Goal: Task Accomplishment & Management: Manage account settings

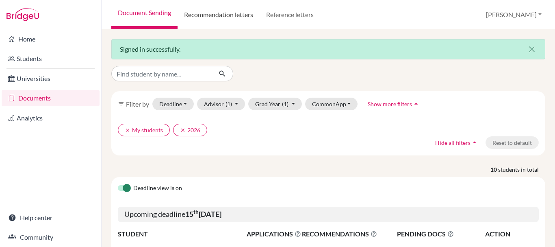
click at [217, 11] on link "Recommendation letters" at bounding box center [219, 14] width 82 height 29
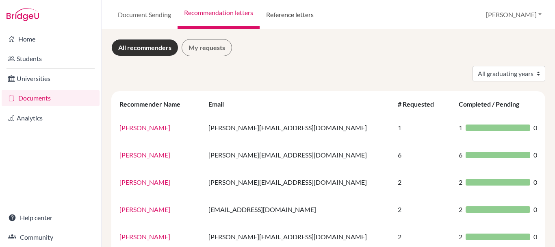
click at [282, 16] on link "Reference letters" at bounding box center [290, 14] width 61 height 29
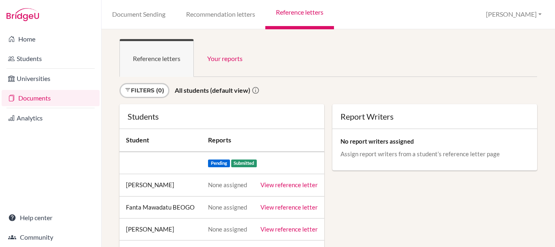
click at [161, 17] on link "Document Sending" at bounding box center [139, 14] width 74 height 29
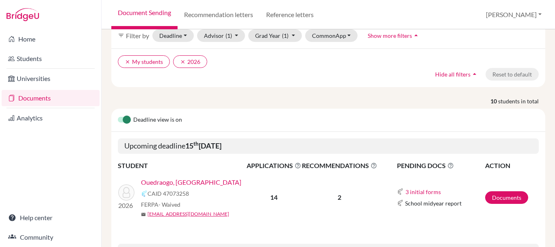
scroll to position [81, 0]
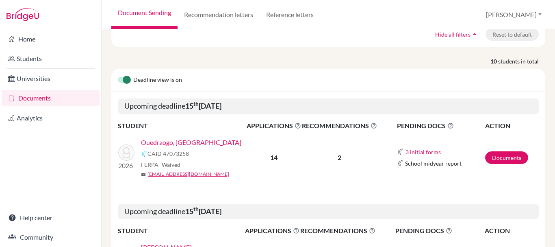
click at [179, 143] on link "Ouedraogo, [GEOGRAPHIC_DATA]" at bounding box center [191, 142] width 100 height 10
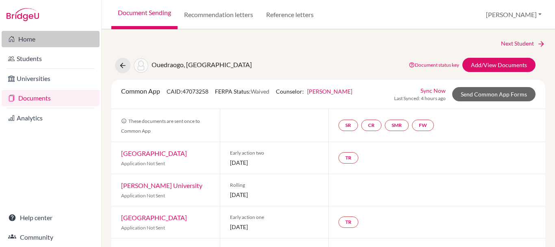
click at [78, 37] on link "Home" at bounding box center [51, 39] width 98 height 16
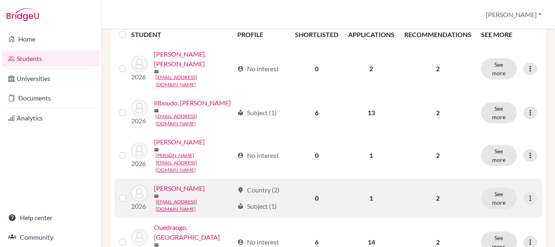
scroll to position [122, 0]
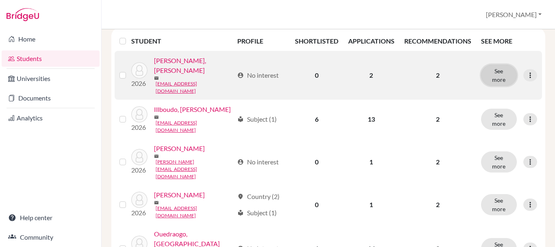
click at [500, 69] on button "See more" at bounding box center [499, 75] width 36 height 21
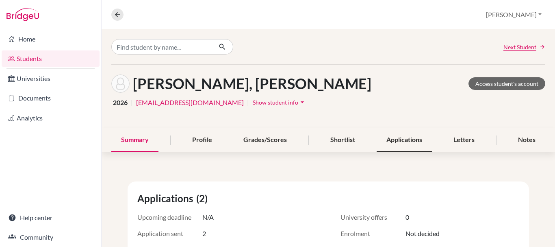
click at [424, 146] on div "Applications" at bounding box center [404, 140] width 55 height 24
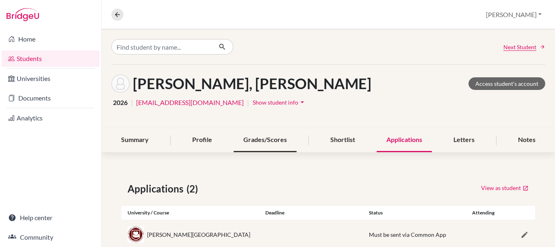
click at [257, 141] on div "Grades/Scores" at bounding box center [265, 140] width 63 height 24
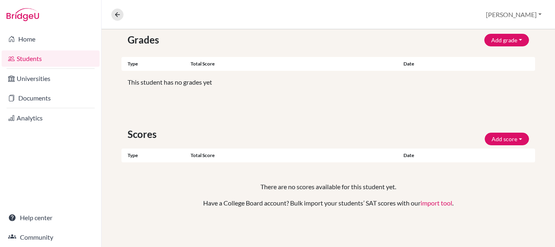
scroll to position [67, 0]
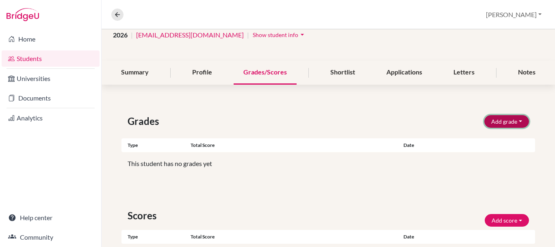
click at [511, 120] on button "Add grade" at bounding box center [506, 121] width 45 height 13
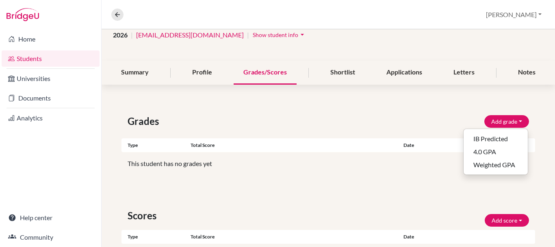
drag, startPoint x: 425, startPoint y: 124, endPoint x: 220, endPoint y: 94, distance: 206.8
click at [424, 124] on div "Grades Add grade IB Predicted 4.0 GPA Weighted GPA" at bounding box center [328, 121] width 414 height 15
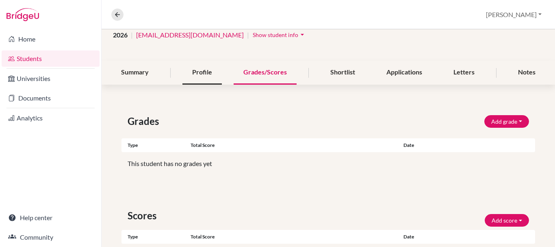
click at [214, 75] on div "Profile" at bounding box center [201, 73] width 39 height 24
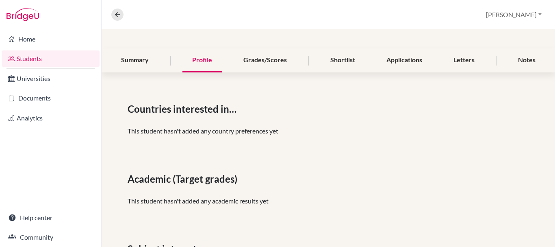
scroll to position [203, 0]
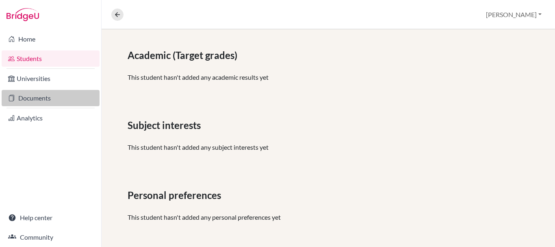
click at [35, 93] on link "Documents" at bounding box center [51, 98] width 98 height 16
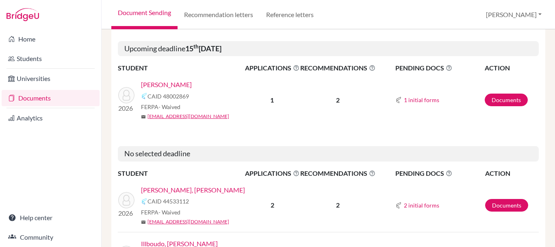
scroll to position [325, 0]
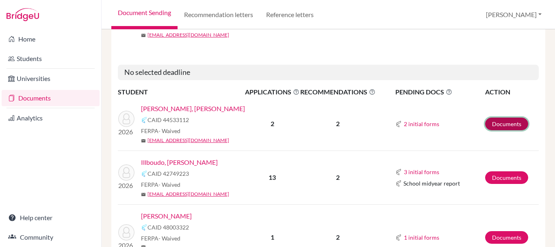
click at [500, 122] on link "Documents" at bounding box center [506, 123] width 43 height 13
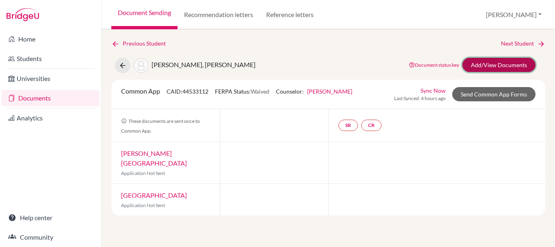
click at [505, 64] on link "Add/View Documents" at bounding box center [498, 65] width 73 height 14
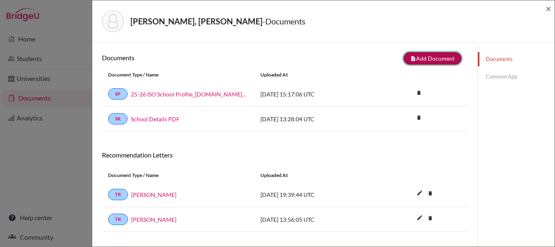
click at [426, 61] on button "note_add Add Document" at bounding box center [432, 58] width 58 height 13
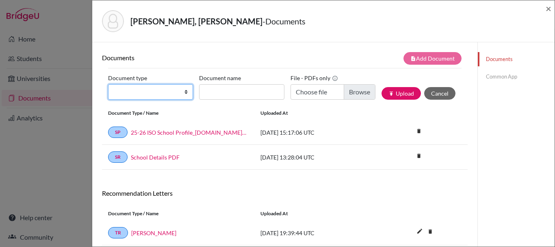
click at [115, 92] on select "Change explanation for Common App reports Counselor recommendation Internationa…" at bounding box center [150, 91] width 85 height 15
select select "2"
click at [108, 84] on select "Change explanation for Common App reports Counselor recommendation Internationa…" at bounding box center [150, 91] width 85 height 15
click at [229, 80] on label "Document name" at bounding box center [220, 78] width 42 height 13
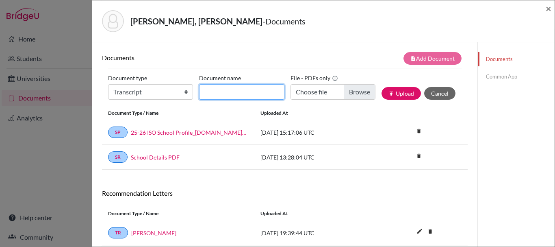
click at [229, 84] on input "Document name" at bounding box center [241, 91] width 85 height 15
click at [225, 93] on input "Document name" at bounding box center [241, 91] width 85 height 15
drag, startPoint x: 270, startPoint y: 89, endPoint x: 194, endPoint y: 93, distance: 76.1
click at [194, 93] on div "Document type Change explanation for Common App reports Counselor recommendatio…" at bounding box center [284, 89] width 353 height 35
type input "Transcript Spring 2025"
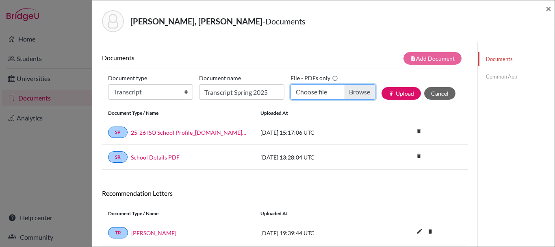
click at [354, 92] on input "Choose file" at bounding box center [332, 91] width 85 height 15
type input "C:\fakepath\Iantso signed IP Transcript Fall 25.pdf"
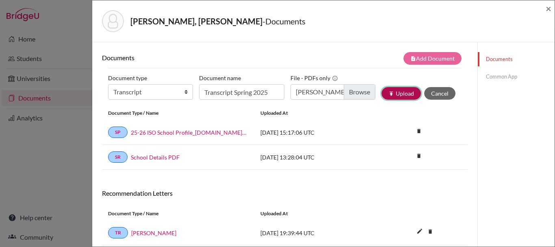
click at [392, 94] on button "publish Upload" at bounding box center [401, 93] width 39 height 13
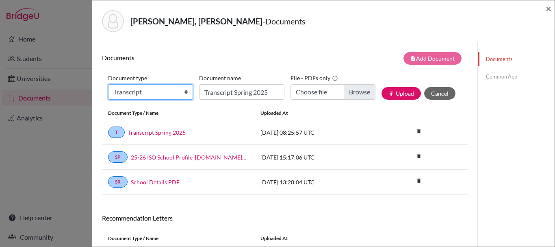
click at [173, 92] on select "Change explanation for Common App reports Counselor recommendation Internationa…" at bounding box center [150, 91] width 85 height 15
select select "4"
click at [108, 84] on select "Change explanation for Common App reports Counselor recommendation Internationa…" at bounding box center [150, 91] width 85 height 15
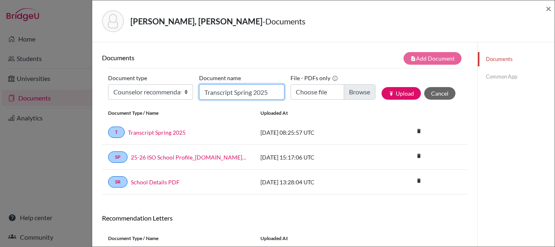
click at [247, 95] on input "Transcript Spring 2025" at bounding box center [241, 91] width 85 height 15
click at [234, 89] on input "Transcript Spring 2025" at bounding box center [241, 91] width 85 height 15
click at [245, 92] on input "Transcript Spring 2025" at bounding box center [241, 91] width 85 height 15
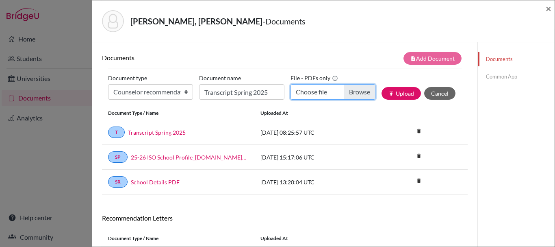
click at [358, 90] on input "Choose file" at bounding box center [332, 91] width 85 height 15
type input "C:\fakepath\CLofRec Iantso.pdf"
click at [324, 94] on input "CLofRec Iantso.pdf" at bounding box center [332, 91] width 85 height 15
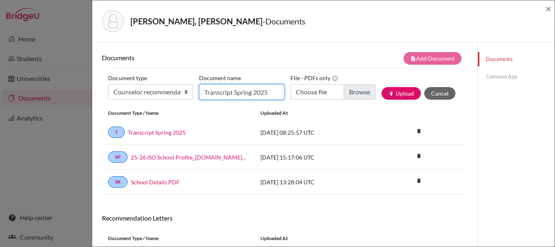
click at [238, 92] on input "Transcript Spring 2025" at bounding box center [241, 91] width 85 height 15
type input "CLofRecIantso"
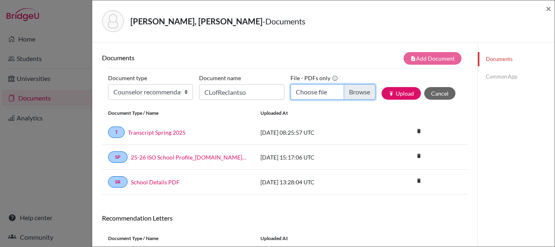
click at [358, 90] on input "Choose file" at bounding box center [332, 91] width 85 height 15
type input "C:\fakepath\CLofRec Iantso.pdf"
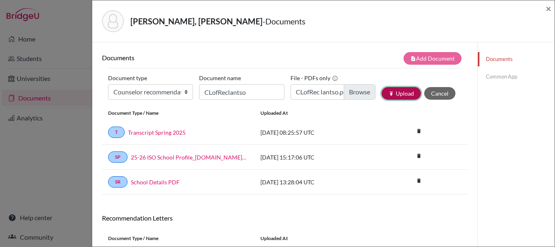
click at [393, 91] on button "publish Upload" at bounding box center [401, 93] width 39 height 13
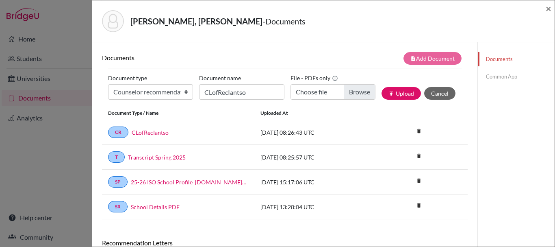
click at [353, 59] on div "note_add Add Document" at bounding box center [376, 58] width 183 height 13
click at [508, 73] on link "Common App" at bounding box center [516, 76] width 77 height 14
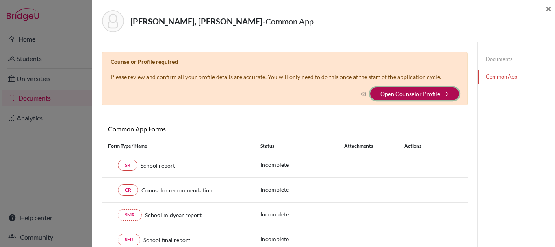
click at [446, 93] on button "Open Counselor Profile arrow_forward" at bounding box center [414, 93] width 89 height 13
click at [383, 95] on link "Open Counselor Profile" at bounding box center [410, 93] width 60 height 7
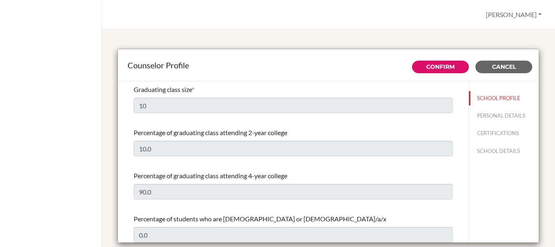
select select "0"
select select "351602"
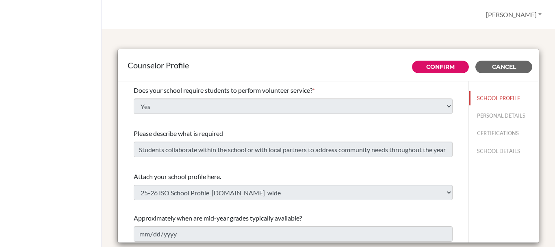
scroll to position [984, 0]
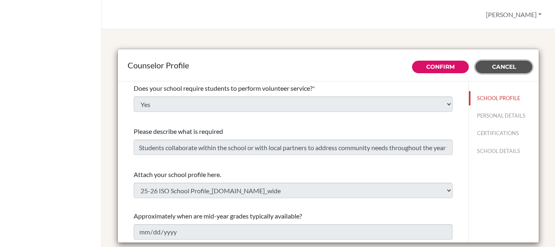
click at [507, 67] on span "Cancel" at bounding box center [504, 66] width 24 height 7
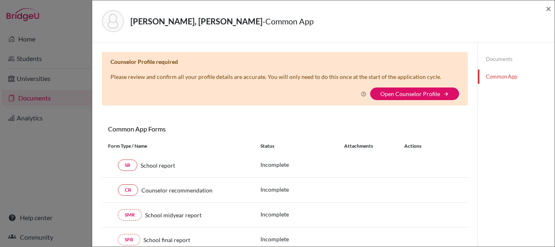
click at [44, 82] on div "Andriamandimby, Iantso - Common App × × Counselor Profile required Please revie…" at bounding box center [277, 123] width 555 height 247
click at [548, 9] on span "×" at bounding box center [549, 8] width 6 height 12
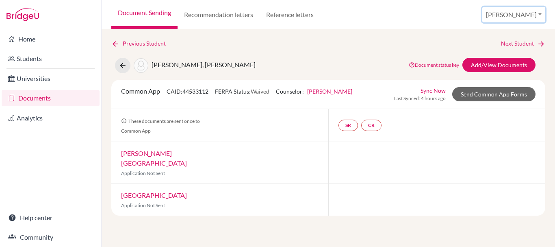
click at [538, 18] on button "[PERSON_NAME]" at bounding box center [513, 14] width 63 height 15
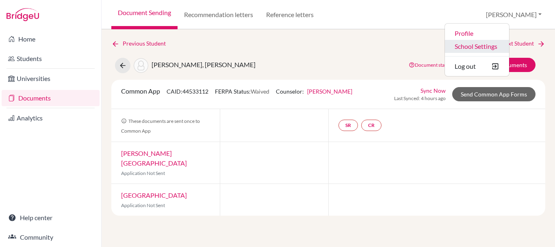
click at [509, 45] on link "School Settings" at bounding box center [477, 46] width 64 height 13
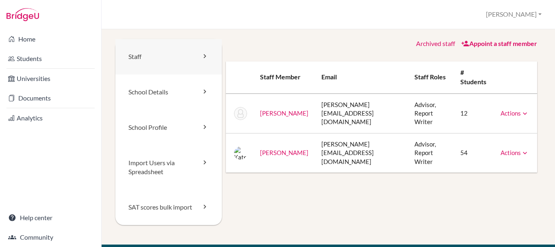
click at [156, 53] on link "Staff" at bounding box center [168, 56] width 106 height 35
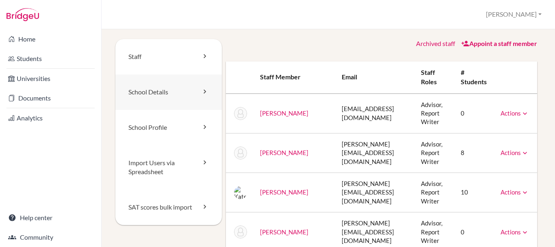
click at [157, 94] on link "School Details" at bounding box center [168, 91] width 106 height 35
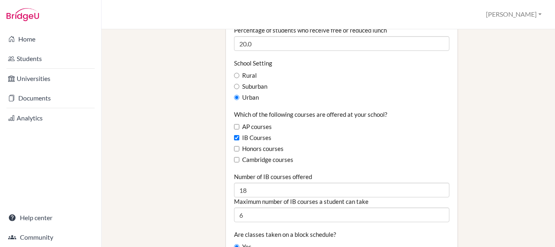
scroll to position [488, 0]
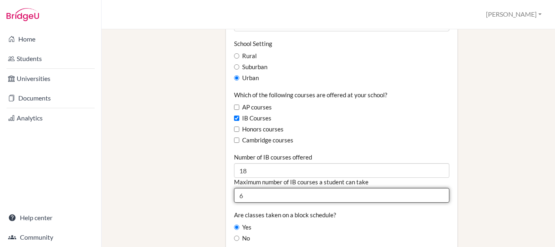
drag, startPoint x: 256, startPoint y: 167, endPoint x: 212, endPoint y: 169, distance: 43.9
click at [212, 169] on div "Staff School Details School Profile Import Users via Spreadsheet SAT scores bul…" at bounding box center [328, 193] width 426 height 1284
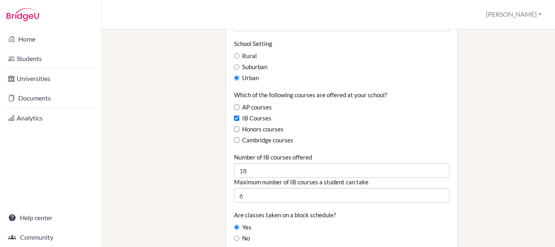
click at [213, 169] on div "Staff School Details School Profile Import Users via Spreadsheet SAT scores bul…" at bounding box center [328, 193] width 426 height 1284
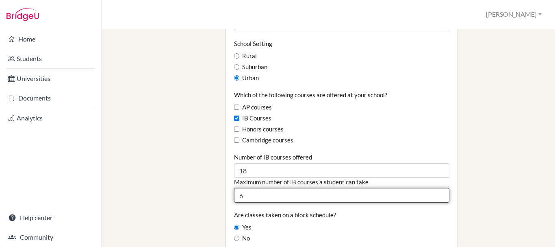
click at [258, 188] on input "6" at bounding box center [341, 195] width 215 height 15
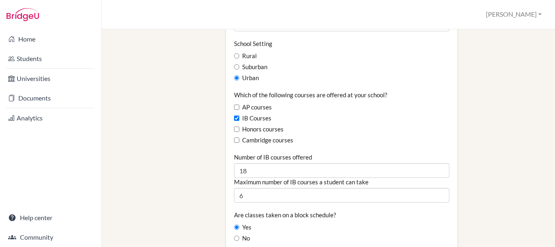
click at [509, 201] on div "School Details Graduating class size 10 Percentage of graduating class attendin…" at bounding box center [381, 193] width 319 height 1284
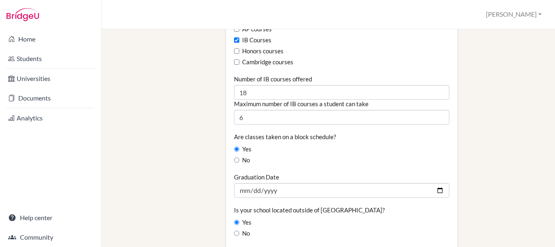
scroll to position [569, 0]
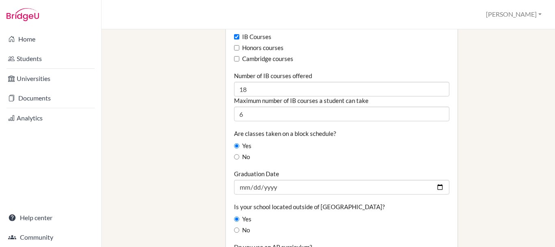
click at [324, 129] on div "Are classes taken on a block schedule? Yes No" at bounding box center [341, 145] width 215 height 32
drag, startPoint x: 325, startPoint y: 110, endPoint x: 327, endPoint y: 118, distance: 8.6
click at [327, 129] on div "Are classes taken on a block schedule? Yes No" at bounding box center [341, 145] width 215 height 32
click at [327, 141] on div "Yes" at bounding box center [341, 145] width 215 height 9
drag, startPoint x: 343, startPoint y: 112, endPoint x: 292, endPoint y: 110, distance: 50.8
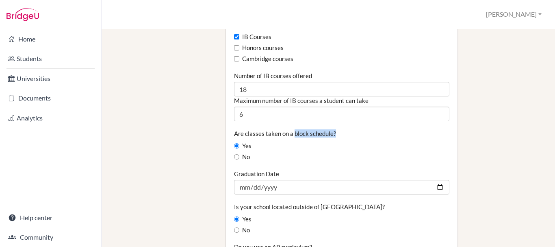
click at [292, 129] on div "Are classes taken on a block schedule? Yes No" at bounding box center [341, 145] width 215 height 32
copy label "block schedule?"
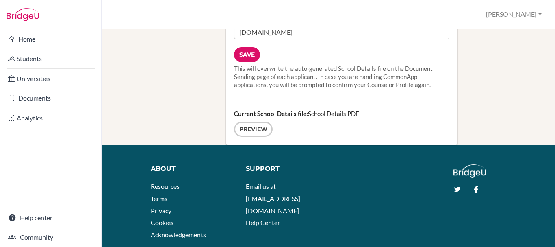
scroll to position [1097, 0]
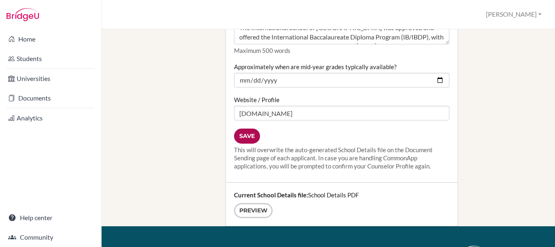
click at [248, 128] on input "Save" at bounding box center [247, 135] width 26 height 15
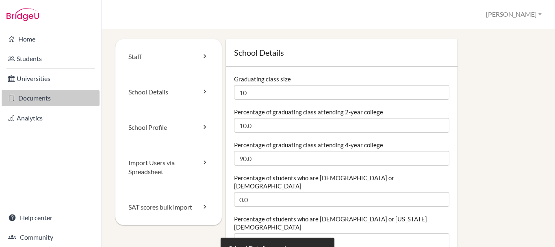
click at [40, 97] on link "Documents" at bounding box center [51, 98] width 98 height 16
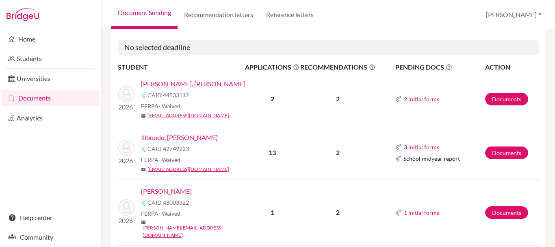
scroll to position [366, 0]
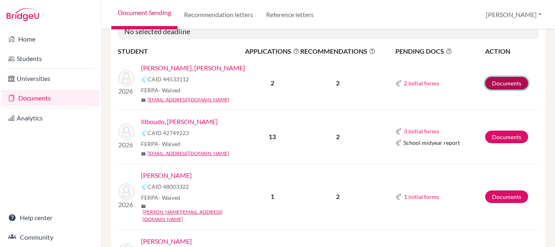
click at [507, 84] on link "Documents" at bounding box center [506, 83] width 43 height 13
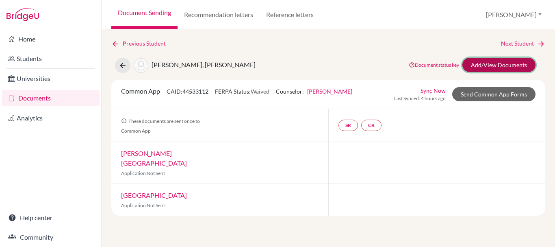
click at [477, 64] on link "Add/View Documents" at bounding box center [498, 65] width 73 height 14
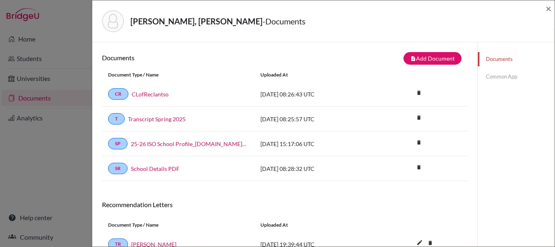
click at [490, 78] on link "Common App" at bounding box center [516, 76] width 77 height 14
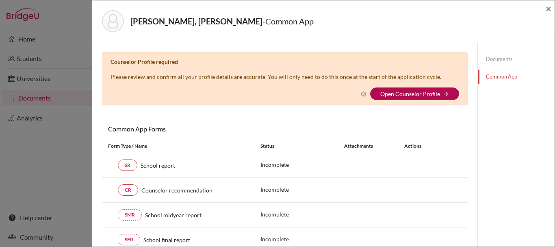
click at [414, 95] on link "Open Counselor Profile" at bounding box center [410, 93] width 60 height 7
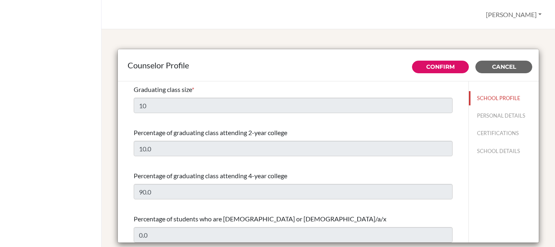
select select "0"
select select "351602"
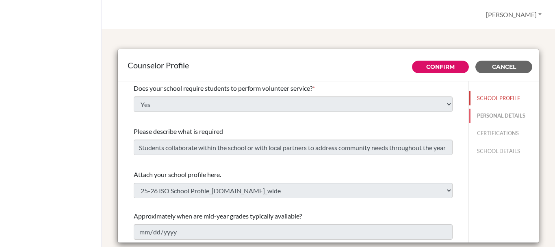
click at [481, 117] on button "PERSONAL DETAILS" at bounding box center [504, 115] width 70 height 14
type input "[PERSON_NAME]"
type input "College Counselor and Upper School Teacher"
type input "226.58616280"
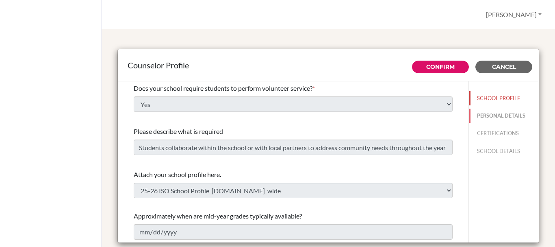
type input "[PERSON_NAME][EMAIL_ADDRESS][DOMAIN_NAME]"
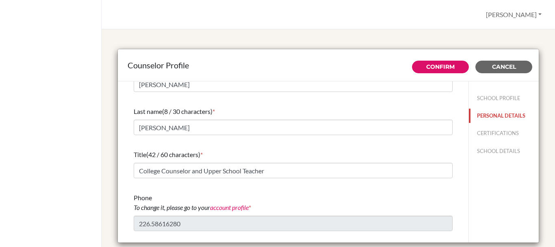
scroll to position [41, 0]
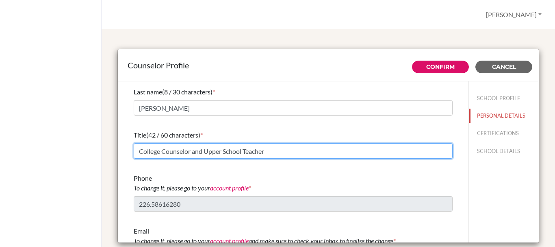
click at [219, 155] on input "College Counselor and Upper School Teacher" at bounding box center [293, 150] width 319 height 15
click at [192, 150] on input "College Counselor and Upper School Teacher" at bounding box center [293, 150] width 319 height 15
click at [136, 152] on input "College Counselor and Upper School Teacher" at bounding box center [293, 150] width 319 height 15
click at [337, 149] on input "DP Coordinator, College Counselor and Upper School Teacher" at bounding box center [293, 150] width 319 height 15
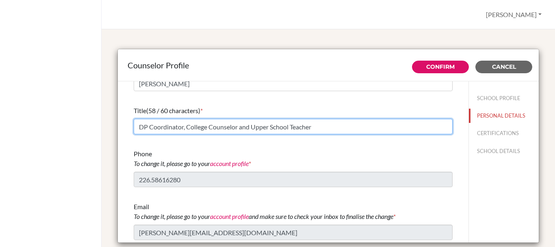
scroll to position [65, 0]
type input "DP Coordinator, College Counselor and Upper School Teacher"
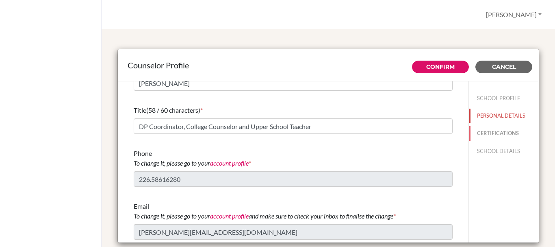
click at [501, 132] on button "CERTIFICATIONS" at bounding box center [504, 133] width 70 height 14
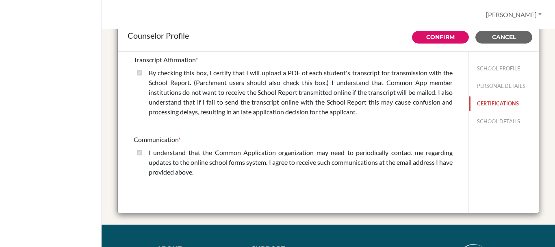
scroll to position [0, 0]
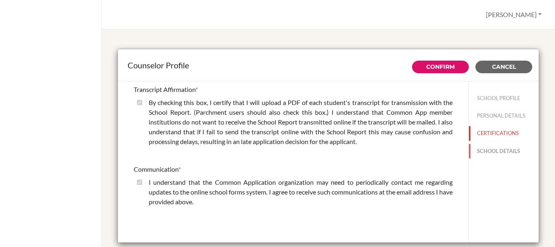
click at [497, 149] on button "SCHOOL DETAILS" at bounding box center [504, 151] width 70 height 14
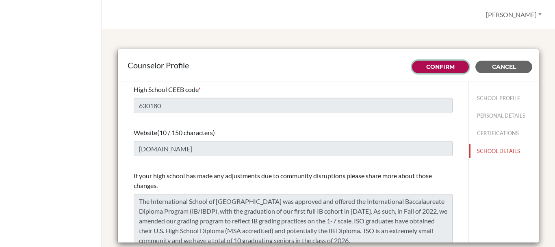
click at [446, 69] on link "Confirm" at bounding box center [440, 66] width 28 height 7
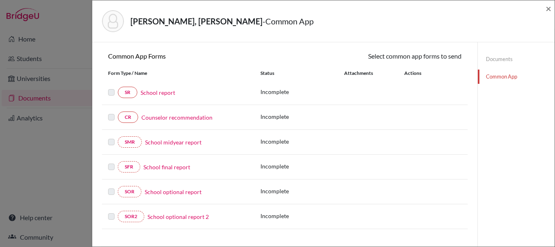
scroll to position [81, 0]
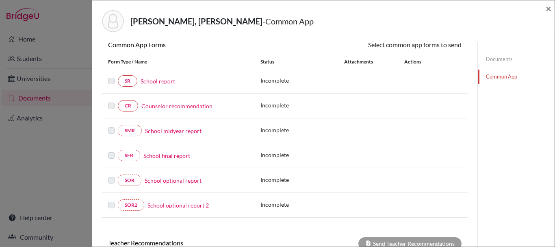
click at [163, 81] on link "School report" at bounding box center [158, 81] width 35 height 9
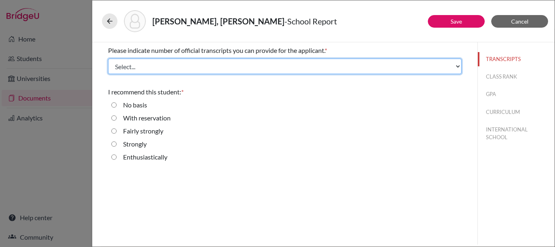
click at [350, 64] on select "Select... 1 2 3 4" at bounding box center [284, 66] width 353 height 15
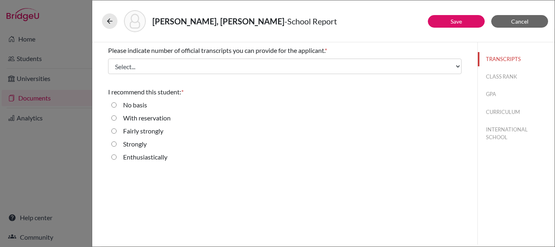
click at [134, 155] on label "Enthusiastically" at bounding box center [145, 157] width 44 height 10
click at [117, 155] on input "Enthusiastically" at bounding box center [113, 157] width 5 height 10
radio input "true"
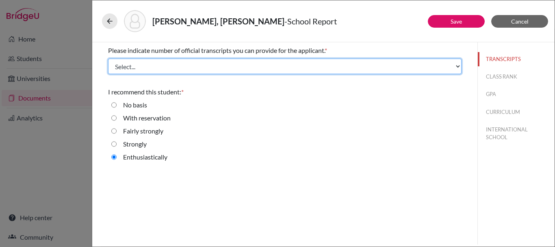
click at [432, 67] on select "Select... 1 2 3 4" at bounding box center [284, 66] width 353 height 15
select select "1"
click at [108, 59] on select "Select... 1 2 3 4" at bounding box center [284, 66] width 353 height 15
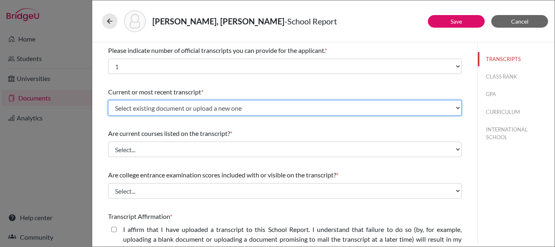
click at [348, 107] on select "Select existing document or upload a new one Transcript Spring 2025 Upload New …" at bounding box center [284, 107] width 353 height 15
select select "674770"
click at [108, 100] on select "Select existing document or upload a new one Transcript Spring 2025 Upload New …" at bounding box center [284, 107] width 353 height 15
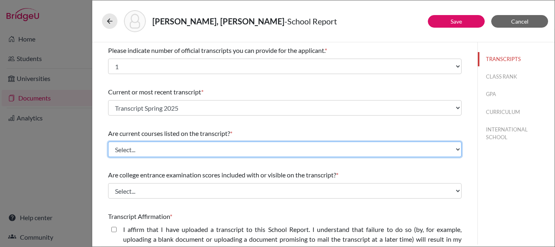
click at [210, 147] on select "Select... Yes No" at bounding box center [284, 148] width 353 height 15
select select "0"
click at [108, 141] on select "Select... Yes No" at bounding box center [284, 148] width 353 height 15
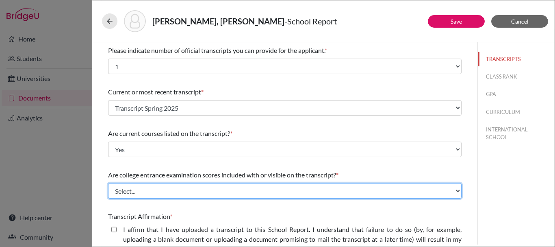
click at [175, 191] on select "Select... Yes No" at bounding box center [284, 190] width 353 height 15
select select "1"
click at [108, 183] on select "Select... Yes No" at bounding box center [284, 190] width 353 height 15
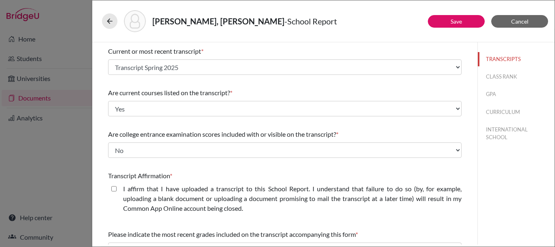
click at [228, 200] on label "I affirm that I have uploaded a transcript to this School Report. I understand …" at bounding box center [292, 198] width 338 height 29
click at [117, 193] on closed\ "I affirm that I have uploaded a transcript to this School Report. I understand …" at bounding box center [113, 189] width 5 height 10
checkbox closed\ "true"
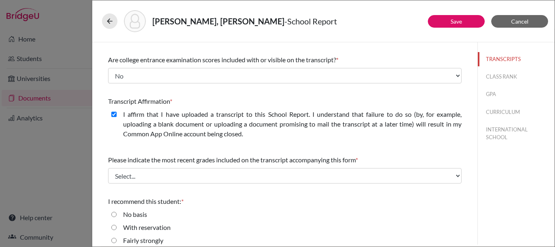
scroll to position [122, 0]
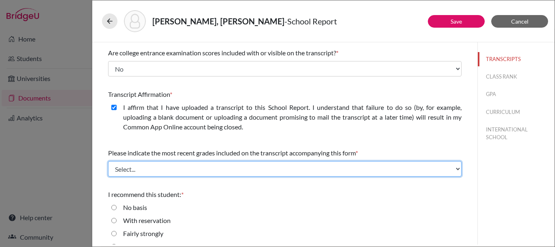
click at [251, 165] on select "Select... Final junior year grades 1st Quarter senior year grades 2nd Quarter/1…" at bounding box center [284, 168] width 353 height 15
select select "0"
click at [108, 161] on select "Select... Final junior year grades 1st Quarter senior year grades 2nd Quarter/1…" at bounding box center [284, 168] width 353 height 15
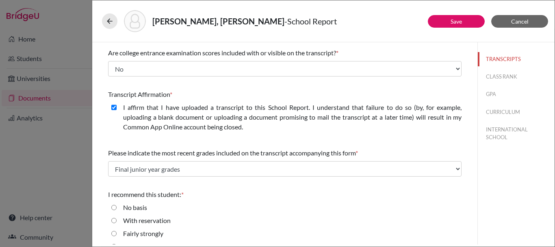
click at [239, 209] on div "No basis" at bounding box center [284, 208] width 353 height 13
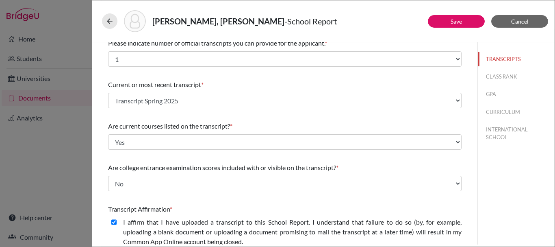
scroll to position [0, 0]
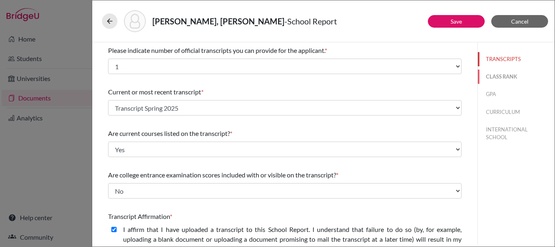
click at [503, 78] on button "CLASS RANK" at bounding box center [516, 76] width 77 height 14
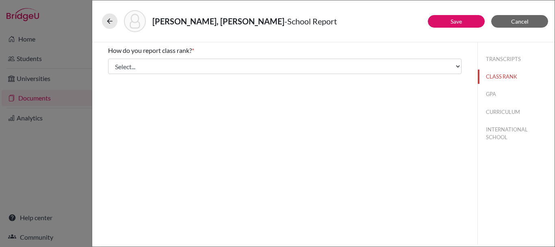
click at [402, 52] on div "How do you report class rank? *" at bounding box center [284, 51] width 353 height 10
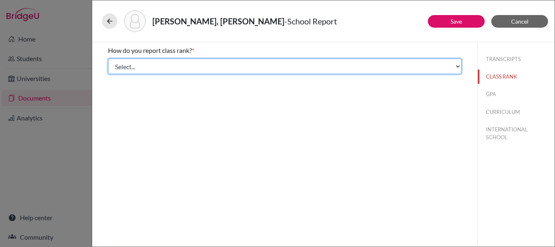
click at [391, 70] on select "Select... Exact Decile Quintile Quartile None" at bounding box center [284, 66] width 353 height 15
select select "5"
click at [108, 59] on select "Select... Exact Decile Quintile Quartile None" at bounding box center [284, 66] width 353 height 15
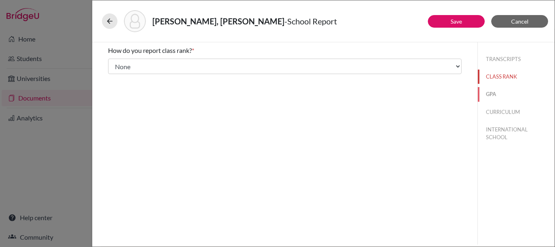
click at [491, 89] on button "GPA" at bounding box center [516, 94] width 77 height 14
click at [113, 63] on input "Yes" at bounding box center [113, 64] width 5 height 10
radio input "true"
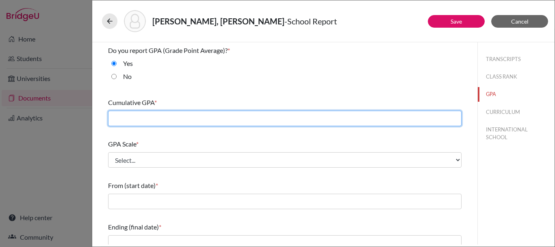
click at [182, 117] on input "text" at bounding box center [284, 118] width 353 height 15
click at [160, 115] on input "text" at bounding box center [284, 118] width 353 height 15
type input "3.95"
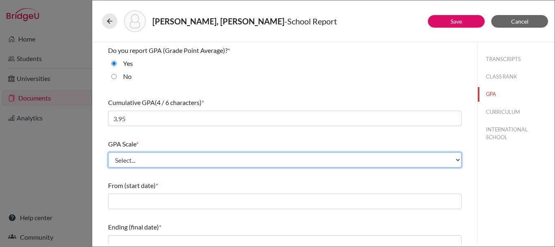
click at [142, 156] on select "Select... 4 5 6 7 8 9 10 11 12 13 14 15 16 17 18 19 20 100" at bounding box center [284, 159] width 353 height 15
select select "4"
click at [108, 152] on select "Select... 4 5 6 7 8 9 10 11 12 13 14 15 16 17 18 19 20 100" at bounding box center [284, 159] width 353 height 15
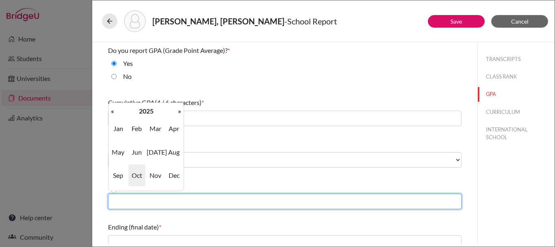
click at [163, 198] on input "text" at bounding box center [284, 200] width 353 height 15
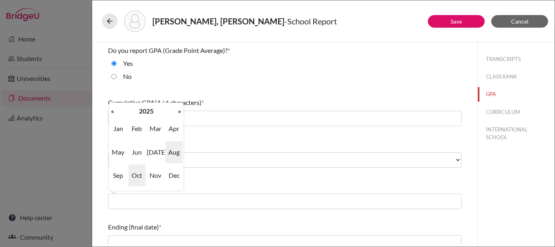
click at [175, 152] on span "Aug" at bounding box center [173, 152] width 17 height 22
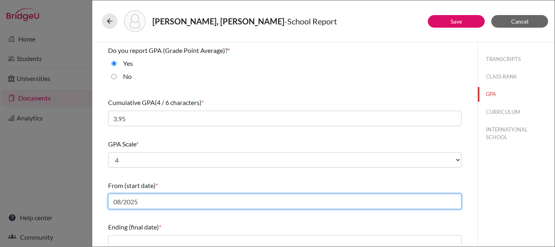
click at [141, 206] on input "08/2025" at bounding box center [284, 200] width 353 height 15
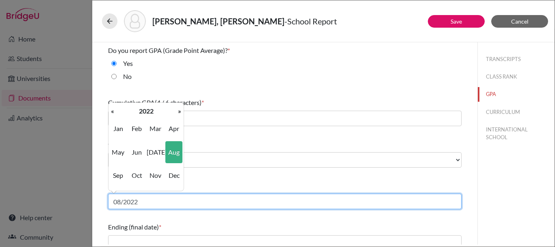
scroll to position [41, 0]
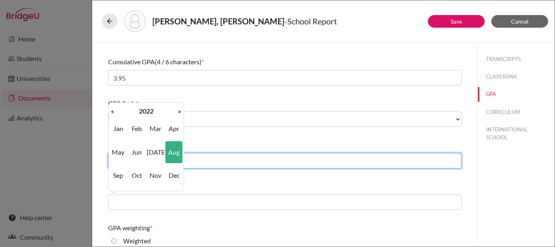
type input "08/2022"
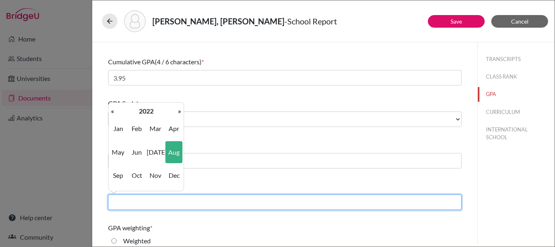
click at [141, 202] on input "text" at bounding box center [284, 201] width 353 height 15
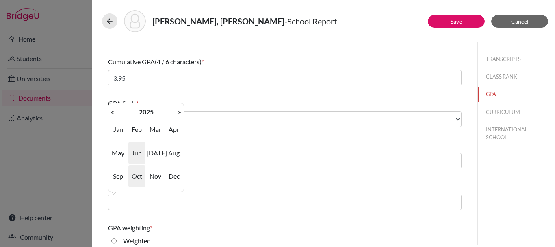
click at [134, 152] on span "Jun" at bounding box center [136, 153] width 17 height 22
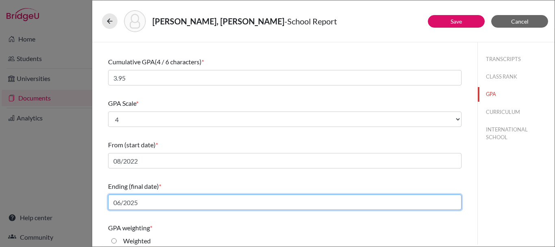
click at [156, 199] on input "06/2025" at bounding box center [284, 201] width 353 height 15
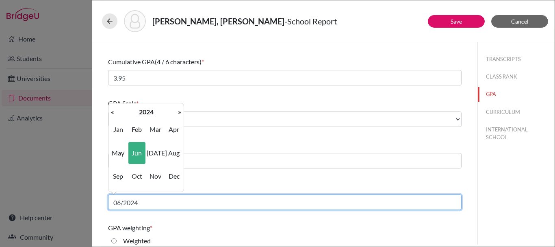
type input "06/2024"
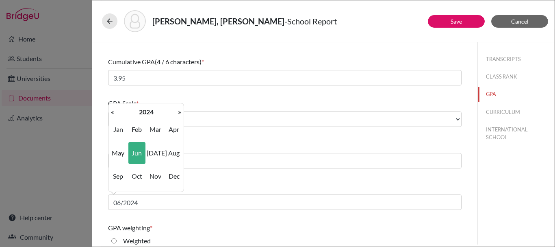
click at [167, 220] on div "GPA weighting * Weighted Unweighted" at bounding box center [284, 242] width 353 height 46
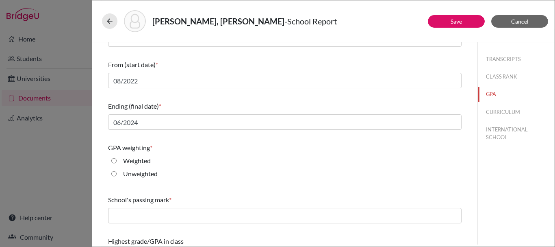
scroll to position [122, 0]
click at [117, 160] on div "Weighted" at bounding box center [134, 160] width 34 height 13
click at [112, 160] on input "Weighted" at bounding box center [113, 159] width 5 height 10
radio input "true"
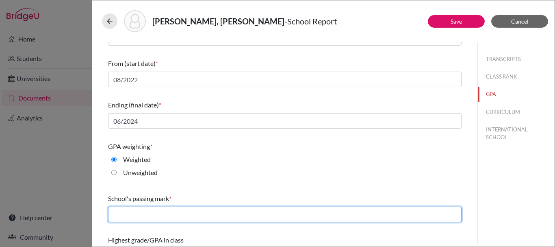
click at [129, 215] on input "text" at bounding box center [284, 213] width 353 height 15
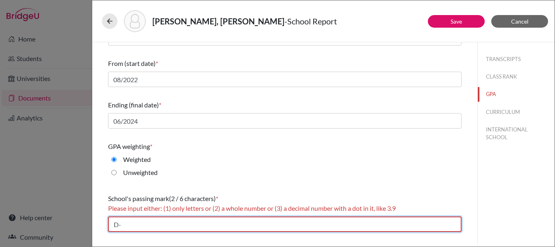
type input "D"
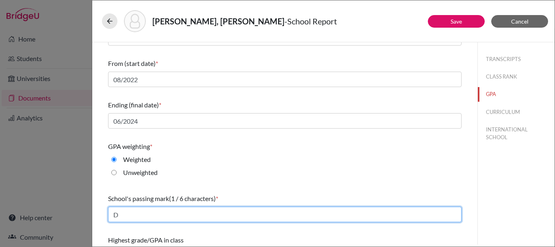
scroll to position [144, 0]
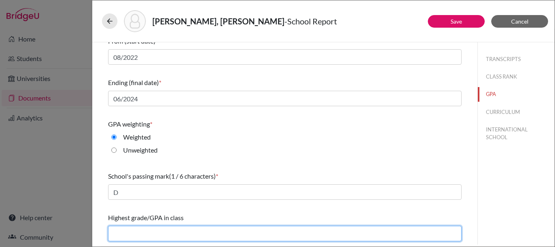
click at [163, 232] on input "text" at bounding box center [284, 232] width 353 height 15
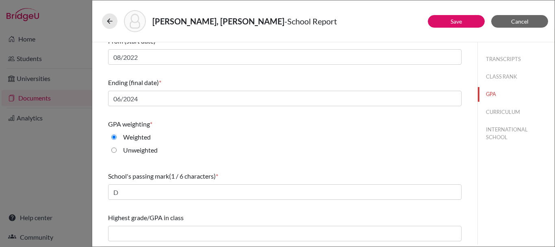
click at [282, 159] on div "GPA weighting * Weighted Unweighted" at bounding box center [284, 139] width 353 height 46
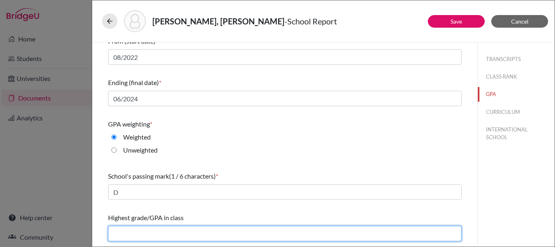
click at [189, 236] on input "text" at bounding box center [284, 232] width 353 height 15
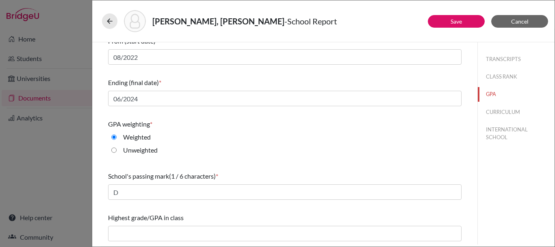
click at [243, 139] on div "Weighted" at bounding box center [284, 138] width 353 height 13
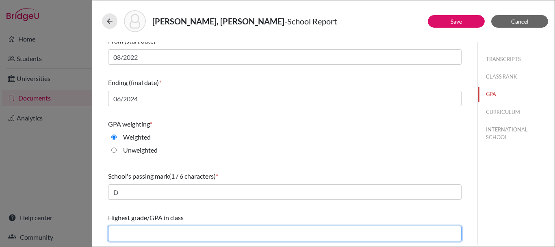
click at [156, 231] on input "text" at bounding box center [284, 232] width 353 height 15
type input "3.99"
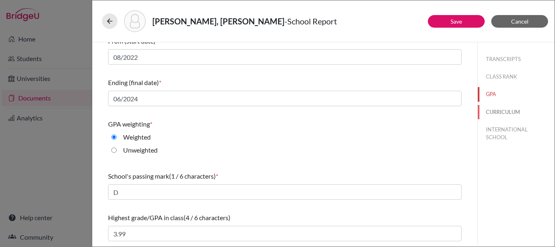
click at [501, 110] on button "CURRICULUM" at bounding box center [516, 112] width 77 height 14
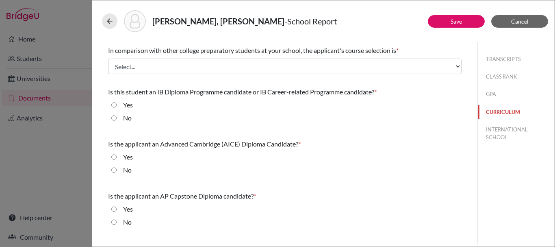
scroll to position [0, 0]
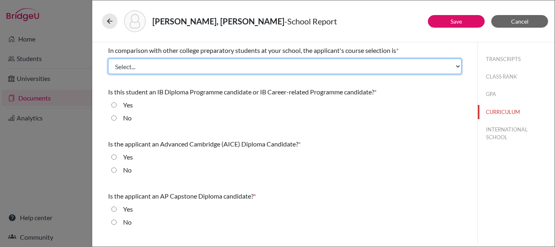
click at [159, 70] on select "Select... Less than demanding Average Demanding Very demanding Most demanding P…" at bounding box center [284, 66] width 353 height 15
select select "4"
click at [108, 59] on select "Select... Less than demanding Average Demanding Very demanding Most demanding P…" at bounding box center [284, 66] width 353 height 15
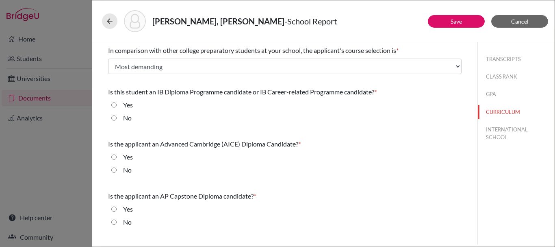
click at [113, 103] on input "Yes" at bounding box center [113, 105] width 5 height 10
radio input "true"
click at [115, 170] on input "No" at bounding box center [113, 170] width 5 height 10
radio input "true"
click at [114, 223] on input "No" at bounding box center [113, 222] width 5 height 10
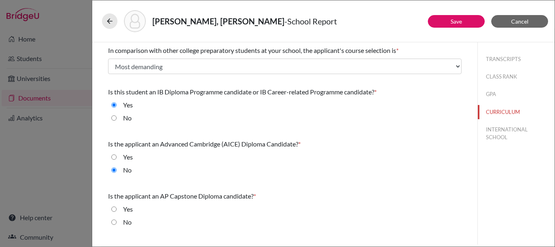
radio input "true"
click at [506, 134] on button "INTERNATIONAL SCHOOL" at bounding box center [516, 133] width 77 height 22
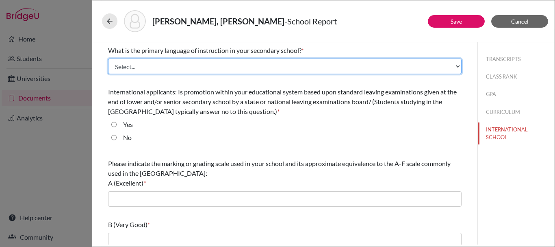
click at [216, 72] on select "Select... Albanian Arabic Armenian Assamese Azerbaijani Belarusian Bengali Bulg…" at bounding box center [284, 66] width 353 height 15
select select "14"
click at [108, 59] on select "Select... Albanian Arabic Armenian Assamese Azerbaijani Belarusian Bengali Bulg…" at bounding box center [284, 66] width 353 height 15
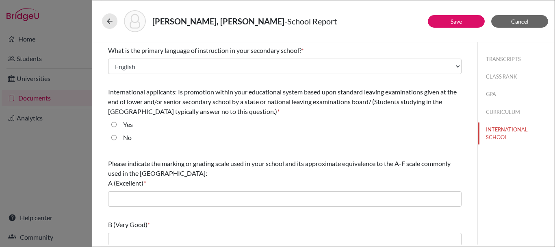
click at [117, 136] on div "No" at bounding box center [124, 138] width 15 height 13
click at [114, 137] on input "No" at bounding box center [113, 137] width 5 height 10
radio input "true"
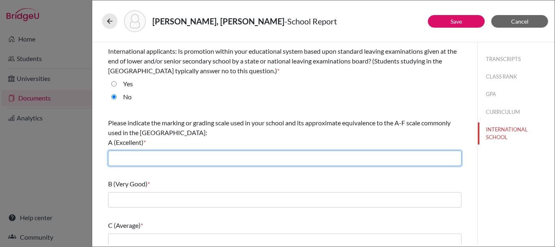
click at [227, 157] on input "text" at bounding box center [284, 157] width 353 height 15
type input "A"
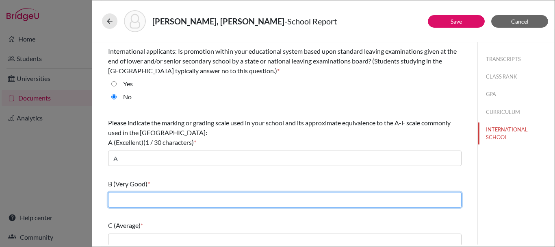
click at [154, 201] on input "text" at bounding box center [284, 199] width 353 height 15
type input "B"
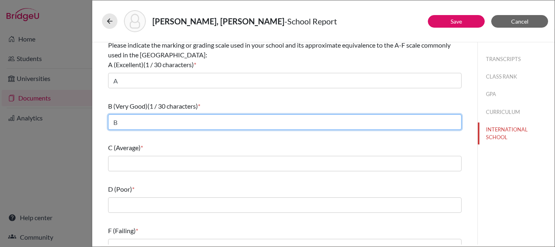
scroll to position [122, 0]
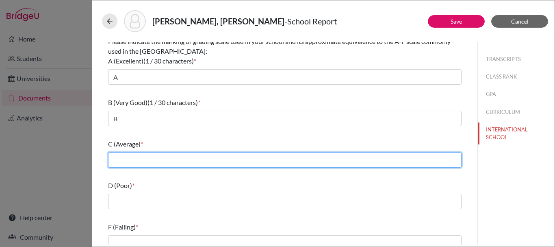
click at [142, 163] on input "text" at bounding box center [284, 159] width 353 height 15
type input "C"
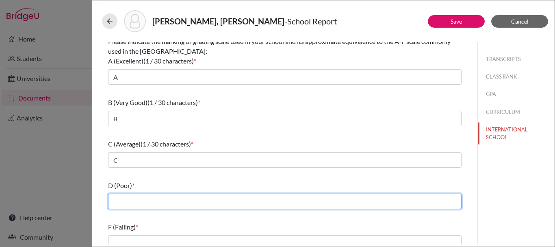
click at [148, 202] on input "text" at bounding box center [284, 200] width 353 height 15
type input "D"
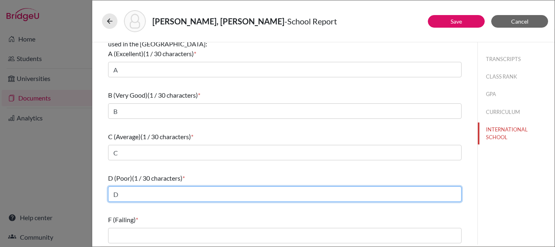
scroll to position [131, 0]
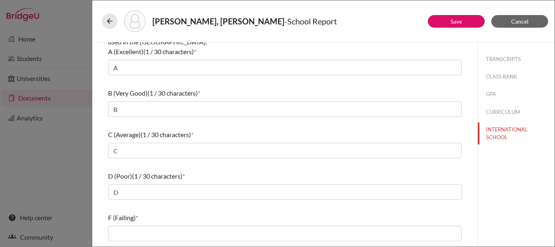
click at [151, 220] on div "F (Failing) *" at bounding box center [284, 217] width 353 height 10
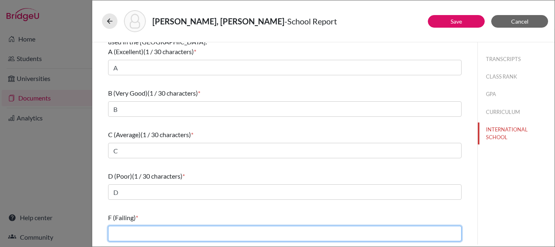
click at [146, 228] on input "text" at bounding box center [284, 232] width 353 height 15
type input "F"
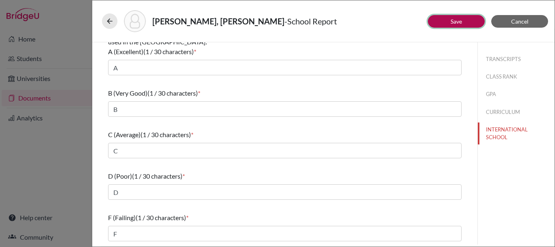
click at [456, 22] on link "Save" at bounding box center [456, 21] width 11 height 7
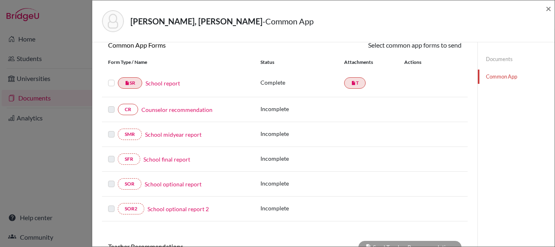
scroll to position [81, 0]
click at [191, 111] on link "Counselor recommendation" at bounding box center [176, 109] width 71 height 9
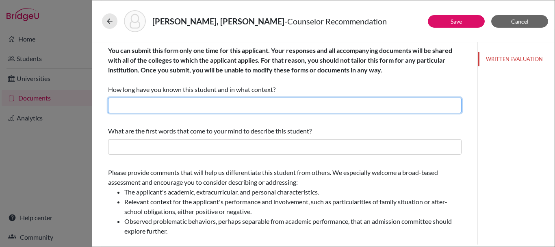
click at [263, 102] on input "text" at bounding box center [284, 105] width 353 height 15
type input "Teacher and College Counselor"
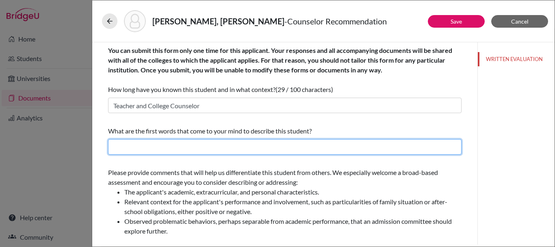
click at [195, 147] on input "text" at bounding box center [284, 146] width 353 height 15
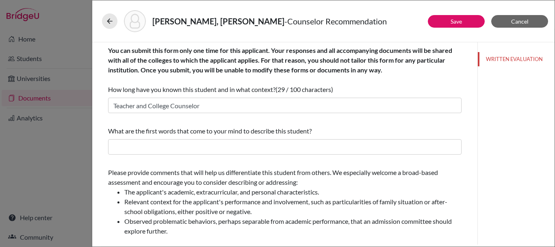
click at [332, 124] on div "What are the first words that come to your mind to describe this student?" at bounding box center [284, 140] width 353 height 35
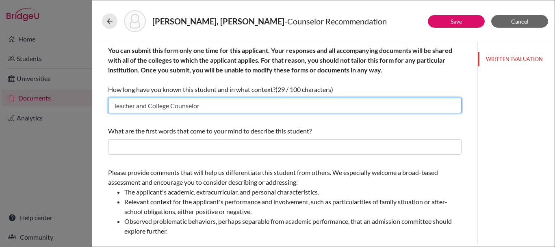
click at [315, 100] on input "Teacher and College Counselor" at bounding box center [284, 105] width 353 height 15
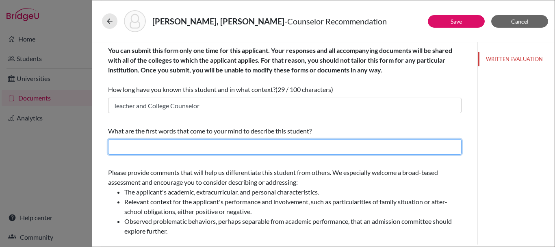
click at [142, 146] on input "text" at bounding box center [284, 146] width 353 height 15
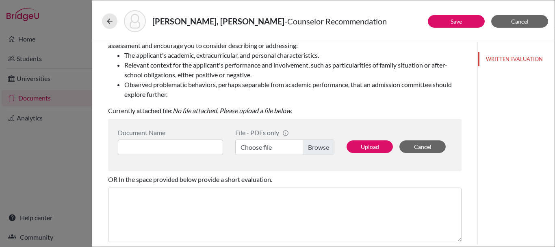
scroll to position [163, 0]
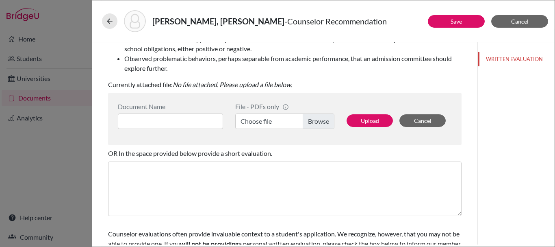
type input "Integrity, Intellect, Focus"
click at [308, 123] on label "Choose file" at bounding box center [284, 120] width 99 height 15
click at [308, 123] on input "Choose file" at bounding box center [284, 120] width 99 height 15
click at [196, 119] on input at bounding box center [170, 120] width 105 height 15
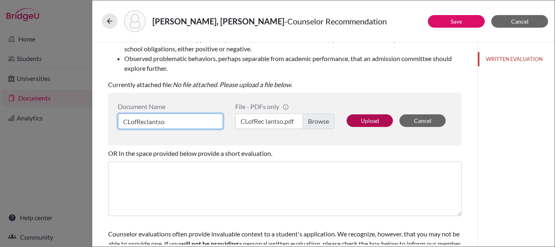
type input "CLofRecIantso"
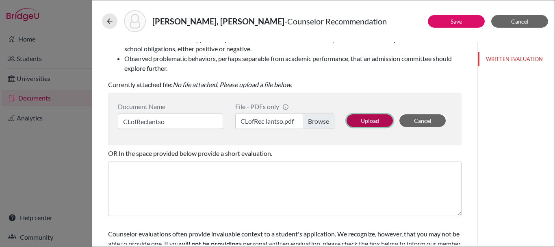
click at [356, 120] on button "Upload" at bounding box center [370, 120] width 46 height 13
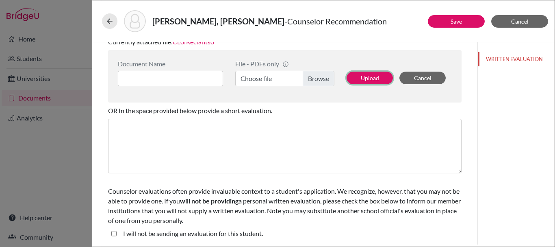
scroll to position [206, 0]
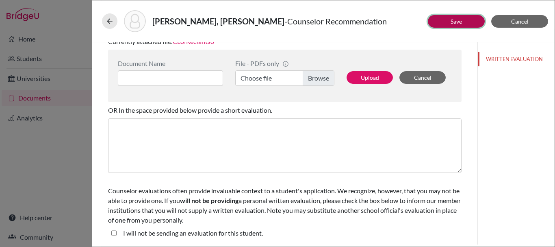
click at [454, 23] on link "Save" at bounding box center [456, 21] width 11 height 7
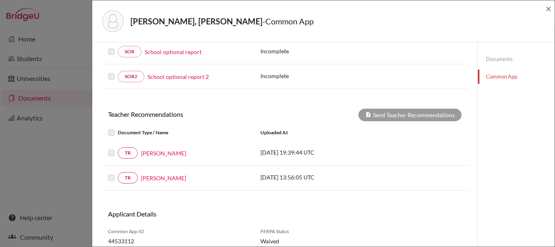
scroll to position [244, 0]
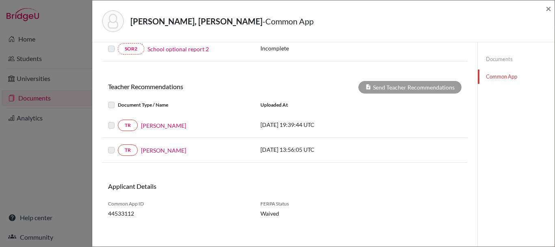
click at [118, 120] on label at bounding box center [118, 120] width 0 height 0
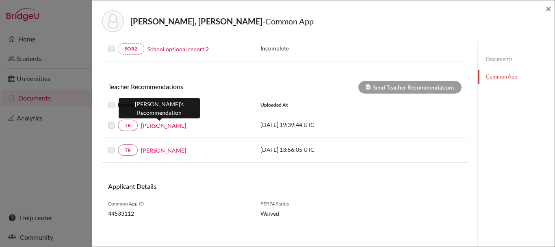
click at [171, 127] on link "Serge Yeanmin" at bounding box center [163, 125] width 45 height 9
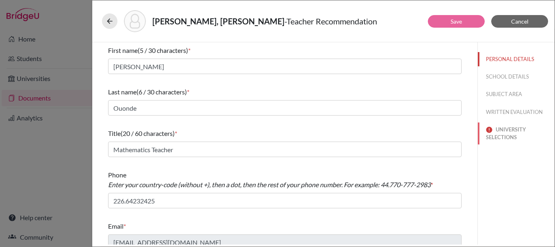
click at [497, 126] on button "UNIVERSITY SELECTIONS" at bounding box center [516, 133] width 77 height 22
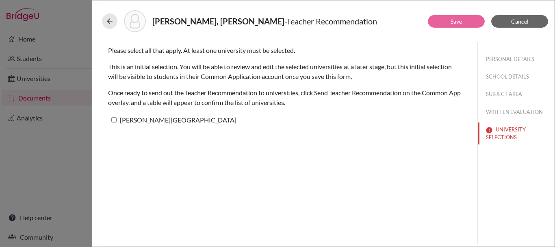
click at [117, 118] on label "Calvin University" at bounding box center [172, 120] width 128 height 12
click at [117, 118] on input "Calvin University" at bounding box center [113, 119] width 5 height 5
checkbox input "true"
click at [464, 25] on button "Save" at bounding box center [456, 21] width 57 height 13
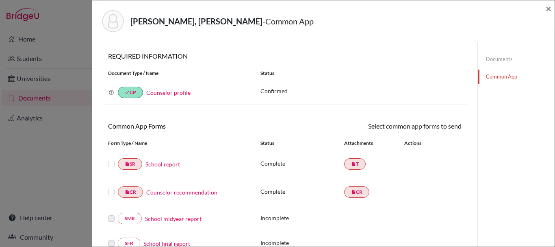
click at [113, 159] on label at bounding box center [111, 159] width 7 height 0
click at [0, 0] on input "checkbox" at bounding box center [0, 0] width 0 height 0
click at [111, 188] on label at bounding box center [111, 188] width 7 height 0
click at [0, 0] on input "checkbox" at bounding box center [0, 0] width 0 height 0
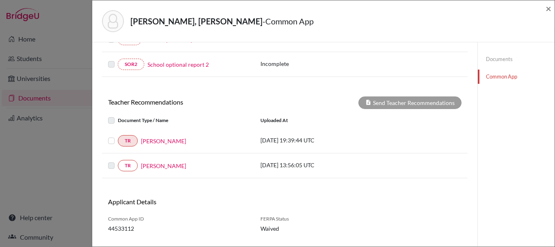
scroll to position [244, 0]
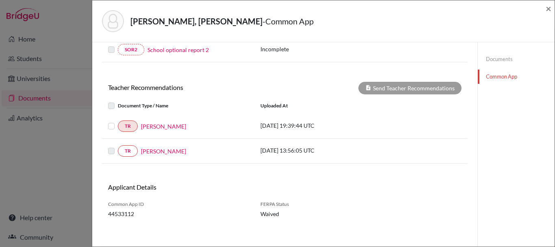
click at [118, 121] on label at bounding box center [118, 121] width 0 height 0
click at [0, 0] on input "checkbox" at bounding box center [0, 0] width 0 height 0
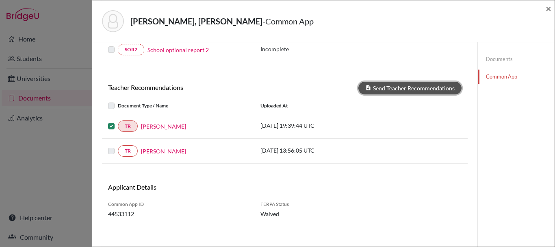
click at [408, 88] on button "Send Teacher Recommendations" at bounding box center [409, 88] width 103 height 13
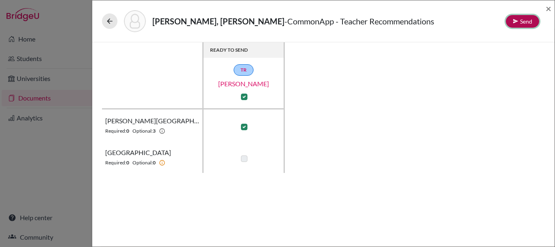
click at [522, 26] on button "Send" at bounding box center [522, 21] width 33 height 13
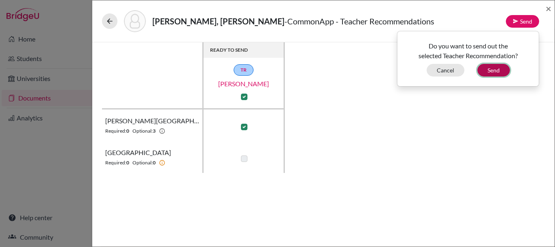
click at [497, 71] on button "Send" at bounding box center [493, 70] width 33 height 13
checkbox input "false"
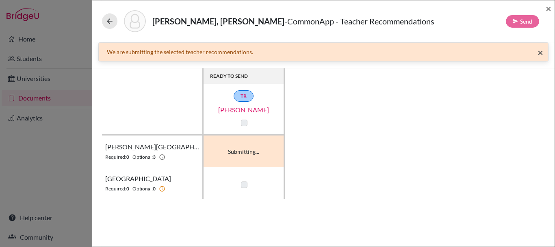
click at [538, 52] on span "×" at bounding box center [541, 52] width 6 height 12
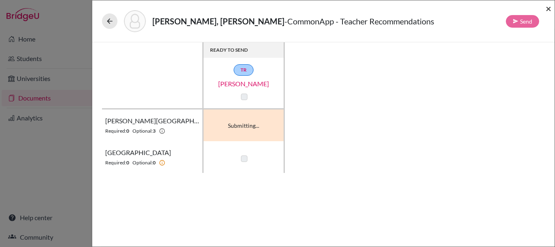
click at [551, 9] on span "×" at bounding box center [549, 8] width 6 height 12
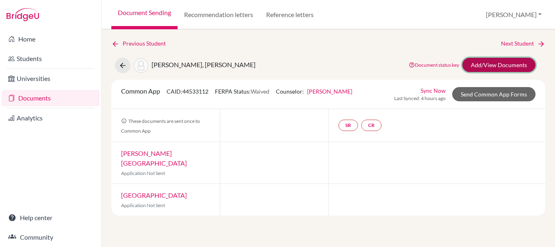
click at [509, 66] on link "Add/View Documents" at bounding box center [498, 65] width 73 height 14
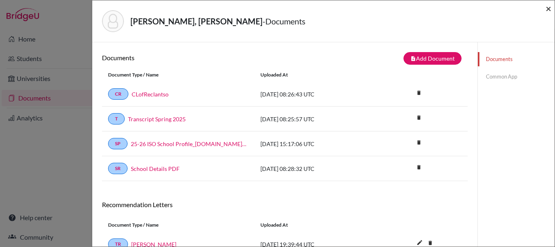
click at [546, 9] on span "×" at bounding box center [549, 8] width 6 height 12
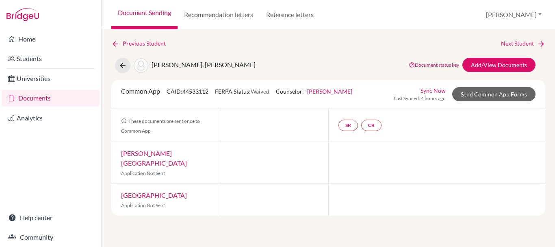
click at [483, 56] on div "Previous Student Next Student Andriamandimby, Iantso Document status key TR Req…" at bounding box center [328, 127] width 434 height 176
click at [486, 65] on link "Add/View Documents" at bounding box center [498, 65] width 73 height 14
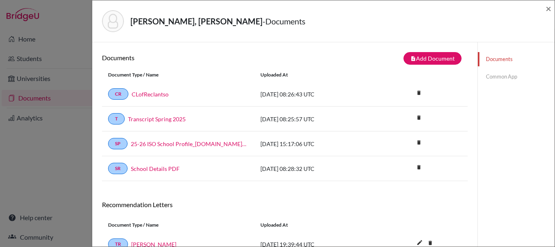
click at [507, 69] on link "Common App" at bounding box center [516, 76] width 77 height 14
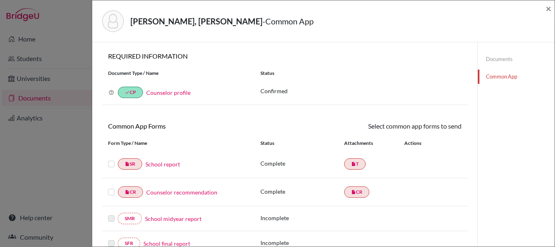
scroll to position [41, 0]
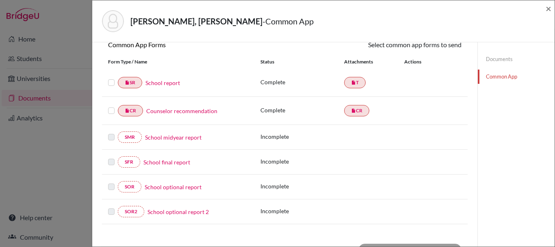
click at [111, 78] on label at bounding box center [111, 78] width 7 height 0
click at [0, 0] on input "checkbox" at bounding box center [0, 0] width 0 height 0
click at [108, 111] on div "insert_drive_file CR Counselor recommendation" at bounding box center [178, 110] width 152 height 11
click at [112, 106] on label at bounding box center [111, 106] width 7 height 0
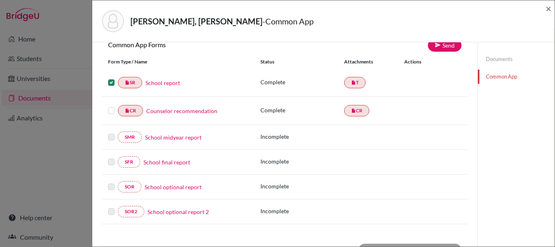
click at [0, 0] on input "checkbox" at bounding box center [0, 0] width 0 height 0
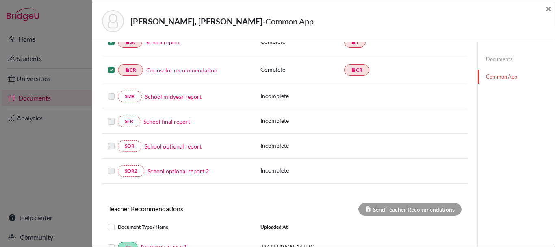
scroll to position [41, 0]
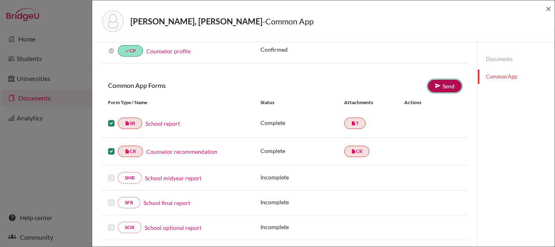
click at [444, 87] on link "Send" at bounding box center [445, 86] width 34 height 13
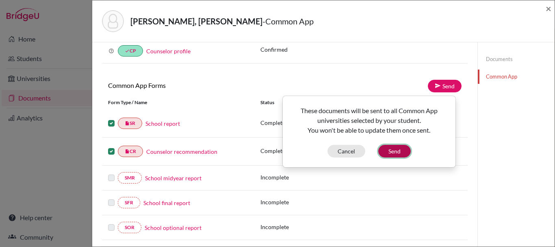
click at [403, 150] on button "Send" at bounding box center [394, 151] width 33 height 13
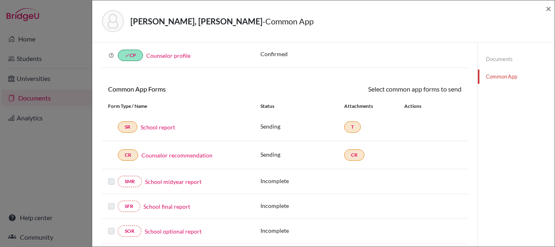
scroll to position [0, 0]
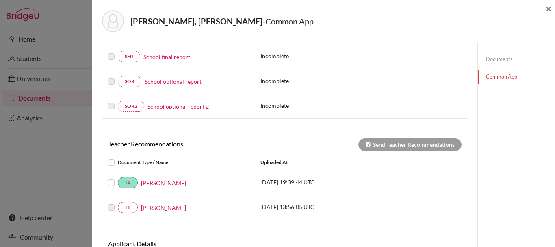
click at [505, 56] on link "Documents" at bounding box center [516, 59] width 77 height 14
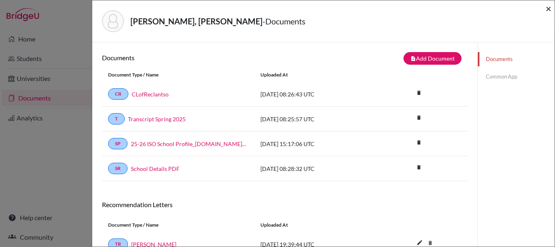
click at [550, 6] on span "×" at bounding box center [549, 8] width 6 height 12
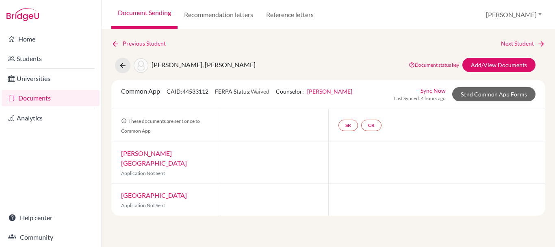
click at [33, 98] on link "Documents" at bounding box center [51, 98] width 98 height 16
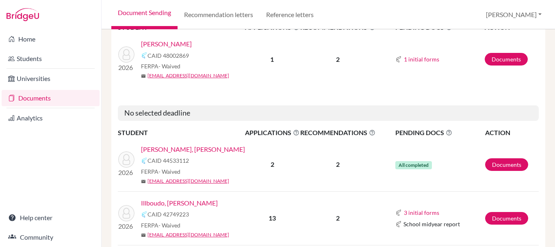
scroll to position [325, 0]
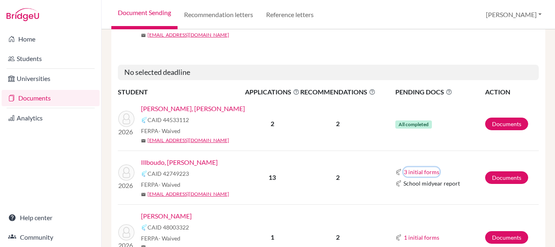
click at [413, 171] on button "3 initial forms" at bounding box center [421, 171] width 36 height 9
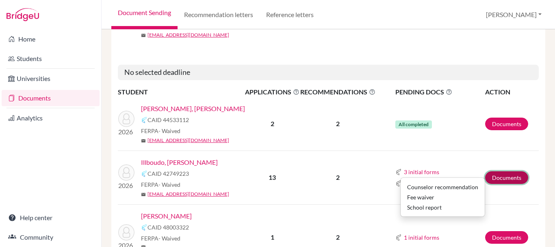
click at [510, 175] on link "Documents" at bounding box center [506, 177] width 43 height 13
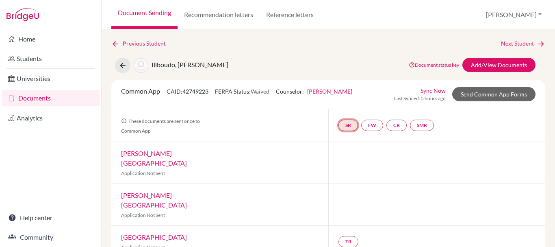
click at [352, 126] on link "SR" at bounding box center [348, 124] width 20 height 11
click at [348, 106] on small "Incomplete" at bounding box center [348, 108] width 38 height 7
click at [349, 101] on link "School report" at bounding box center [348, 100] width 35 height 7
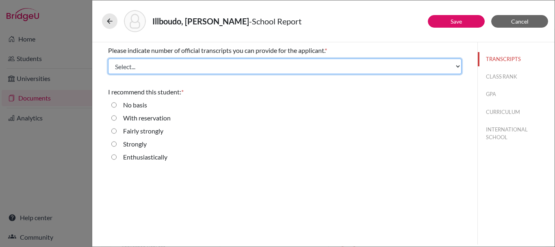
click at [270, 65] on select "Select... 1 2 3 4" at bounding box center [284, 66] width 353 height 15
select select "1"
click at [108, 59] on select "Select... 1 2 3 4" at bounding box center [284, 66] width 353 height 15
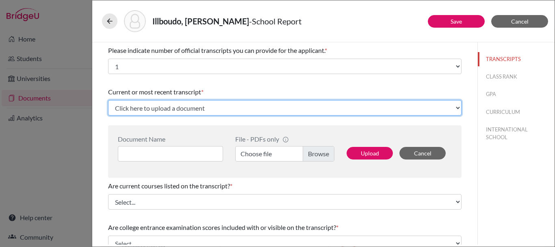
click at [190, 109] on select "Click here to upload a document Upload New File" at bounding box center [284, 107] width 353 height 15
select select "Upload New File"
click at [108, 100] on select "Click here to upload a document Upload New File" at bounding box center [284, 107] width 353 height 15
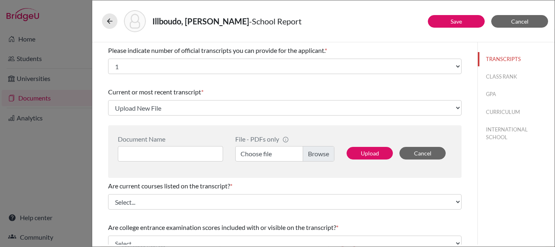
click at [319, 150] on label "Choose file" at bounding box center [284, 153] width 99 height 15
click at [319, 150] on input "Choose file" at bounding box center [284, 153] width 99 height 15
click at [170, 158] on input at bounding box center [170, 153] width 105 height 15
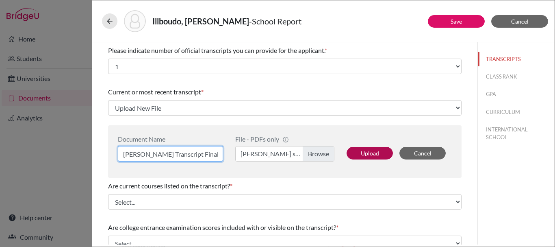
type input "Imelda Transcript Final G11"
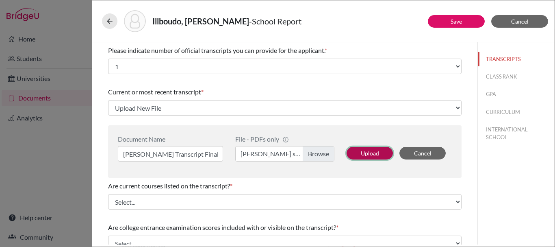
click at [365, 150] on button "Upload" at bounding box center [370, 153] width 46 height 13
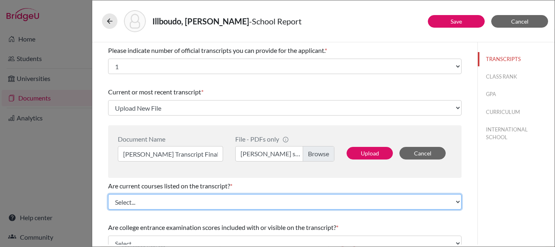
click at [340, 203] on select "Select... Yes No" at bounding box center [284, 201] width 353 height 15
select select "0"
click at [108, 194] on select "Select... Yes No" at bounding box center [284, 201] width 353 height 15
select select "674835"
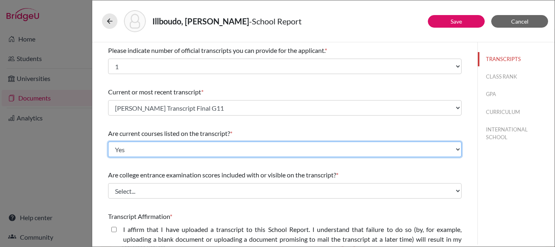
scroll to position [41, 0]
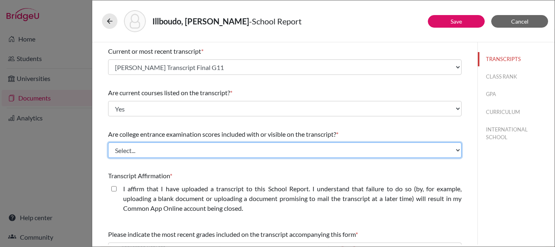
click at [205, 147] on select "Select... Yes No" at bounding box center [284, 149] width 353 height 15
select select "1"
click at [108, 142] on select "Select... Yes No" at bounding box center [284, 149] width 353 height 15
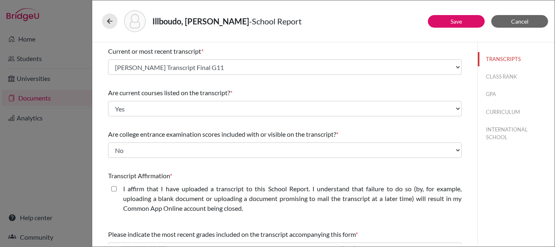
click at [115, 189] on closed\ "I affirm that I have uploaded a transcript to this School Report. I understand …" at bounding box center [113, 189] width 5 height 10
checkbox closed\ "true"
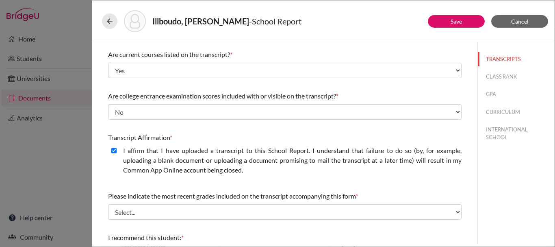
scroll to position [122, 0]
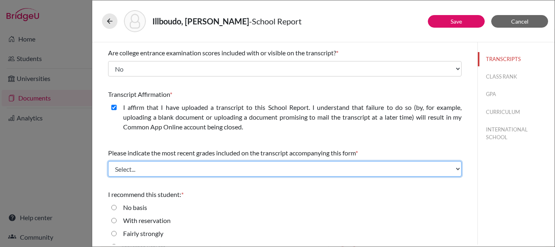
click at [192, 167] on select "Select... Final junior year grades 1st Quarter senior year grades 2nd Quarter/1…" at bounding box center [284, 168] width 353 height 15
select select "0"
click at [108, 161] on select "Select... Final junior year grades 1st Quarter senior year grades 2nd Quarter/1…" at bounding box center [284, 168] width 353 height 15
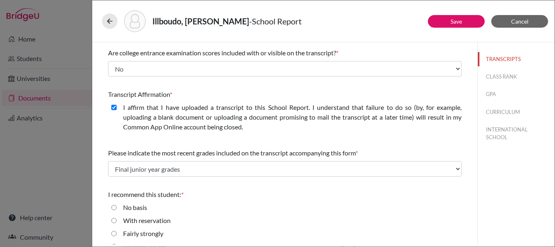
click at [234, 200] on div "I recommend this student: * No basis With reservation Fairly strongly Strongly …" at bounding box center [284, 228] width 353 height 85
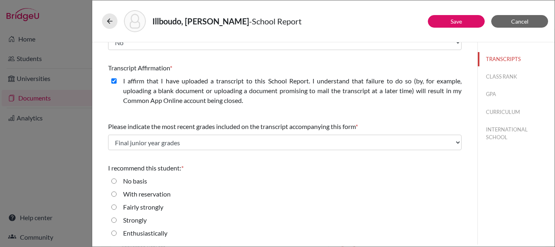
click at [111, 233] on input "Enthusiastically" at bounding box center [113, 233] width 5 height 10
radio input "true"
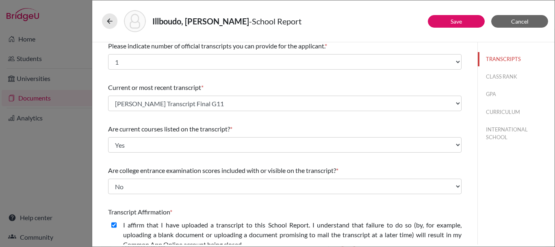
scroll to position [0, 0]
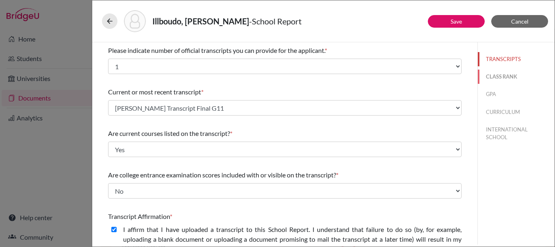
click at [499, 78] on button "CLASS RANK" at bounding box center [516, 76] width 77 height 14
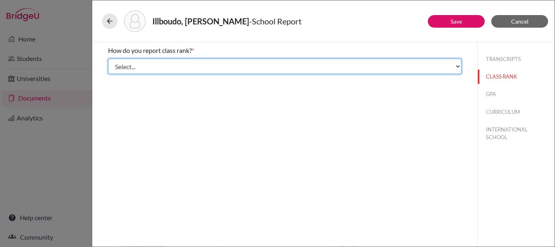
click at [269, 68] on select "Select... Exact Decile Quintile Quartile None" at bounding box center [284, 66] width 353 height 15
select select "5"
click at [108, 59] on select "Select... Exact Decile Quintile Quartile None" at bounding box center [284, 66] width 353 height 15
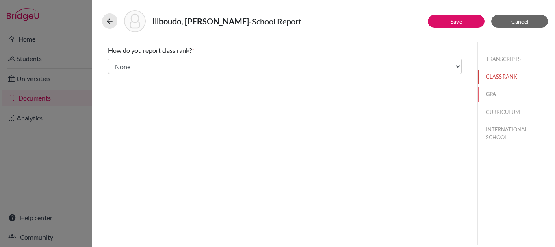
click at [492, 94] on button "GPA" at bounding box center [516, 94] width 77 height 14
click at [113, 62] on input "Yes" at bounding box center [113, 64] width 5 height 10
radio input "true"
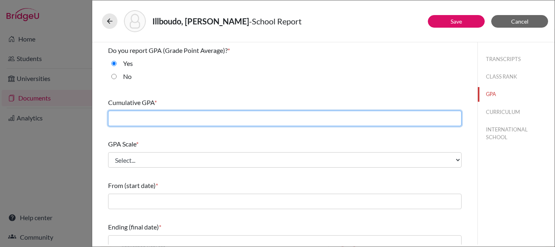
click at [136, 118] on input "text" at bounding box center [284, 118] width 353 height 15
type input "3.99"
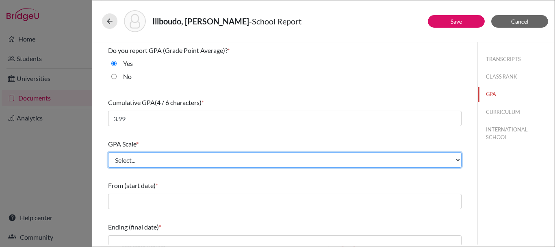
click at [151, 160] on select "Select... 4 5 6 7 8 9 10 11 12 13 14 15 16 17 18 19 20 100" at bounding box center [284, 159] width 353 height 15
select select "4"
click at [108, 152] on select "Select... 4 5 6 7 8 9 10 11 12 13 14 15 16 17 18 19 20 100" at bounding box center [284, 159] width 353 height 15
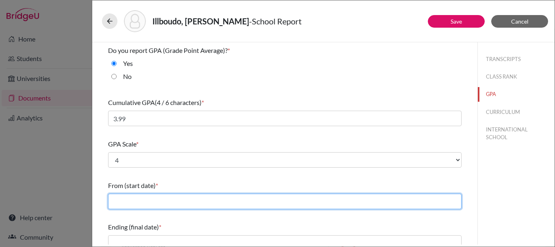
click at [144, 205] on input "text" at bounding box center [284, 200] width 353 height 15
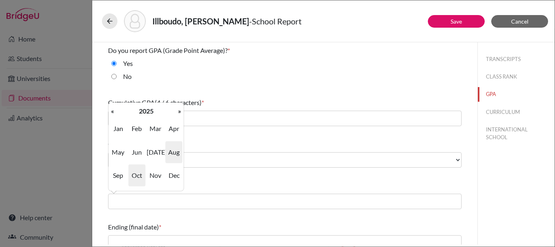
click at [171, 150] on span "Aug" at bounding box center [173, 152] width 17 height 22
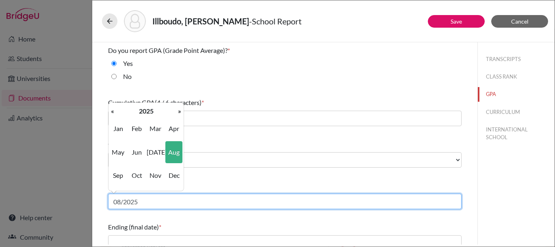
click at [148, 201] on input "08/2025" at bounding box center [284, 200] width 353 height 15
type input "08/2022"
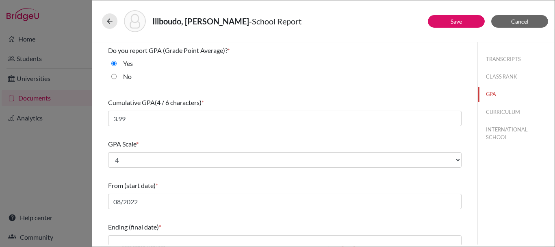
click at [156, 220] on div "Ending (final date) *" at bounding box center [284, 236] width 353 height 35
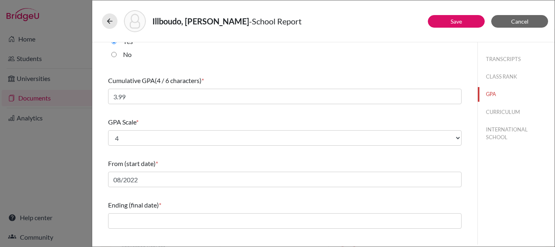
scroll to position [41, 0]
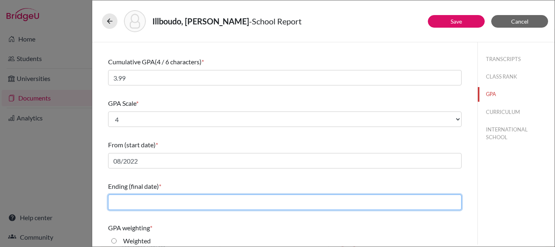
click at [157, 208] on input "text" at bounding box center [284, 201] width 353 height 15
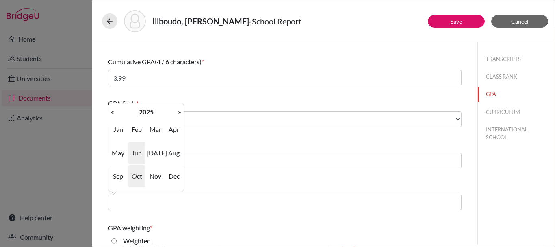
click at [134, 158] on span "Jun" at bounding box center [136, 153] width 17 height 22
type input "06/2025"
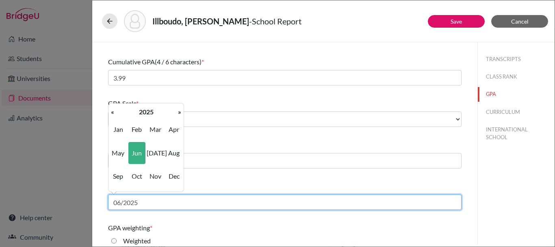
click at [145, 205] on input "06/2025" at bounding box center [284, 201] width 353 height 15
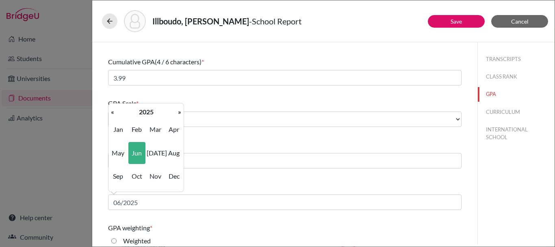
click at [244, 183] on div "Ending (final date) *" at bounding box center [284, 186] width 353 height 10
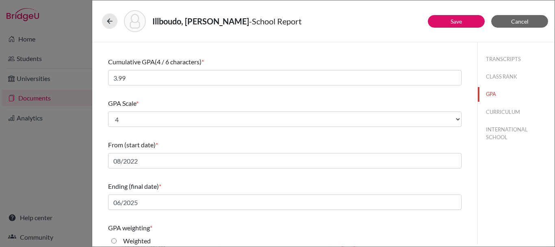
scroll to position [122, 0]
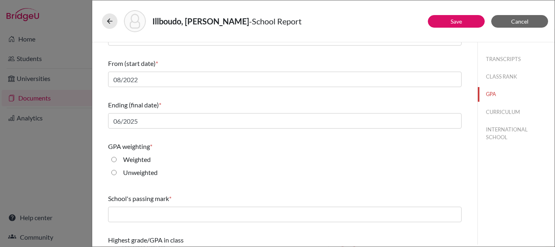
click at [116, 159] on input "Weighted" at bounding box center [113, 159] width 5 height 10
radio input "true"
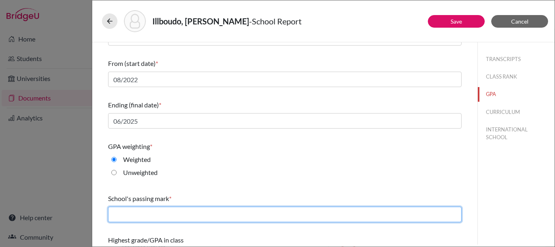
click at [134, 211] on input "text" at bounding box center [284, 213] width 353 height 15
type input "D"
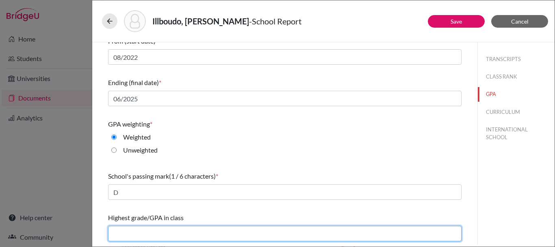
click at [158, 235] on input "text" at bounding box center [284, 232] width 353 height 15
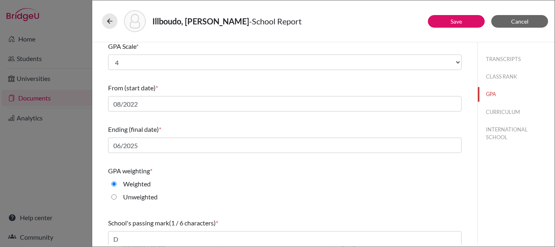
scroll to position [0, 0]
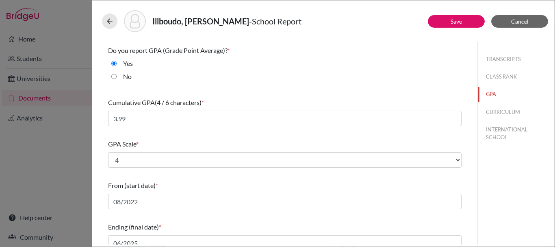
type input "3.99"
click at [508, 110] on button "CURRICULUM" at bounding box center [516, 112] width 77 height 14
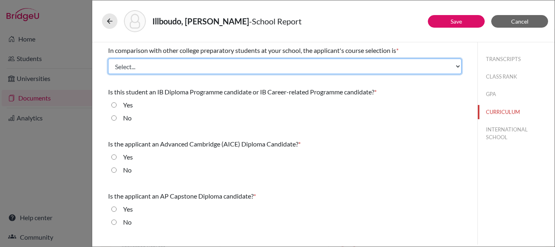
click at [285, 70] on select "Select... Less than demanding Average Demanding Very demanding Most demanding P…" at bounding box center [284, 66] width 353 height 15
click at [108, 59] on select "Select... Less than demanding Average Demanding Very demanding Most demanding P…" at bounding box center [284, 66] width 353 height 15
click at [152, 71] on select "Select... Less than demanding Average Demanding Very demanding Most demanding P…" at bounding box center [284, 66] width 353 height 15
select select "3"
click at [108, 59] on select "Select... Less than demanding Average Demanding Very demanding Most demanding P…" at bounding box center [284, 66] width 353 height 15
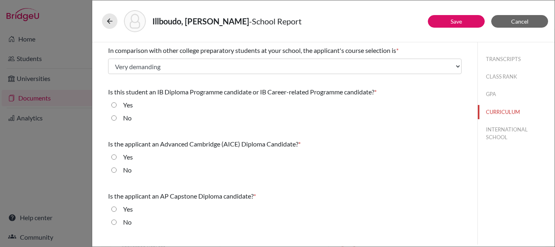
click at [115, 104] on input "Yes" at bounding box center [113, 105] width 5 height 10
radio input "true"
click at [114, 169] on input "No" at bounding box center [113, 170] width 5 height 10
radio input "true"
click at [114, 220] on input "No" at bounding box center [113, 222] width 5 height 10
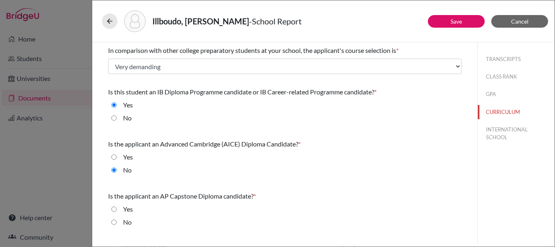
radio input "true"
click at [525, 128] on button "INTERNATIONAL SCHOOL" at bounding box center [516, 133] width 77 height 22
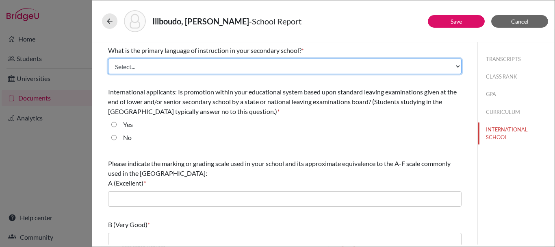
click at [220, 63] on select "Select... Albanian Arabic Armenian Assamese Azerbaijani Belarusian Bengali Bulg…" at bounding box center [284, 66] width 353 height 15
select select "14"
click at [108, 59] on select "Select... Albanian Arabic Armenian Assamese Azerbaijani Belarusian Bengali Bulg…" at bounding box center [284, 66] width 353 height 15
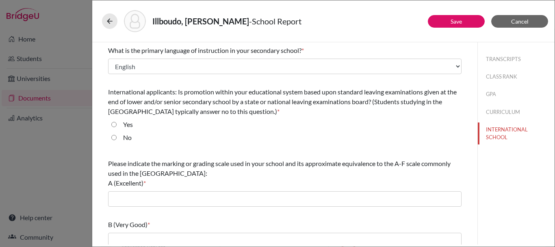
click at [113, 140] on input "No" at bounding box center [113, 137] width 5 height 10
radio input "true"
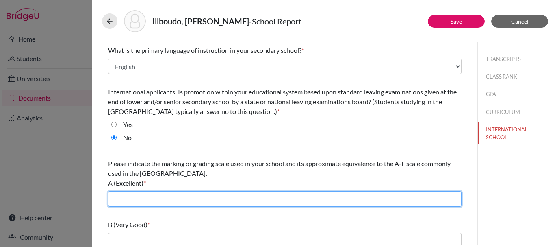
click at [256, 198] on input "text" at bounding box center [284, 198] width 353 height 15
type input "A"
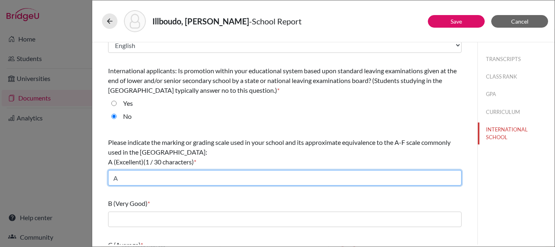
scroll to position [41, 0]
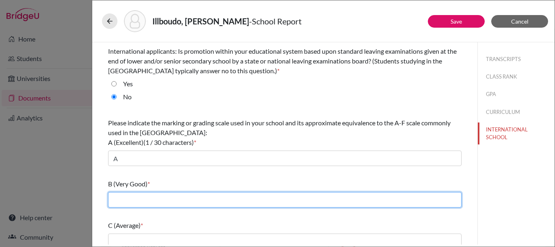
click at [159, 193] on input "text" at bounding box center [284, 199] width 353 height 15
type input "B"
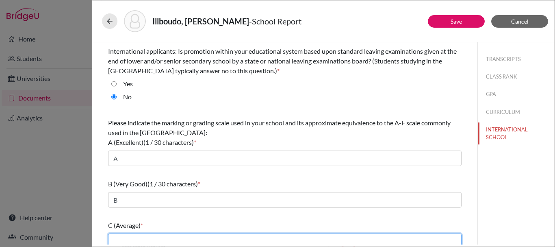
click at [150, 238] on input "text" at bounding box center [284, 240] width 353 height 15
type input "C"
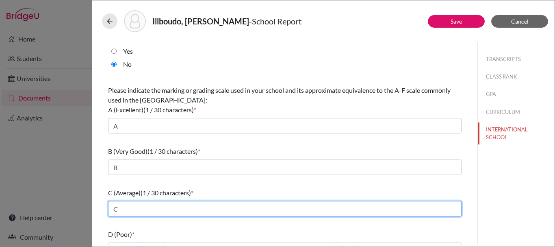
scroll to position [131, 0]
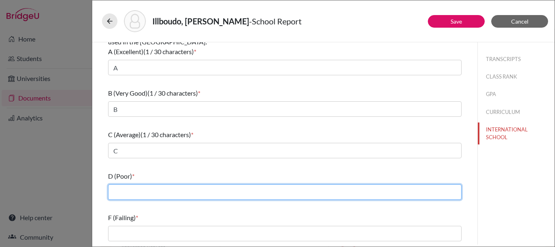
click at [150, 193] on input "text" at bounding box center [284, 191] width 353 height 15
type input "D"
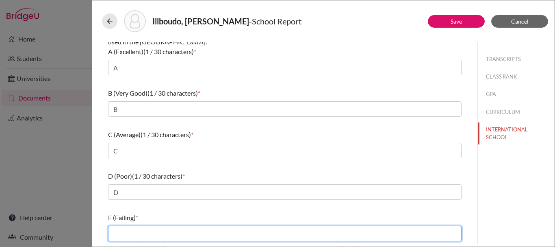
click at [147, 236] on input "text" at bounding box center [284, 232] width 353 height 15
type input "F"
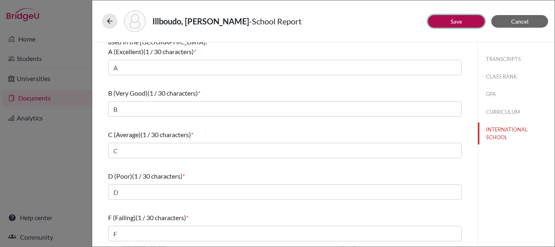
click at [466, 24] on button "Save" at bounding box center [456, 21] width 57 height 13
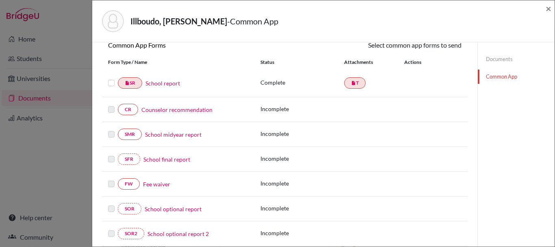
scroll to position [81, 0]
click at [185, 110] on link "Counselor recommendation" at bounding box center [176, 109] width 71 height 9
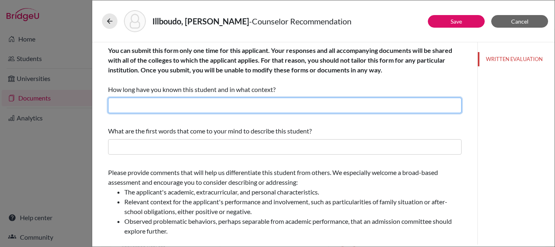
click at [183, 106] on input "text" at bounding box center [284, 105] width 353 height 15
click at [137, 107] on input "Teacher and College Counselor" at bounding box center [284, 105] width 353 height 15
click at [221, 106] on input "Teacher and College Counselor" at bounding box center [284, 105] width 353 height 15
click at [235, 105] on input "Teacher and College Counselor" at bounding box center [284, 105] width 353 height 15
type input "Teacher and College Counselor, since G9"
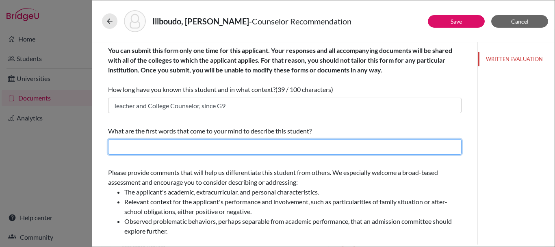
click at [200, 148] on input "text" at bounding box center [284, 146] width 353 height 15
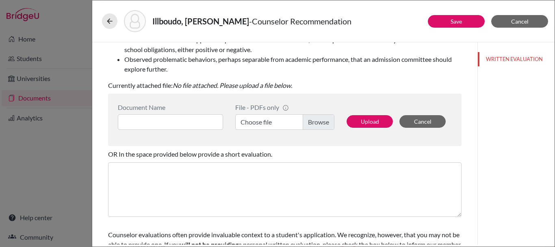
scroll to position [163, 0]
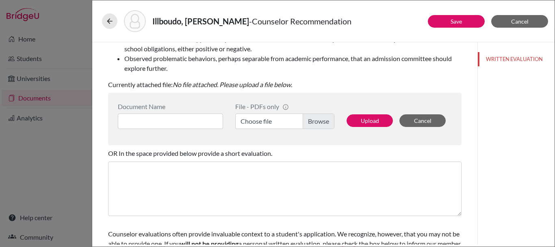
type input "Academic, Hard working, Risk Taker"
click at [309, 122] on label "Choose file" at bounding box center [284, 120] width 99 height 15
click at [309, 122] on input "Choose file" at bounding box center [284, 120] width 99 height 15
click at [197, 122] on input at bounding box center [170, 120] width 105 height 15
type input "I"
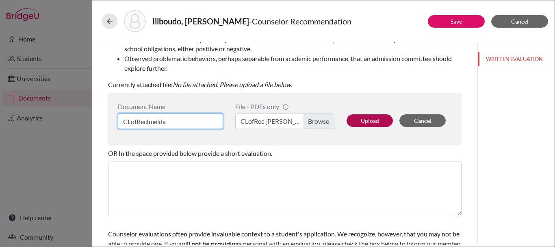
type input "CLofRecImelda"
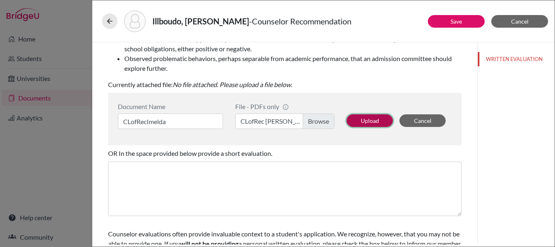
click at [355, 118] on button "Upload" at bounding box center [370, 120] width 46 height 13
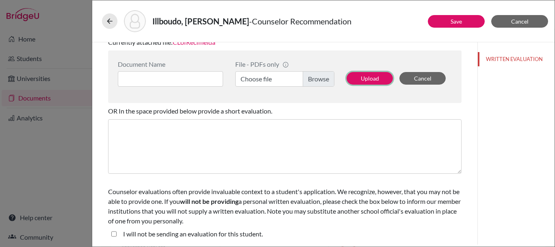
scroll to position [206, 0]
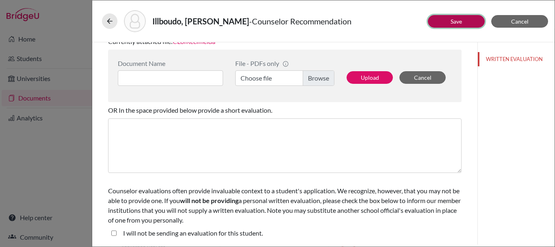
click at [441, 19] on button "Save" at bounding box center [456, 21] width 57 height 13
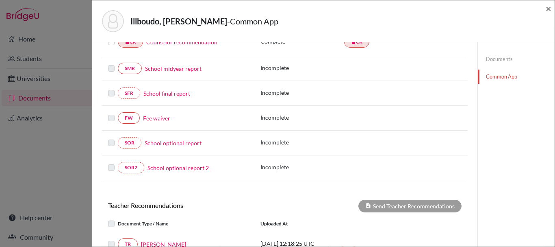
scroll to position [163, 0]
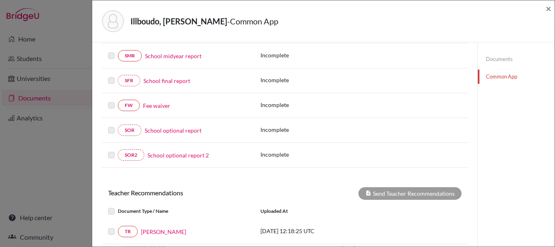
click at [162, 102] on link "Fee waiver" at bounding box center [156, 105] width 27 height 9
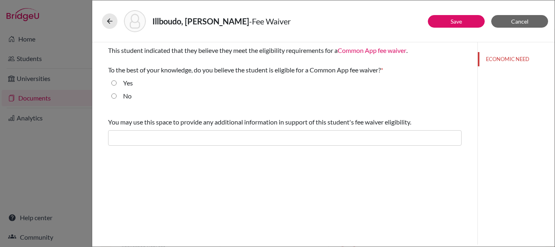
click at [115, 83] on input "Yes" at bounding box center [113, 83] width 5 height 10
radio input "true"
click at [464, 20] on button "Save" at bounding box center [456, 21] width 57 height 13
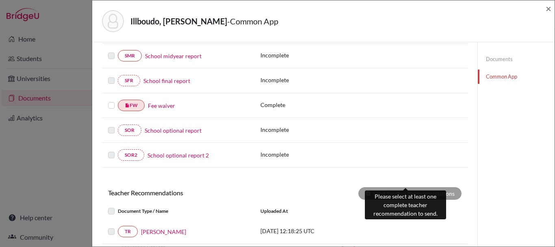
scroll to position [272, 0]
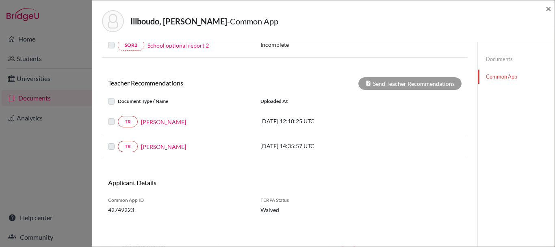
click at [118, 117] on label at bounding box center [118, 117] width 0 height 0
click at [176, 126] on div "TR Lala Hashimova" at bounding box center [178, 121] width 140 height 11
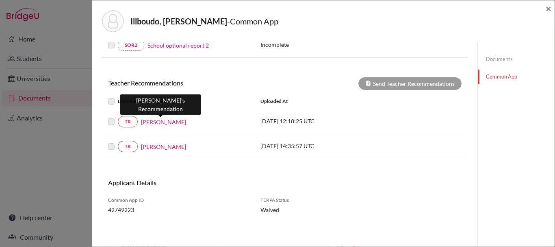
click at [173, 120] on link "Lala Hashimova" at bounding box center [163, 121] width 45 height 9
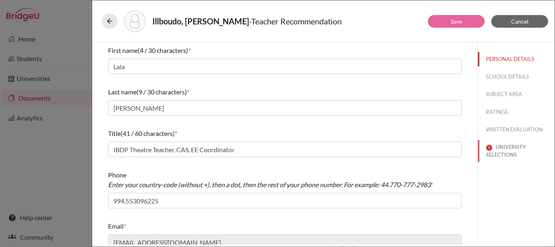
click at [511, 154] on button "UNIVERSITY SELECTIONS" at bounding box center [516, 151] width 77 height 22
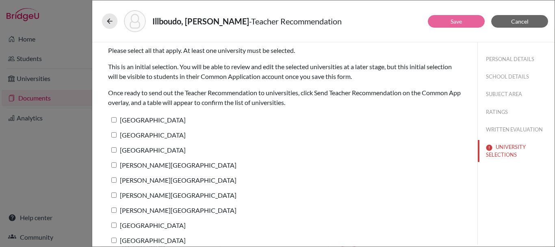
click at [115, 121] on input "Wellesley College" at bounding box center [113, 119] width 5 height 5
checkbox input "true"
click at [114, 137] on input "Northeastern University" at bounding box center [113, 134] width 5 height 5
checkbox input "true"
click at [113, 148] on input "[GEOGRAPHIC_DATA]" at bounding box center [113, 149] width 5 height 5
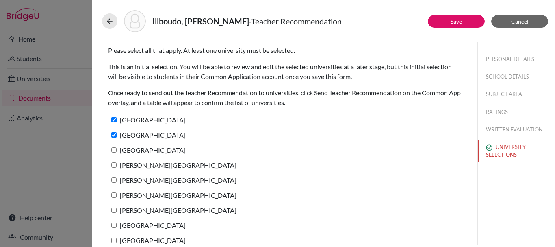
checkbox input "true"
click at [113, 162] on label "Agnes Scott College" at bounding box center [172, 165] width 128 height 12
click at [113, 162] on input "Agnes Scott College" at bounding box center [113, 164] width 5 height 5
checkbox input "true"
click at [113, 178] on label "Simmons University" at bounding box center [172, 180] width 128 height 12
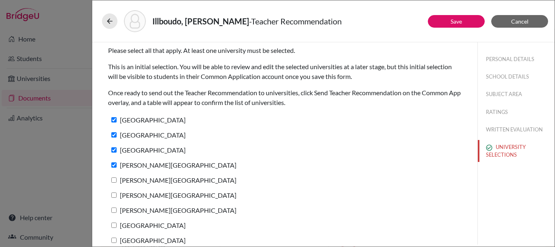
click at [113, 178] on input "Simmons University" at bounding box center [113, 179] width 5 height 5
checkbox input "true"
click at [112, 192] on input "Alfred University" at bounding box center [113, 194] width 5 height 5
checkbox input "true"
click at [111, 211] on input "Meredith College" at bounding box center [113, 209] width 5 height 5
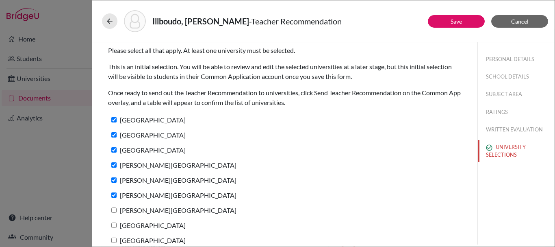
checkbox input "true"
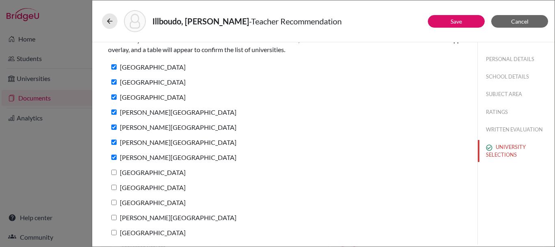
scroll to position [53, 0]
click at [115, 171] on input "University of Charleston" at bounding box center [113, 171] width 5 height 5
checkbox input "true"
click at [116, 193] on div "Centre College" at bounding box center [284, 188] width 353 height 15
click at [116, 189] on input "Centre College" at bounding box center [113, 186] width 5 height 5
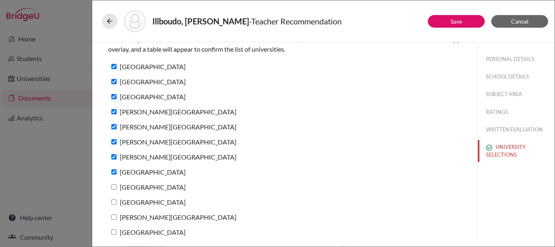
checkbox input "true"
click at [115, 204] on label "Saint Louis University Madrid Campus" at bounding box center [147, 202] width 78 height 12
click at [115, 204] on input "Saint Louis University Madrid Campus" at bounding box center [113, 201] width 5 height 5
checkbox input "true"
click at [113, 219] on input "Mercer University" at bounding box center [113, 216] width 5 height 5
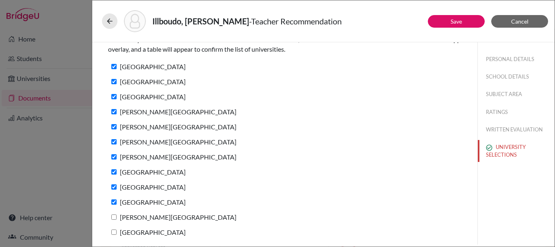
checkbox input "true"
click at [111, 231] on label "Lake Superior State University" at bounding box center [147, 232] width 78 height 12
click at [111, 231] on input "Lake Superior State University" at bounding box center [113, 231] width 5 height 5
checkbox input "true"
click at [448, 20] on button "Save" at bounding box center [456, 21] width 57 height 13
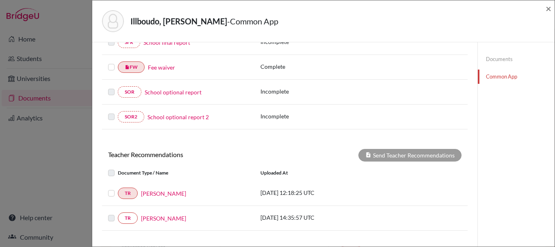
scroll to position [272, 0]
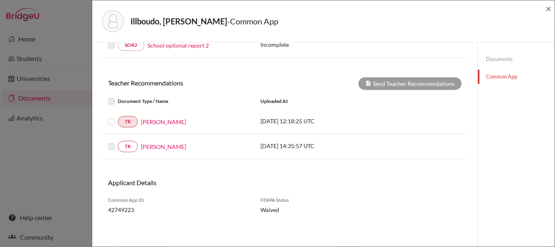
click at [118, 117] on label at bounding box center [118, 117] width 0 height 0
click at [0, 0] on input "checkbox" at bounding box center [0, 0] width 0 height 0
click at [395, 87] on button "Send Teacher Recommendations" at bounding box center [409, 83] width 103 height 13
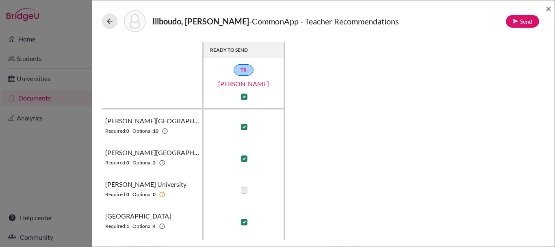
click at [243, 95] on label at bounding box center [244, 96] width 7 height 7
click at [243, 95] on input "checkbox" at bounding box center [242, 96] width 7 height 8
checkbox input "false"
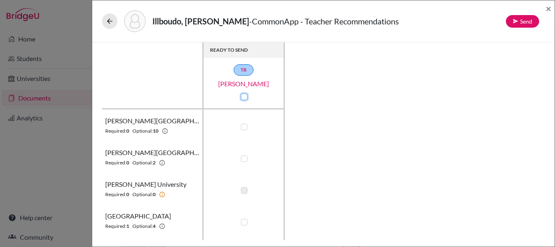
checkbox input "false"
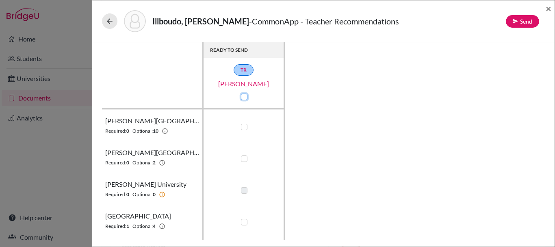
checkbox input "false"
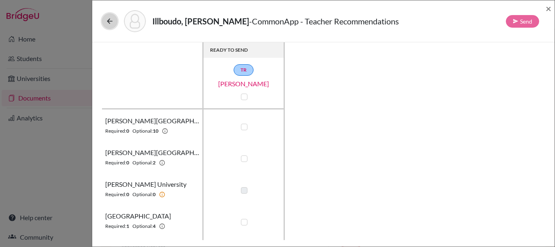
click at [107, 20] on icon at bounding box center [110, 21] width 8 height 8
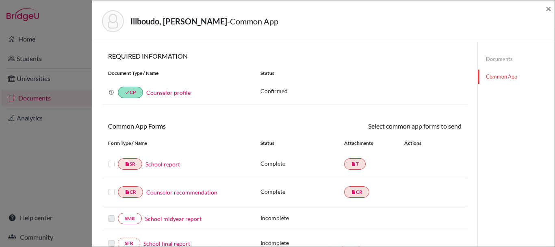
click at [111, 159] on label at bounding box center [111, 159] width 7 height 0
click at [0, 0] on input "checkbox" at bounding box center [0, 0] width 0 height 0
click at [109, 188] on label at bounding box center [111, 188] width 7 height 0
click at [0, 0] on input "checkbox" at bounding box center [0, 0] width 0 height 0
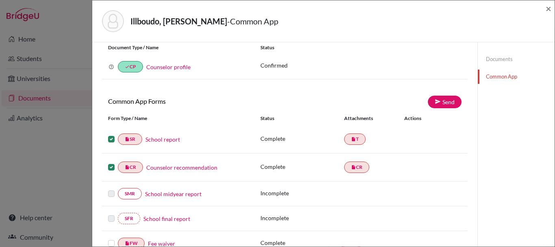
scroll to position [81, 0]
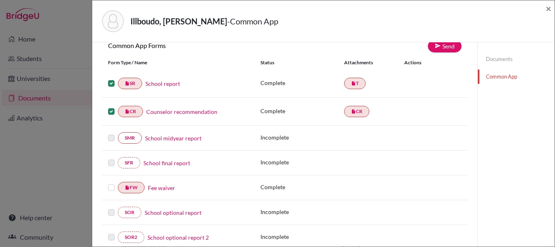
click at [111, 182] on label at bounding box center [111, 182] width 7 height 0
click at [0, 0] on input "checkbox" at bounding box center [0, 0] width 0 height 0
click at [435, 48] on icon at bounding box center [438, 46] width 6 height 6
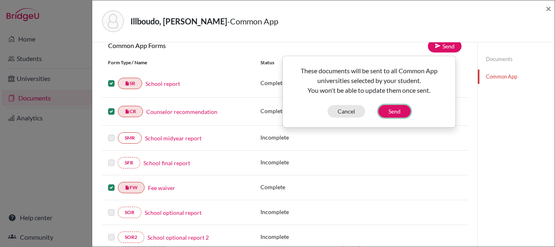
click at [399, 112] on button "Send" at bounding box center [394, 111] width 33 height 13
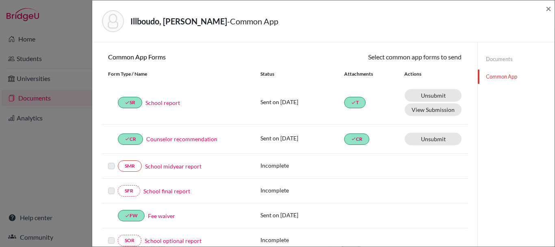
scroll to position [0, 0]
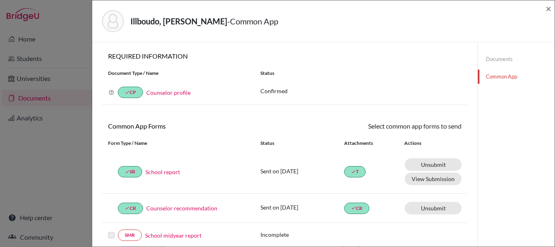
click at [494, 63] on link "Documents" at bounding box center [516, 59] width 77 height 14
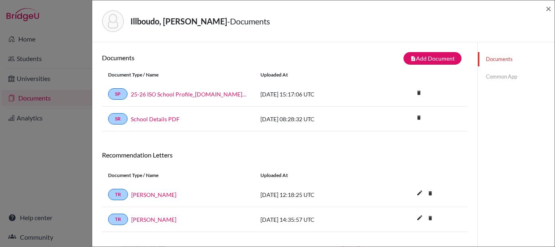
click at [545, 8] on div "Illboudo, Imelda - Documents ×" at bounding box center [323, 21] width 456 height 35
click at [552, 9] on div "Illboudo, Imelda - Documents ×" at bounding box center [323, 21] width 462 height 42
click at [551, 9] on span "×" at bounding box center [549, 8] width 6 height 12
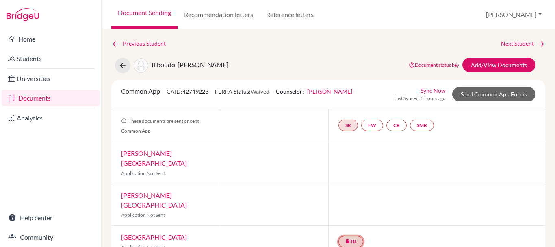
click at [345, 238] on icon "insert_drive_file" at bounding box center [347, 240] width 5 height 5
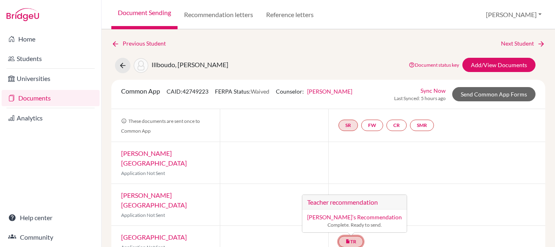
click at [345, 238] on icon "insert_drive_file" at bounding box center [347, 240] width 5 height 5
click at [348, 126] on link "SR" at bounding box center [348, 124] width 20 height 11
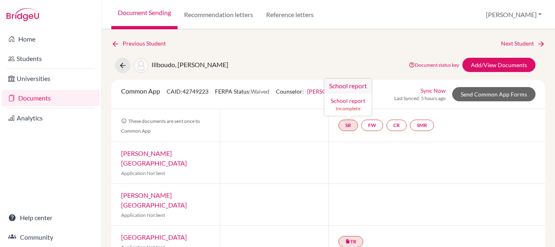
click at [344, 99] on link "School report" at bounding box center [348, 100] width 35 height 7
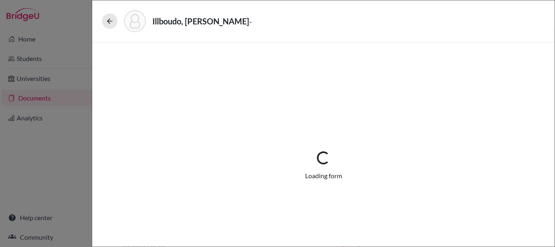
select select "1"
select select "674835"
select select "0"
select select "1"
select select "0"
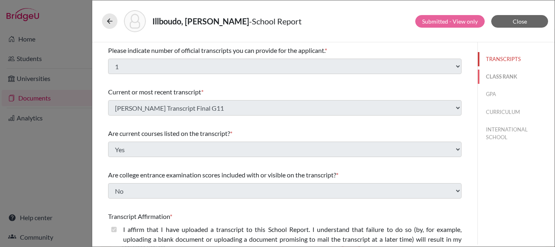
click at [481, 74] on button "CLASS RANK" at bounding box center [516, 76] width 77 height 14
select select "5"
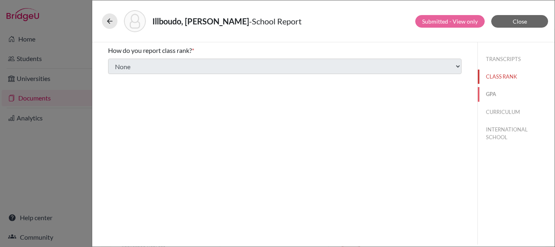
click at [481, 89] on button "GPA" at bounding box center [516, 94] width 77 height 14
type input "3.99"
select select "4"
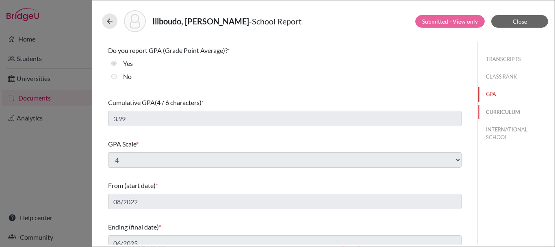
click at [489, 114] on button "CURRICULUM" at bounding box center [516, 112] width 77 height 14
select select "3"
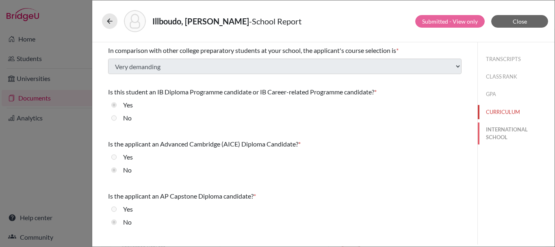
drag, startPoint x: 490, startPoint y: 134, endPoint x: 490, endPoint y: 114, distance: 19.5
click at [490, 134] on button "INTERNATIONAL SCHOOL" at bounding box center [516, 133] width 77 height 22
radio input "true"
select select "14"
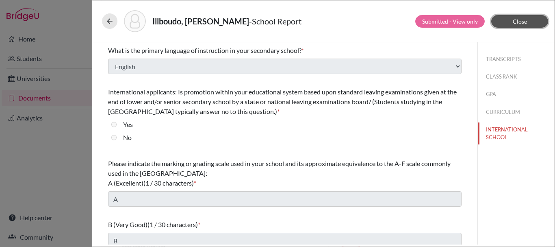
click at [526, 20] on span "Close" at bounding box center [520, 21] width 14 height 7
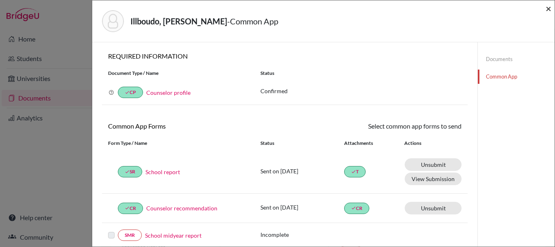
click at [548, 10] on span "×" at bounding box center [549, 8] width 6 height 12
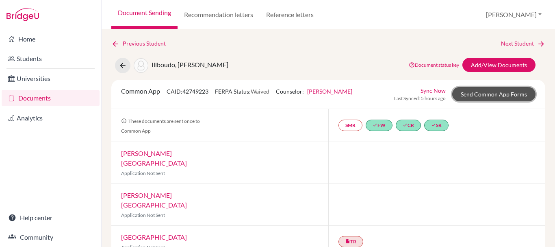
click at [501, 91] on link "Send Common App Forms" at bounding box center [493, 94] width 83 height 14
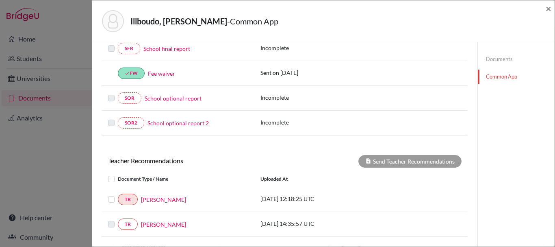
scroll to position [289, 0]
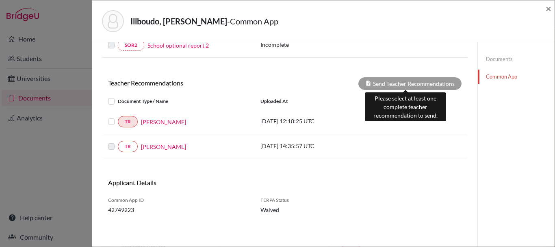
click at [398, 88] on div "Send Teacher Recommendations" at bounding box center [409, 83] width 103 height 13
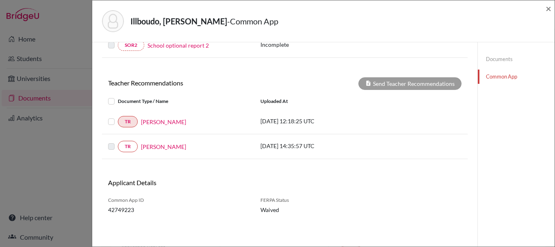
click at [509, 58] on link "Documents" at bounding box center [516, 59] width 77 height 14
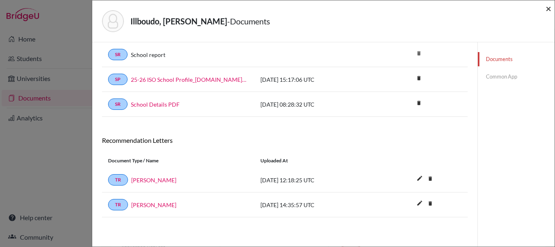
click at [548, 10] on span "×" at bounding box center [549, 8] width 6 height 12
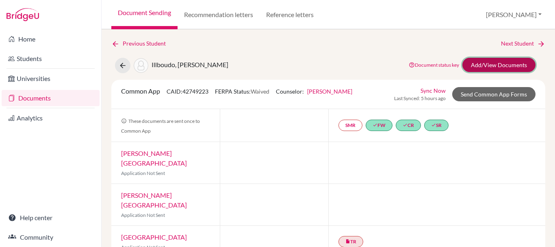
click at [506, 63] on link "Add/View Documents" at bounding box center [498, 65] width 73 height 14
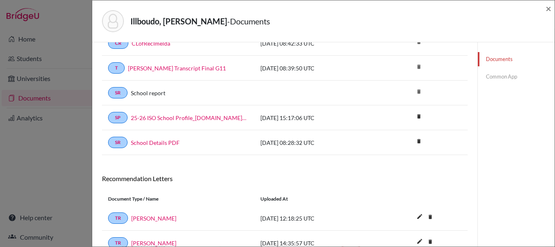
scroll to position [114, 0]
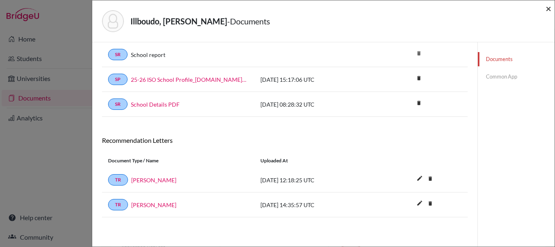
click at [548, 8] on span "×" at bounding box center [549, 8] width 6 height 12
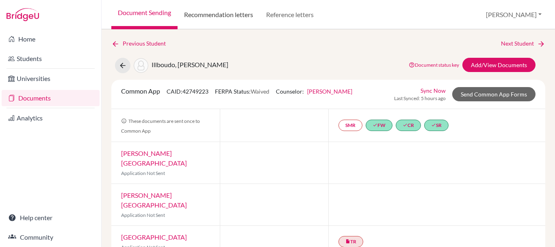
click at [241, 20] on link "Recommendation letters" at bounding box center [219, 14] width 82 height 29
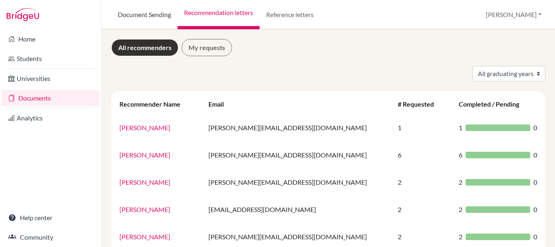
click at [144, 12] on link "Document Sending" at bounding box center [144, 14] width 66 height 29
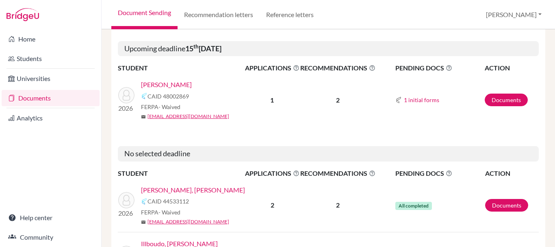
scroll to position [406, 0]
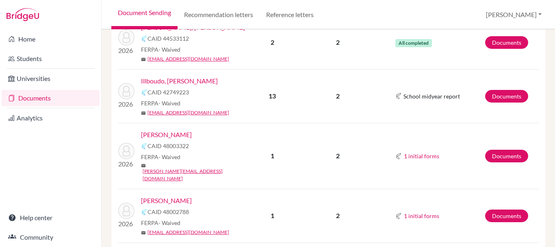
click at [180, 80] on link "Illboudo, [PERSON_NAME]" at bounding box center [179, 81] width 77 height 10
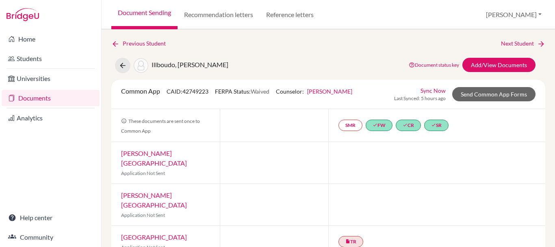
click at [169, 153] on link "[PERSON_NAME][GEOGRAPHIC_DATA]" at bounding box center [154, 157] width 66 height 17
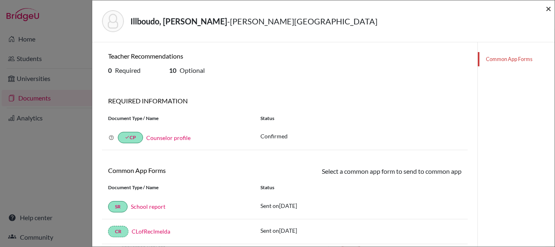
click at [549, 10] on span "×" at bounding box center [549, 8] width 6 height 12
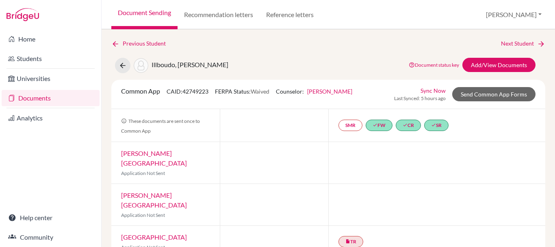
click at [163, 156] on link "Agnes Scott College" at bounding box center [154, 157] width 66 height 17
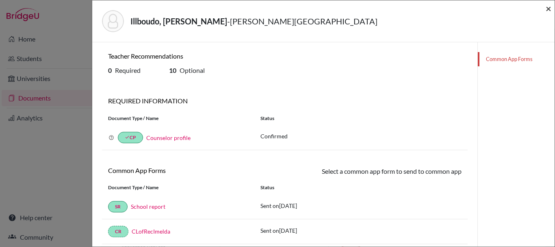
click at [550, 9] on span "×" at bounding box center [549, 8] width 6 height 12
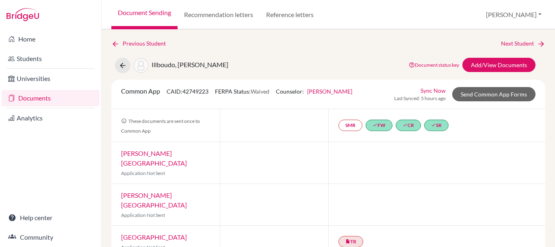
click at [145, 191] on link "Alfred University" at bounding box center [154, 199] width 66 height 17
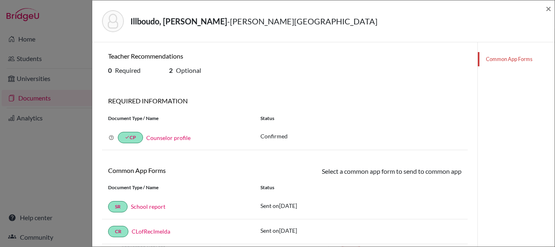
click at [552, 6] on div "Illboudo, Imelda - Alfred University ×" at bounding box center [323, 21] width 462 height 42
click at [550, 9] on span "×" at bounding box center [549, 8] width 6 height 12
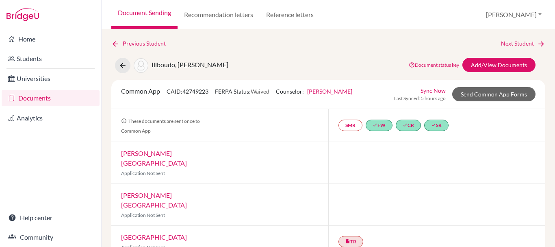
click at [148, 233] on link "Centre College" at bounding box center [154, 237] width 66 height 8
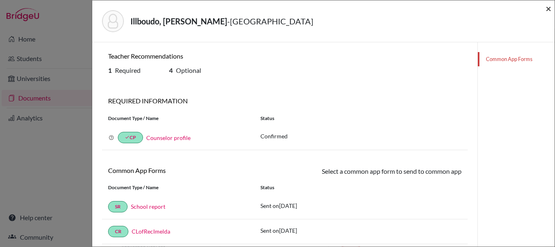
click at [550, 9] on span "×" at bounding box center [549, 8] width 6 height 12
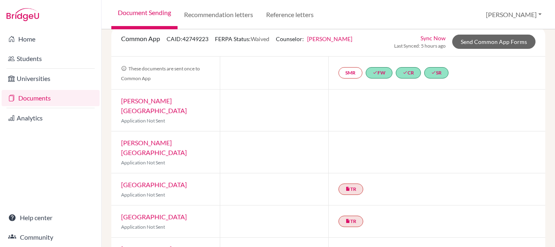
scroll to position [203, 0]
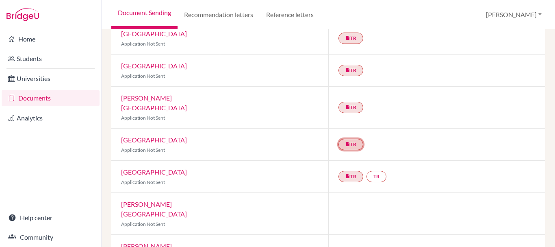
click at [349, 139] on link "insert_drive_file TR" at bounding box center [350, 144] width 25 height 11
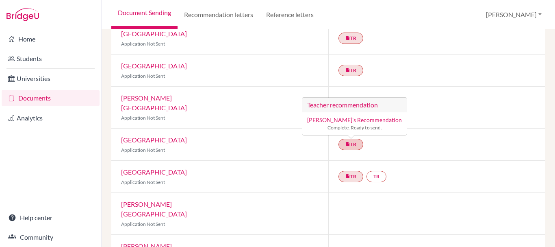
click at [343, 116] on link "Lala Hashimova’s Recommendation" at bounding box center [354, 119] width 95 height 7
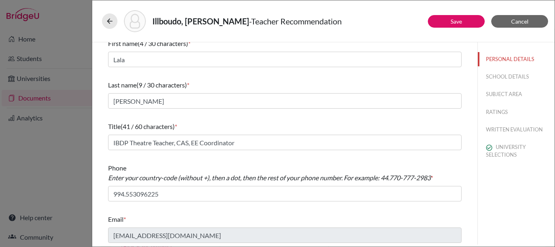
scroll to position [9, 0]
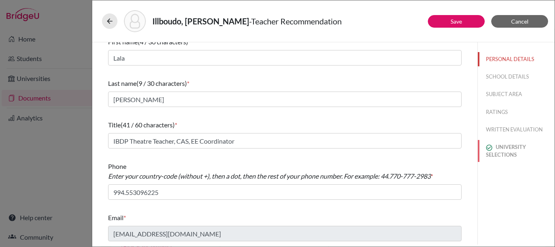
click at [486, 152] on button "UNIVERSITY SELECTIONS" at bounding box center [516, 151] width 77 height 22
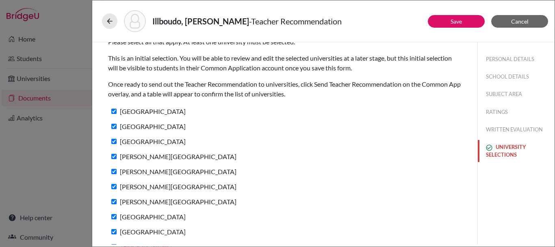
scroll to position [0, 0]
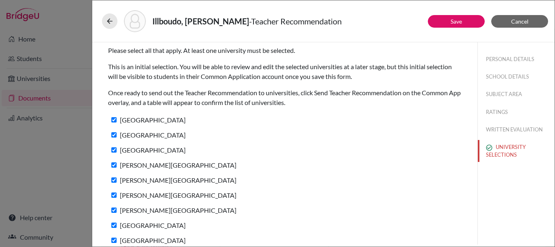
click at [115, 118] on input "Wellesley College" at bounding box center [113, 119] width 5 height 5
checkbox input "false"
click at [112, 133] on input "Northeastern University" at bounding box center [113, 134] width 5 height 5
checkbox input "false"
drag, startPoint x: 115, startPoint y: 149, endPoint x: 115, endPoint y: 155, distance: 6.6
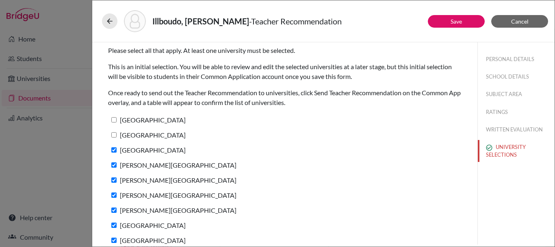
click at [115, 149] on input "Wake Forest University" at bounding box center [113, 149] width 5 height 5
checkbox input "false"
drag, startPoint x: 115, startPoint y: 161, endPoint x: 117, endPoint y: 177, distance: 15.5
click at [115, 162] on label "Agnes Scott College" at bounding box center [172, 165] width 128 height 12
click at [115, 162] on input "Agnes Scott College" at bounding box center [113, 164] width 5 height 5
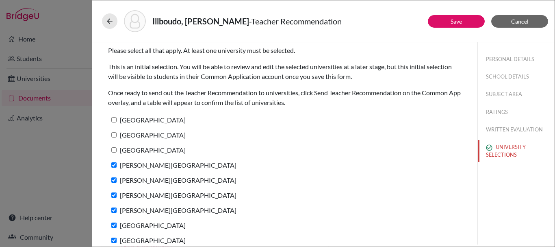
checkbox input "false"
click at [117, 180] on label "Simmons University" at bounding box center [172, 180] width 128 height 12
click at [117, 180] on input "Simmons University" at bounding box center [113, 179] width 5 height 5
checkbox input "false"
click at [115, 195] on input "Alfred University" at bounding box center [113, 194] width 5 height 5
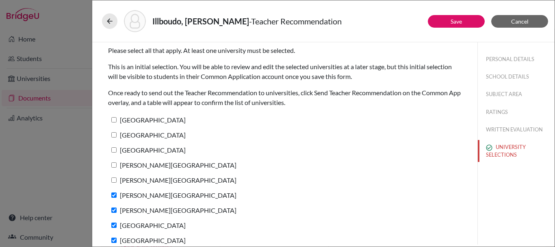
checkbox input "false"
click at [116, 215] on label "Meredith College" at bounding box center [172, 210] width 128 height 12
click at [116, 212] on input "Meredith College" at bounding box center [113, 209] width 5 height 5
checkbox input "false"
click at [116, 223] on input "University of Charleston" at bounding box center [113, 224] width 5 height 5
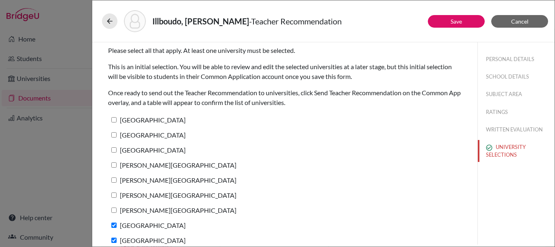
checkbox input "false"
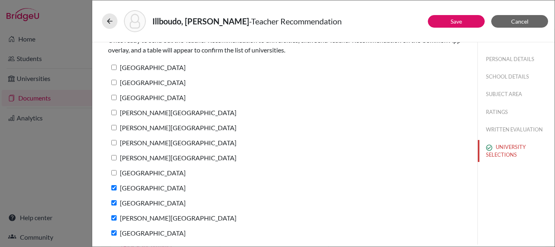
scroll to position [53, 0]
click at [115, 181] on label "Centre College" at bounding box center [147, 187] width 78 height 12
click at [115, 184] on input "Centre College" at bounding box center [113, 186] width 5 height 5
checkbox input "false"
click at [117, 198] on label "Saint Louis University Madrid Campus" at bounding box center [147, 202] width 78 height 12
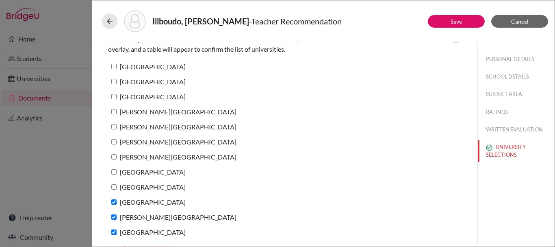
click at [117, 199] on input "Saint Louis University Madrid Campus" at bounding box center [113, 201] width 5 height 5
checkbox input "false"
click at [112, 218] on input "Mercer University" at bounding box center [113, 216] width 5 height 5
checkbox input "false"
click at [111, 231] on label "Lake Superior State University" at bounding box center [147, 232] width 78 height 12
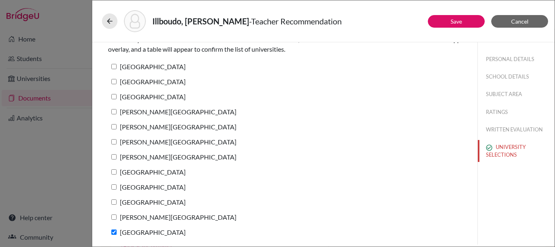
click at [111, 231] on input "Lake Superior State University" at bounding box center [113, 231] width 5 height 5
checkbox input "false"
click at [105, 18] on button at bounding box center [109, 20] width 15 height 15
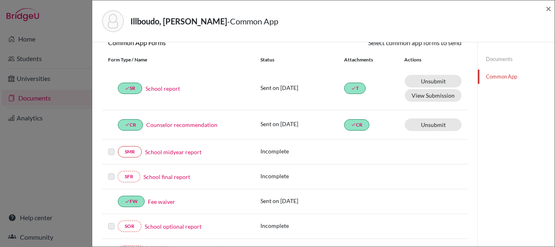
scroll to position [203, 0]
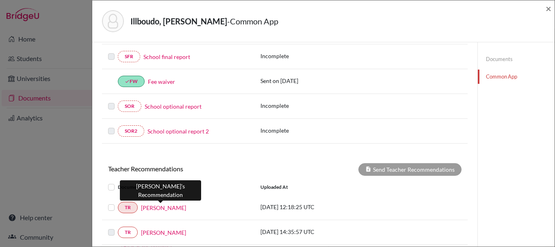
click at [169, 208] on link "Lala Hashimova" at bounding box center [163, 207] width 45 height 9
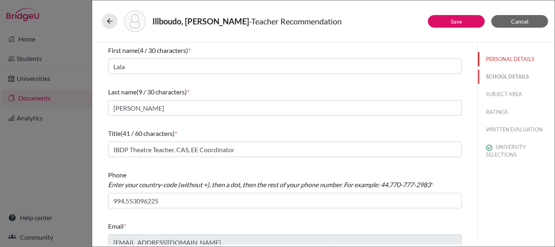
click at [521, 77] on button "SCHOOL DETAILS" at bounding box center [516, 76] width 77 height 14
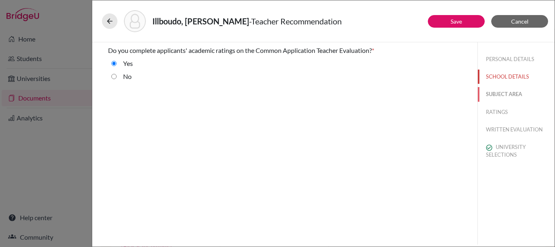
click at [508, 90] on button "SUBJECT AREA" at bounding box center [516, 94] width 77 height 14
select select "5"
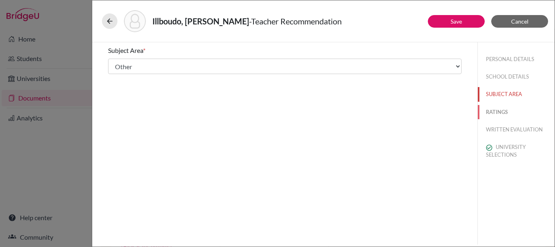
click at [507, 108] on button "RATINGS" at bounding box center [516, 112] width 77 height 14
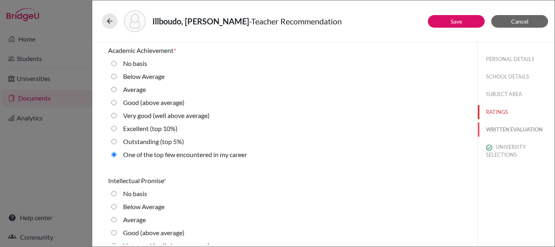
click at [503, 130] on button "WRITTEN EVALUATION" at bounding box center [516, 129] width 77 height 14
radio Average "true"
radio input "true"
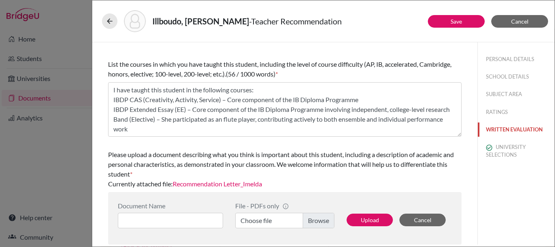
scroll to position [10, 0]
click at [231, 184] on link "Recommendation Letter_Imelda" at bounding box center [217, 184] width 89 height 8
click at [513, 21] on span "Cancel" at bounding box center [519, 21] width 17 height 7
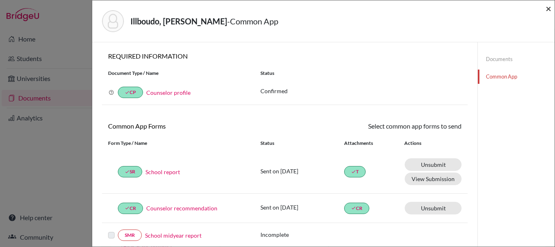
click at [548, 8] on span "×" at bounding box center [549, 8] width 6 height 12
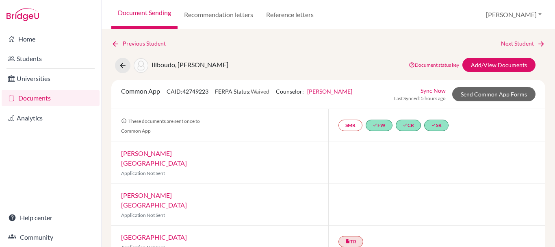
click at [436, 91] on link "Sync Now" at bounding box center [433, 90] width 25 height 9
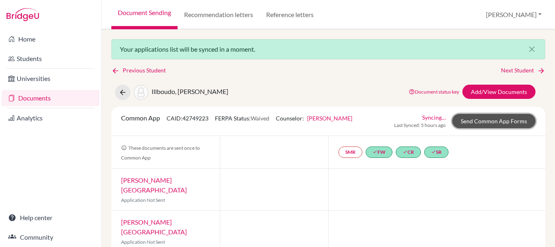
click at [459, 120] on link "Send Common App Forms" at bounding box center [493, 121] width 83 height 14
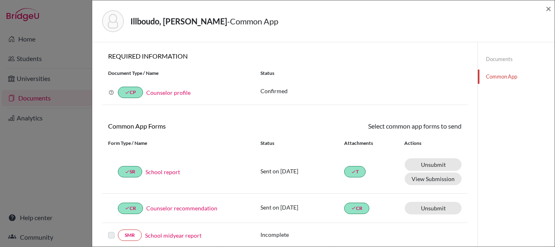
click at [508, 59] on link "Documents" at bounding box center [516, 59] width 77 height 14
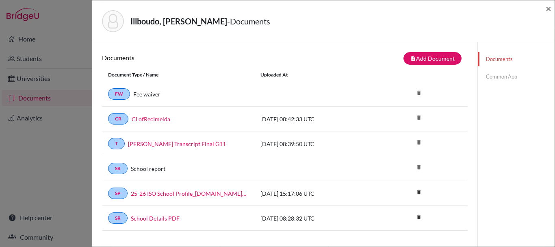
click at [509, 80] on link "Common App" at bounding box center [516, 76] width 77 height 14
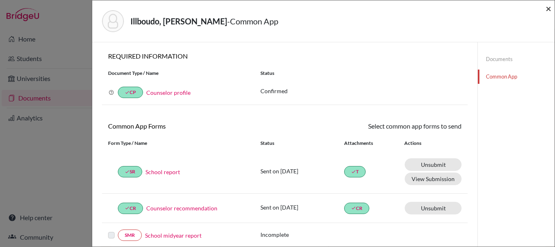
click at [550, 5] on span "×" at bounding box center [549, 8] width 6 height 12
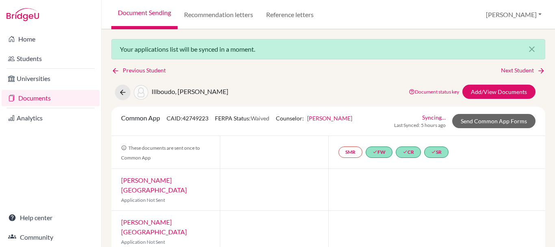
click at [141, 9] on link "Document Sending" at bounding box center [144, 14] width 66 height 29
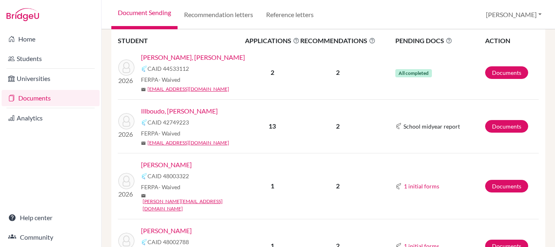
scroll to position [406, 0]
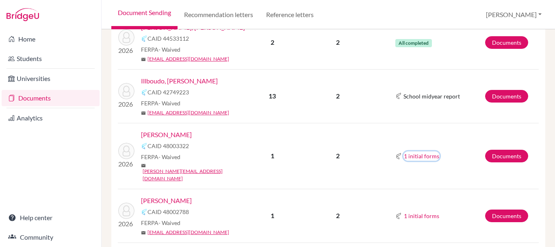
click at [414, 151] on button "1 initial forms" at bounding box center [421, 155] width 36 height 9
click at [436, 164] on div "School report" at bounding box center [432, 164] width 51 height 9
click at [413, 152] on button "1 initial forms" at bounding box center [421, 155] width 36 height 9
click at [418, 167] on div "School report" at bounding box center [432, 164] width 51 height 9
click at [487, 150] on link "Documents" at bounding box center [506, 156] width 43 height 13
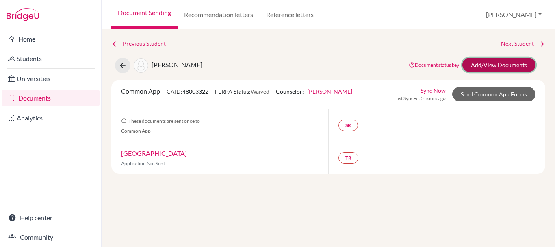
click at [486, 66] on link "Add/View Documents" at bounding box center [498, 65] width 73 height 14
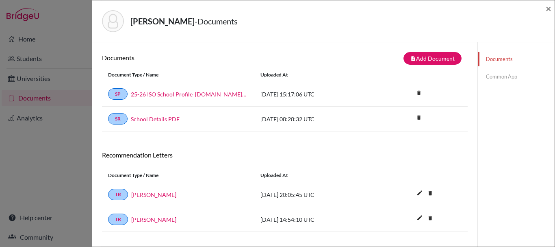
click at [507, 82] on link "Common App" at bounding box center [516, 76] width 77 height 14
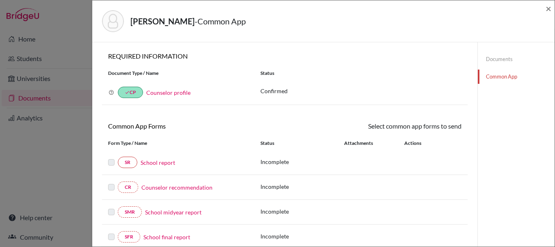
click at [151, 161] on link "School report" at bounding box center [158, 162] width 35 height 9
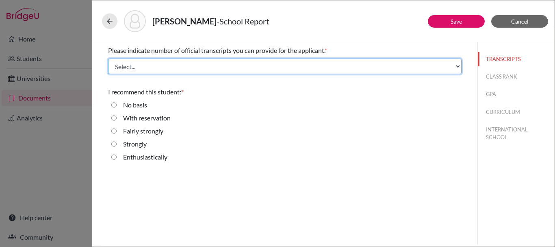
click at [166, 66] on select "Select... 1 2 3 4" at bounding box center [284, 66] width 353 height 15
click at [108, 59] on select "Select... 1 2 3 4" at bounding box center [284, 66] width 353 height 15
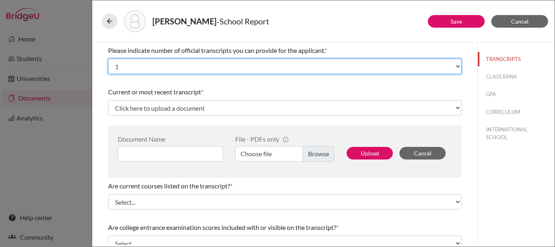
click at [170, 64] on select "Select... 1 2 3 4" at bounding box center [284, 66] width 353 height 15
click at [164, 62] on select "Select... 1 2 3 4" at bounding box center [284, 66] width 353 height 15
click at [233, 59] on select "Select... 1 2 3 4" at bounding box center [284, 66] width 353 height 15
select select "2"
click at [108, 59] on select "Select... 1 2 3 4" at bounding box center [284, 66] width 353 height 15
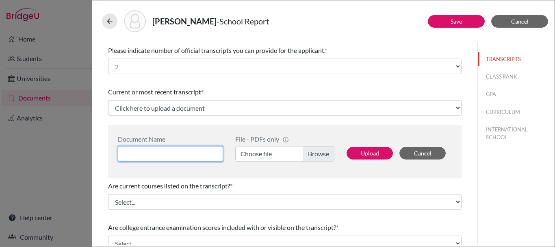
click at [166, 156] on input at bounding box center [170, 153] width 105 height 15
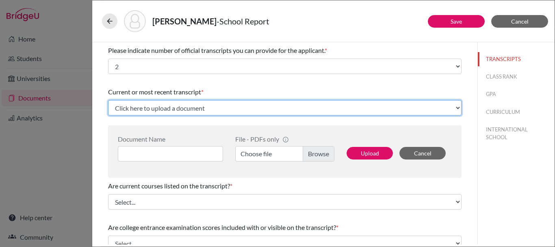
click at [195, 109] on select "Click here to upload a document Upload New File" at bounding box center [284, 107] width 353 height 15
select select "Upload New File"
click at [108, 100] on select "Click here to upload a document Upload New File" at bounding box center [284, 107] width 353 height 15
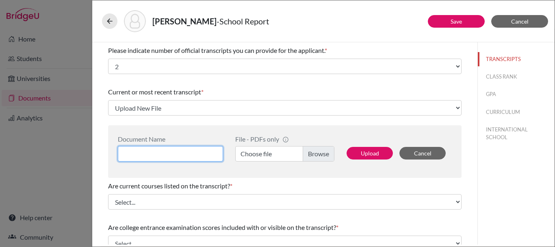
click at [180, 156] on input at bounding box center [170, 153] width 105 height 15
click at [324, 154] on label "Choose file" at bounding box center [284, 153] width 99 height 15
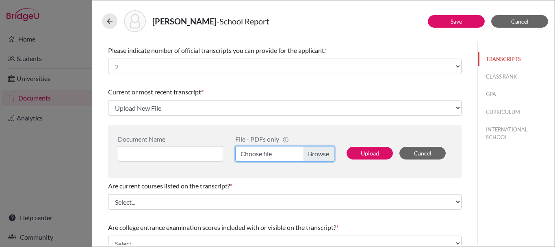
click at [324, 154] on input "Choose file" at bounding box center [284, 153] width 99 height 15
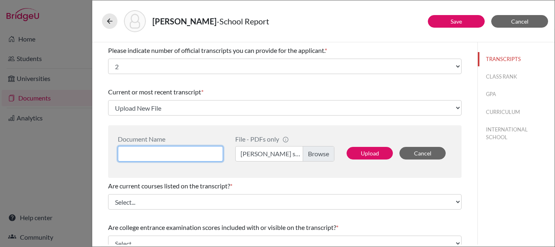
click at [186, 152] on input at bounding box center [170, 153] width 105 height 15
type input "Anaelle ISO Transcript Final G11"
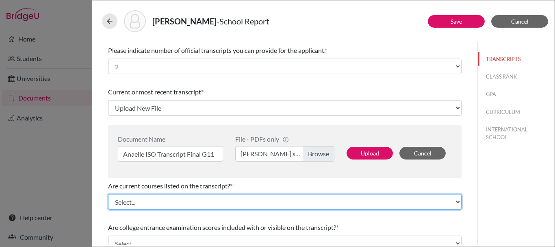
click at [162, 203] on select "Select... Yes No" at bounding box center [284, 201] width 353 height 15
select select "0"
click at [108, 194] on select "Select... Yes No" at bounding box center [284, 201] width 353 height 15
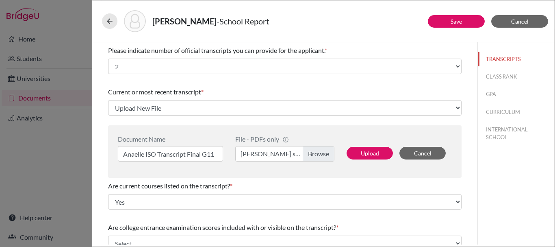
click at [203, 186] on span "Are current courses listed on the transcript?" at bounding box center [169, 186] width 122 height 8
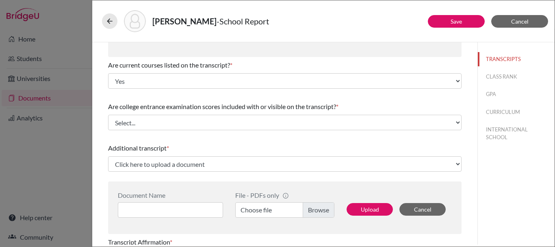
scroll to position [122, 0]
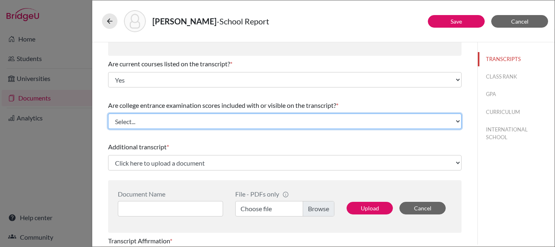
click at [182, 128] on select "Select... Yes No" at bounding box center [284, 120] width 353 height 15
select select "1"
click at [108, 113] on select "Select... Yes No" at bounding box center [284, 120] width 353 height 15
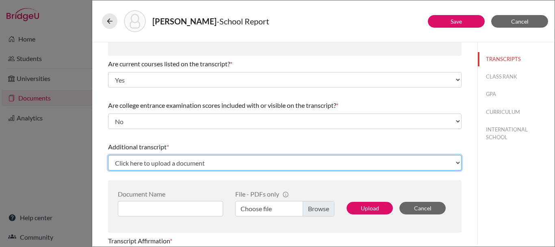
click at [165, 161] on select "Click here to upload a document Upload New File" at bounding box center [284, 162] width 353 height 15
select select "Upload New File"
click at [108, 155] on select "Click here to upload a document Upload New File" at bounding box center [284, 162] width 353 height 15
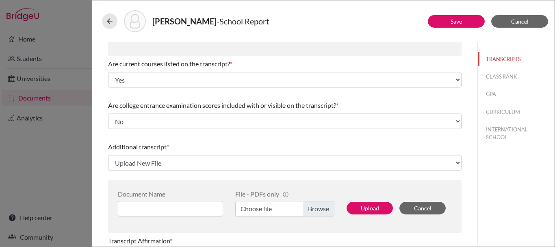
click at [301, 209] on label "Choose file" at bounding box center [284, 208] width 99 height 15
click at [301, 209] on input "Choose file" at bounding box center [284, 208] width 99 height 15
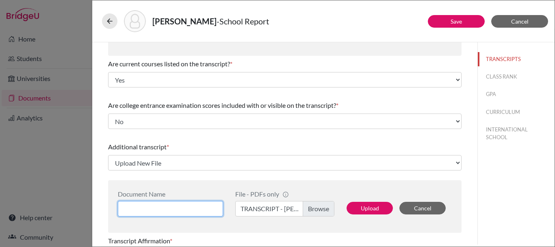
click at [187, 208] on input at bounding box center [170, 208] width 105 height 15
type input "Anaelle G9 Brazza Transcript"
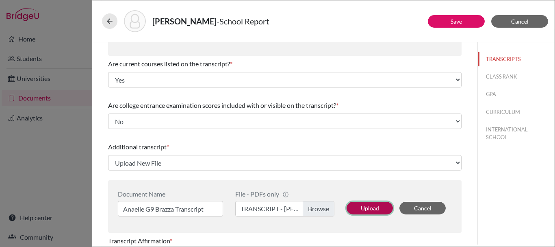
click at [359, 206] on button "Upload" at bounding box center [370, 208] width 46 height 13
select select "674854"
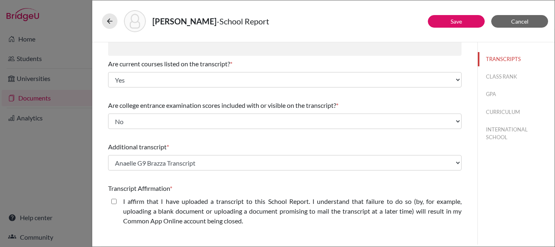
click at [109, 198] on div "I affirm that I have uploaded a transcript to this School Report. I understand …" at bounding box center [284, 212] width 353 height 33
click at [111, 201] on div "I affirm that I have uploaded a transcript to this School Report. I understand …" at bounding box center [284, 212] width 353 height 33
click at [113, 203] on closed\ "I affirm that I have uploaded a transcript to this School Report. I understand …" at bounding box center [113, 201] width 5 height 10
checkbox closed\ "true"
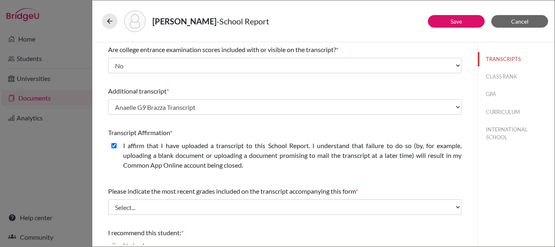
scroll to position [242, 0]
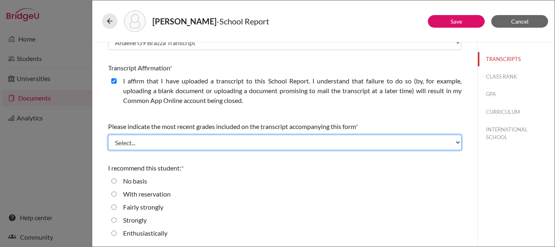
click at [138, 142] on select "Select... Final junior year grades 1st Quarter senior year grades 2nd Quarter/1…" at bounding box center [284, 141] width 353 height 15
select select "0"
click at [108, 134] on select "Select... Final junior year grades 1st Quarter senior year grades 2nd Quarter/1…" at bounding box center [284, 141] width 353 height 15
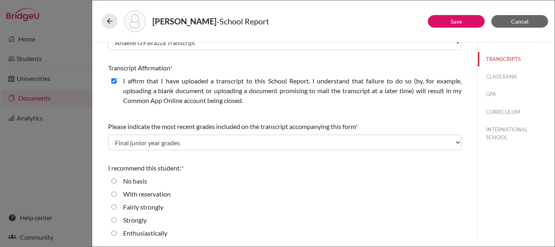
click at [310, 161] on div "I recommend this student: * No basis With reservation Fairly strongly Strongly …" at bounding box center [284, 202] width 353 height 85
drag, startPoint x: 115, startPoint y: 232, endPoint x: 127, endPoint y: 232, distance: 12.6
click at [115, 232] on input "Enthusiastically" at bounding box center [113, 233] width 5 height 10
radio input "true"
click at [493, 75] on button "CLASS RANK" at bounding box center [516, 76] width 77 height 14
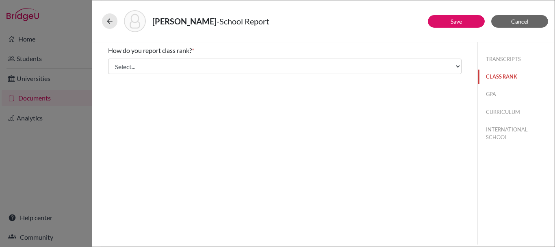
scroll to position [0, 0]
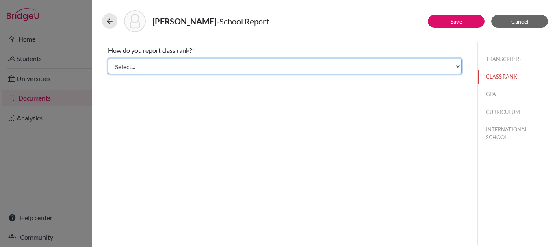
click at [337, 70] on select "Select... Exact Decile Quintile Quartile None" at bounding box center [284, 66] width 353 height 15
select select "5"
click at [108, 59] on select "Select... Exact Decile Quintile Quartile None" at bounding box center [284, 66] width 353 height 15
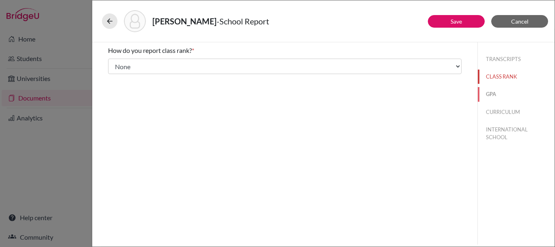
click at [498, 94] on button "GPA" at bounding box center [516, 94] width 77 height 14
click at [125, 61] on label "Yes" at bounding box center [128, 64] width 10 height 10
click at [117, 61] on input "Yes" at bounding box center [113, 64] width 5 height 10
radio input "true"
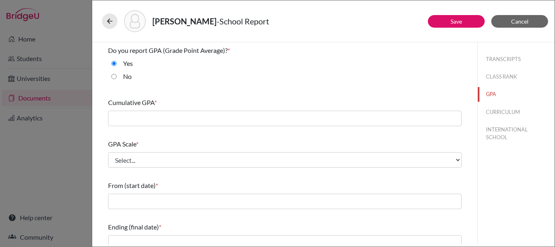
click at [143, 110] on div "Cumulative GPA *" at bounding box center [284, 111] width 353 height 35
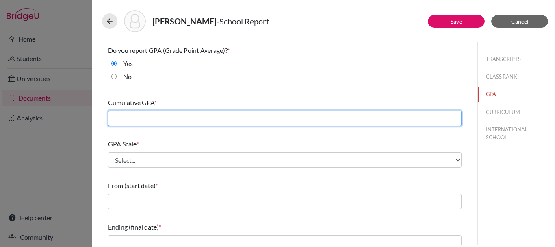
click at [210, 117] on input "text" at bounding box center [284, 118] width 353 height 15
type input "3.70"
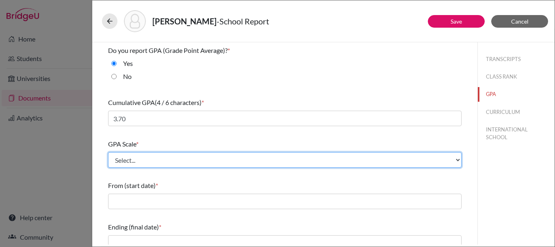
click at [161, 158] on select "Select... 4 5 6 7 8 9 10 11 12 13 14 15 16 17 18 19 20 100" at bounding box center [284, 159] width 353 height 15
select select "4"
click at [108, 152] on select "Select... 4 5 6 7 8 9 10 11 12 13 14 15 16 17 18 19 20 100" at bounding box center [284, 159] width 353 height 15
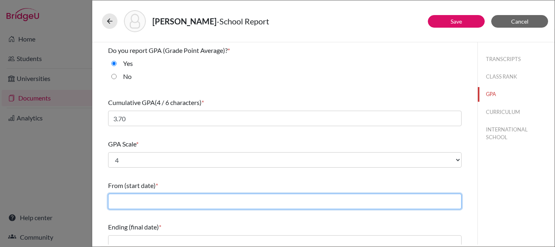
click at [152, 201] on input "text" at bounding box center [284, 200] width 353 height 15
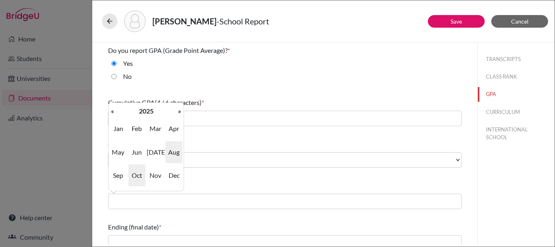
click at [180, 151] on span "Aug" at bounding box center [173, 152] width 17 height 22
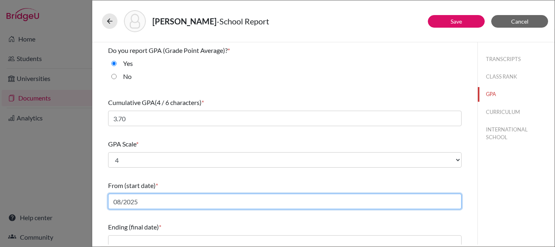
click at [166, 204] on input "08/2025" at bounding box center [284, 200] width 353 height 15
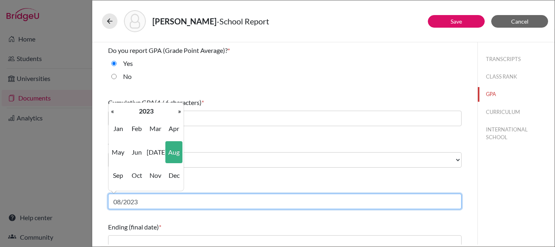
type input "08/2023"
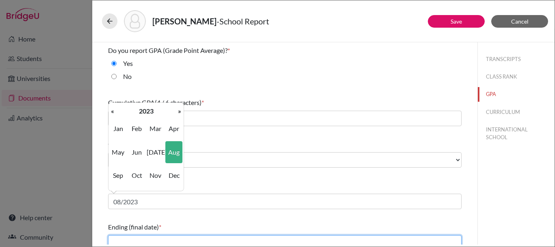
click at [175, 238] on input "text" at bounding box center [284, 242] width 353 height 15
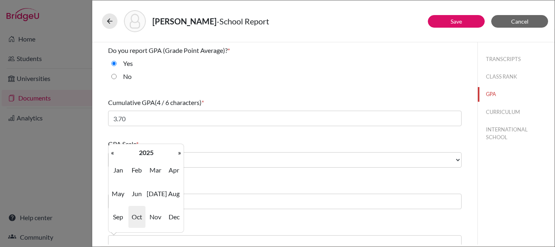
click at [301, 222] on div "Ending (final date) *" at bounding box center [284, 227] width 353 height 10
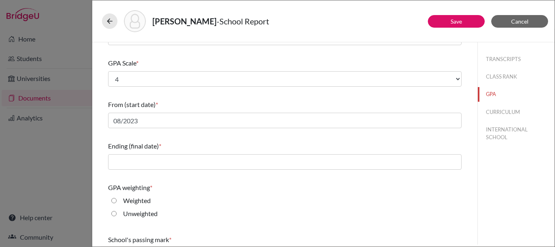
scroll to position [81, 0]
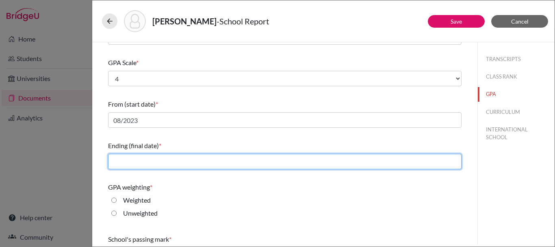
click at [132, 163] on input "text" at bounding box center [284, 161] width 353 height 15
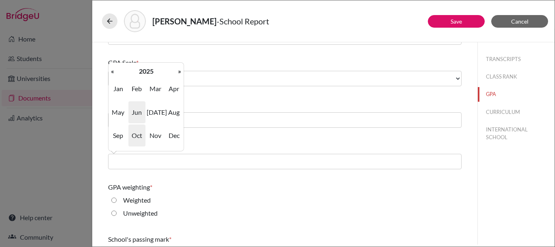
click at [140, 111] on span "Jun" at bounding box center [136, 112] width 17 height 22
type input "06/2025"
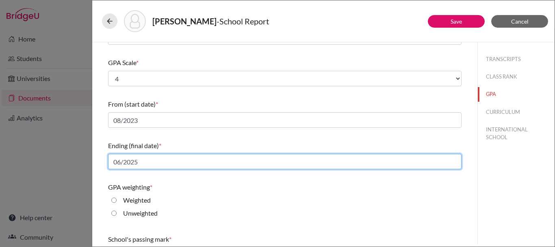
click at [155, 164] on input "06/2025" at bounding box center [284, 161] width 353 height 15
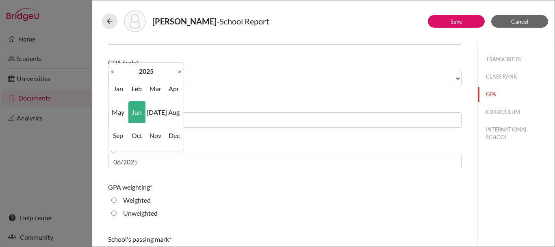
click at [191, 202] on div "Weighted" at bounding box center [284, 201] width 353 height 13
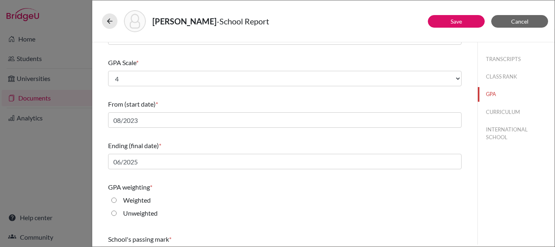
click at [119, 197] on div "Weighted" at bounding box center [134, 201] width 34 height 13
click at [114, 199] on input "Weighted" at bounding box center [113, 200] width 5 height 10
radio input "true"
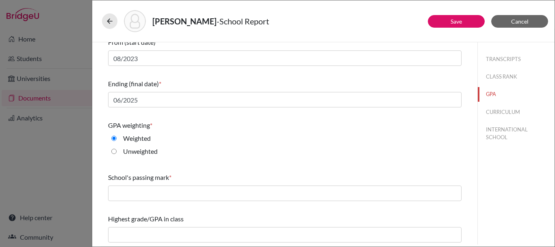
scroll to position [144, 0]
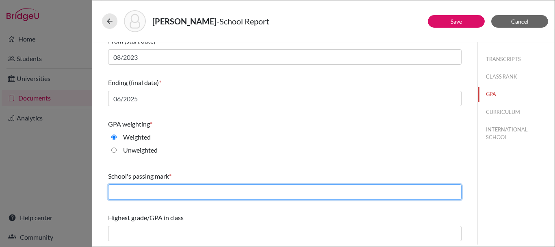
click at [202, 196] on input "text" at bounding box center [284, 191] width 353 height 15
type input "D"
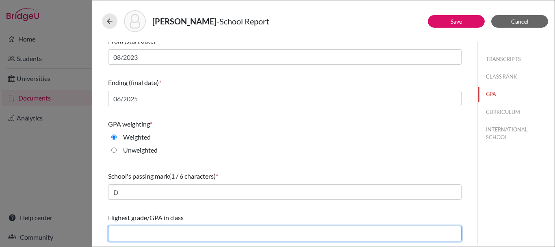
click at [146, 232] on input "text" at bounding box center [284, 232] width 353 height 15
type input "3.99"
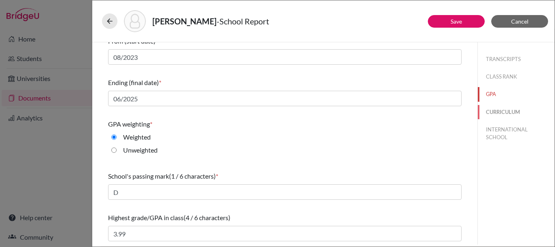
click at [510, 114] on button "CURRICULUM" at bounding box center [516, 112] width 77 height 14
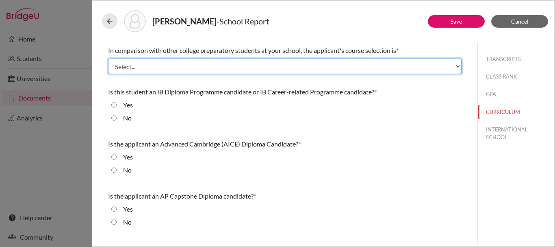
click at [186, 62] on select "Select... Less than demanding Average [PERSON_NAME] Very demanding Most demandi…" at bounding box center [284, 66] width 353 height 15
select select "3"
click at [108, 59] on select "Select... Less than demanding Average [PERSON_NAME] Very demanding Most demandi…" at bounding box center [284, 66] width 353 height 15
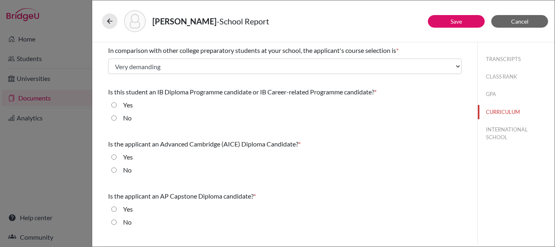
click at [117, 108] on div "Yes" at bounding box center [125, 106] width 16 height 13
click at [117, 106] on div "Yes" at bounding box center [125, 106] width 16 height 13
click at [114, 106] on input "Yes" at bounding box center [113, 105] width 5 height 10
radio input "true"
click at [113, 168] on input "No" at bounding box center [113, 170] width 5 height 10
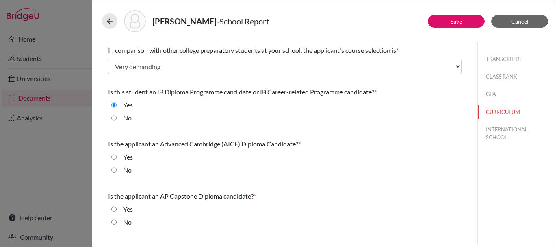
radio input "true"
click at [113, 222] on input "No" at bounding box center [113, 222] width 5 height 10
radio input "true"
click at [504, 132] on button "INTERNATIONAL SCHOOL" at bounding box center [516, 133] width 77 height 22
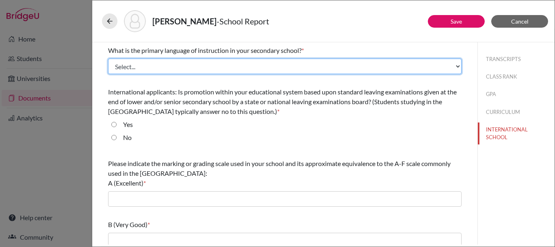
click at [189, 65] on select "Select... Albanian Arabic Armenian Assamese Azerbaijani Belarusian Bengali Bulg…" at bounding box center [284, 66] width 353 height 15
select select "14"
click at [108, 59] on select "Select... Albanian Arabic Armenian Assamese Azerbaijani Belarusian Bengali Bulg…" at bounding box center [284, 66] width 353 height 15
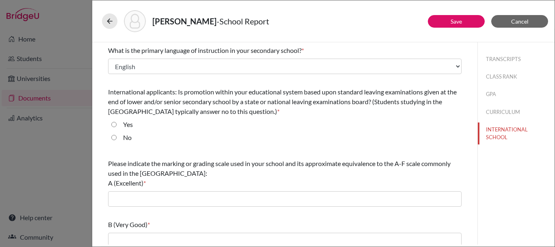
click at [114, 141] on input "No" at bounding box center [113, 137] width 5 height 10
radio input "true"
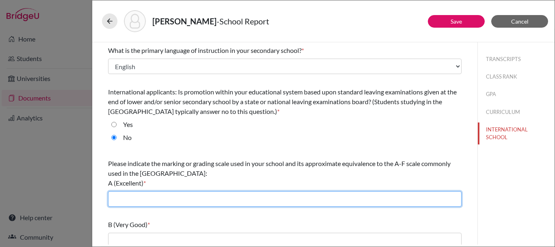
click at [233, 196] on input "text" at bounding box center [284, 198] width 353 height 15
type input "A"
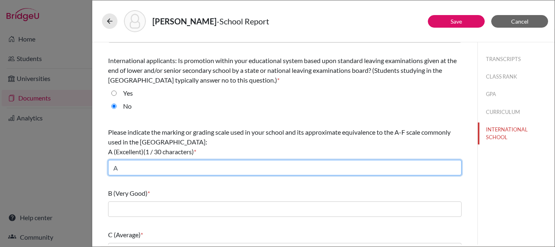
scroll to position [81, 0]
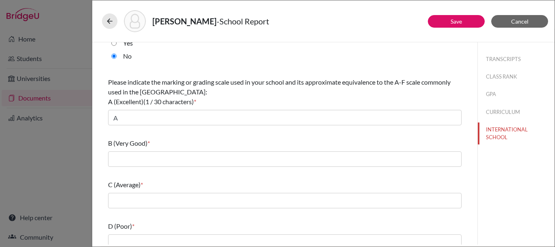
click at [152, 150] on div "B (Very Good) *" at bounding box center [284, 152] width 353 height 35
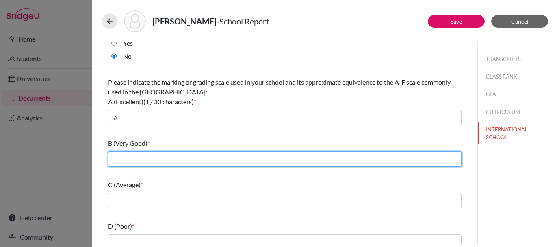
click at [152, 160] on input "text" at bounding box center [284, 158] width 353 height 15
type input "B"
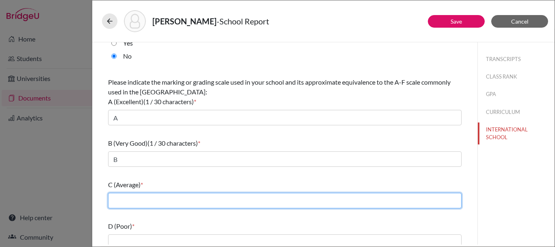
click at [155, 199] on input "text" at bounding box center [284, 200] width 353 height 15
type input "C"
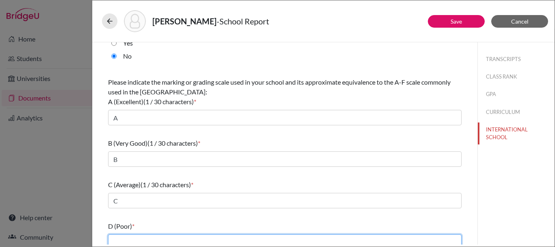
click at [145, 242] on input "text" at bounding box center [284, 241] width 353 height 15
type input "D"
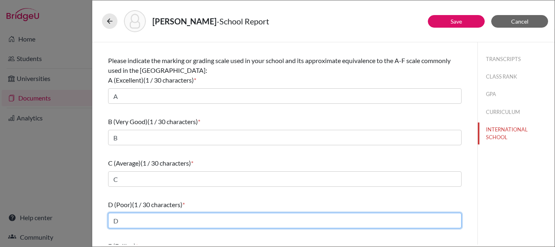
scroll to position [122, 0]
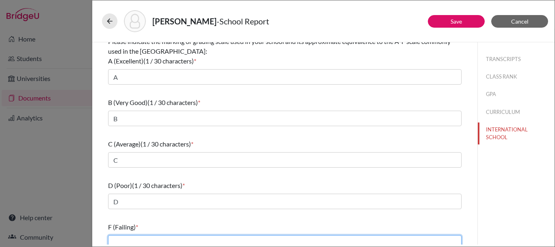
click at [158, 237] on input "text" at bounding box center [284, 242] width 353 height 15
type input "F"
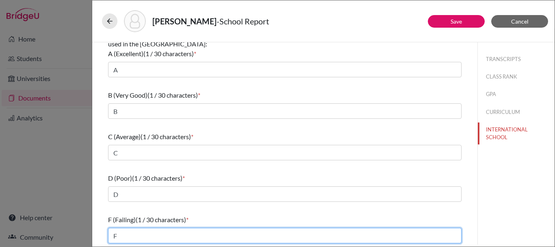
scroll to position [131, 0]
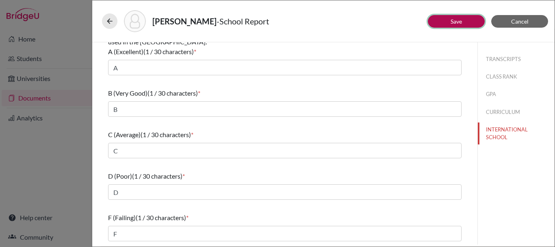
click at [443, 22] on button "Save" at bounding box center [456, 21] width 57 height 13
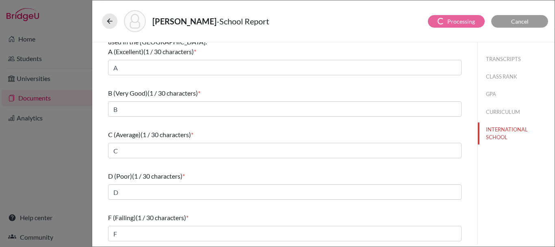
select select "2"
select select "0"
select select "1"
select select "674854"
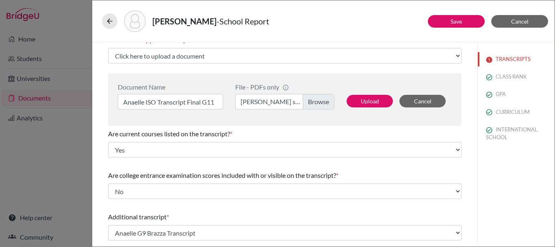
scroll to position [0, 0]
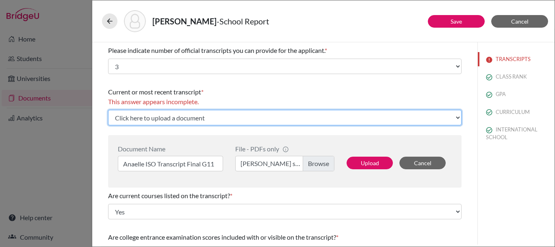
click at [178, 120] on select "Click here to upload a document Upload New File" at bounding box center [284, 117] width 353 height 15
click at [108, 110] on select "Click here to upload a document Upload New File" at bounding box center [284, 117] width 353 height 15
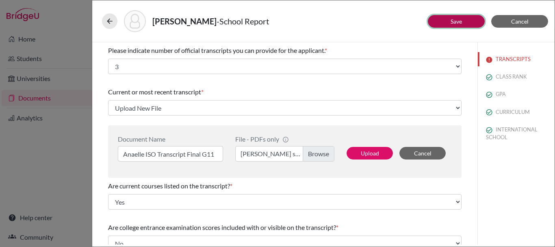
click at [452, 17] on button "Save" at bounding box center [456, 21] width 57 height 13
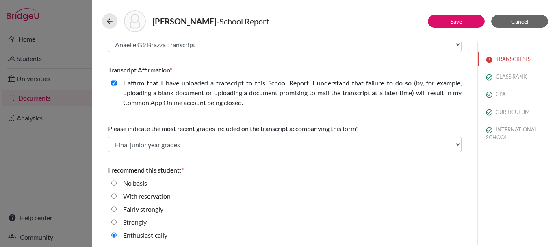
scroll to position [252, 0]
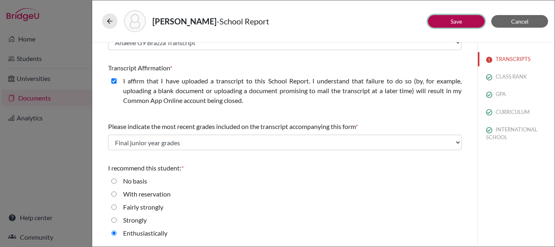
click at [450, 24] on button "Save" at bounding box center [456, 21] width 57 height 13
click at [498, 54] on button "TRANSCRIPTS" at bounding box center [516, 59] width 77 height 14
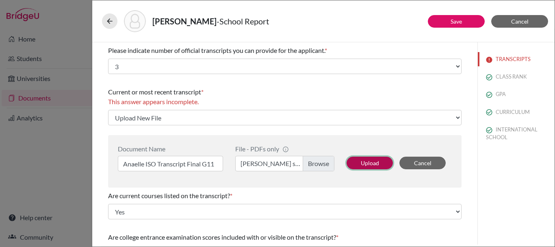
click at [376, 160] on button "Upload" at bounding box center [370, 162] width 46 height 13
select select "674856"
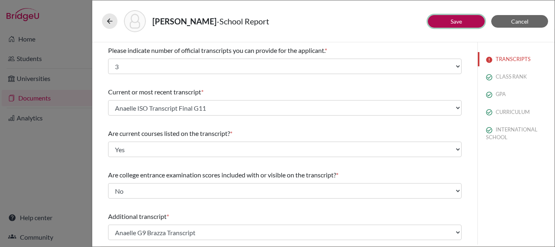
click at [477, 20] on button "Save" at bounding box center [456, 21] width 57 height 13
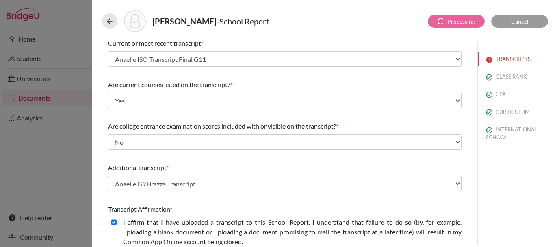
scroll to position [81, 0]
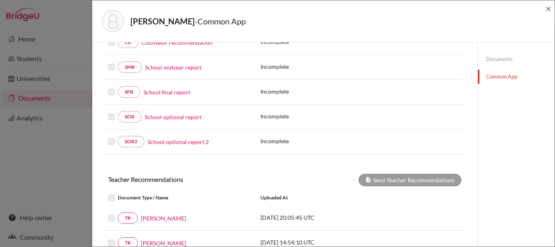
scroll to position [122, 0]
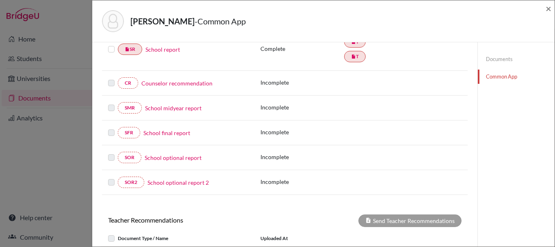
click at [193, 81] on link "Counselor recommendation" at bounding box center [176, 83] width 71 height 9
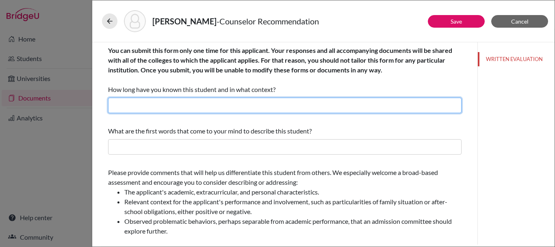
click at [297, 101] on input "text" at bounding box center [284, 105] width 353 height 15
type input "Teacher and College Counselor"
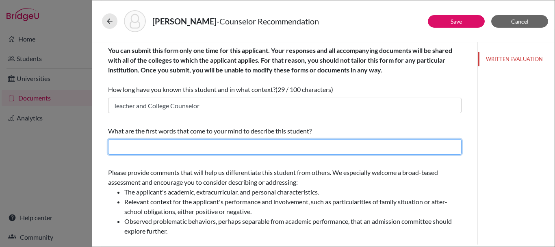
click at [166, 150] on input "text" at bounding box center [284, 146] width 353 height 15
click at [202, 149] on input "text" at bounding box center [284, 146] width 353 height 15
drag, startPoint x: 226, startPoint y: 147, endPoint x: 196, endPoint y: 145, distance: 29.8
click at [196, 145] on input "International, Open Minded, Curious" at bounding box center [284, 146] width 353 height 15
type input "International, Open Minded, Curious"
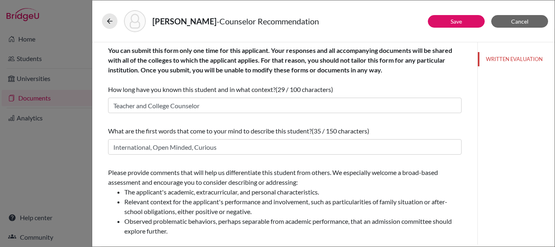
click at [227, 194] on li "The applicant's academic, extracurricular, and personal characteristics." at bounding box center [292, 192] width 337 height 10
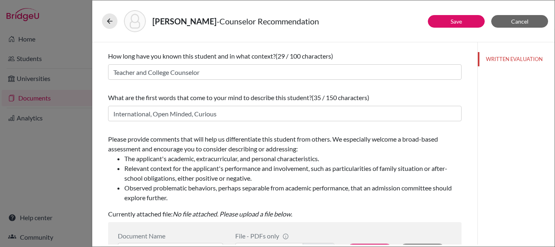
scroll to position [81, 0]
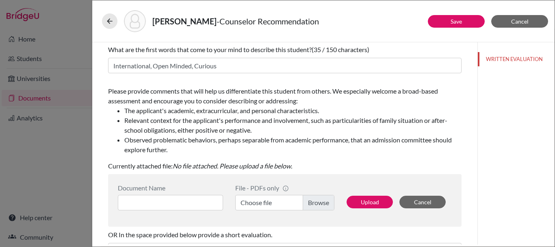
click at [313, 204] on label "Choose file" at bounding box center [284, 202] width 99 height 15
click at [313, 204] on input "Choose file" at bounding box center [284, 202] width 99 height 15
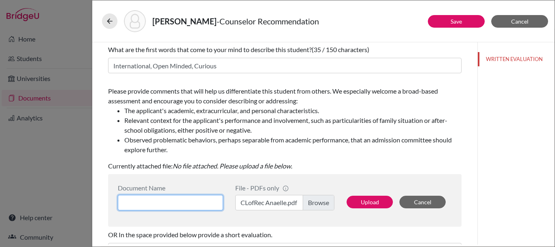
click at [190, 199] on input at bounding box center [170, 202] width 105 height 15
type input "CLofRec Anaelle"
click at [368, 195] on div "Upload Cancel" at bounding box center [395, 197] width 111 height 26
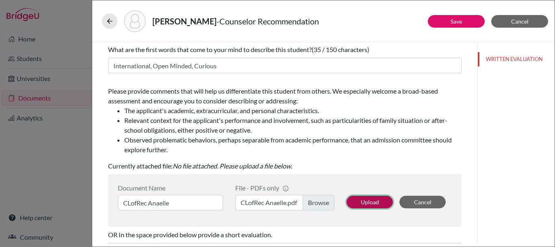
click at [361, 201] on button "Upload" at bounding box center [370, 201] width 46 height 13
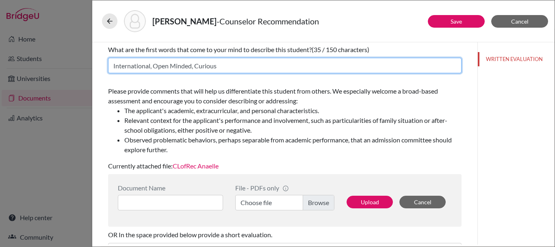
drag, startPoint x: 219, startPoint y: 65, endPoint x: 197, endPoint y: 60, distance: 22.6
click at [197, 60] on input "International, Open Minded, Curious" at bounding box center [284, 65] width 353 height 15
click at [167, 65] on input "International, Open Minded, Curious" at bounding box center [284, 65] width 353 height 15
drag, startPoint x: 192, startPoint y: 63, endPoint x: 155, endPoint y: 66, distance: 37.5
click at [155, 66] on input "International, Open Minded, Curious" at bounding box center [284, 65] width 353 height 15
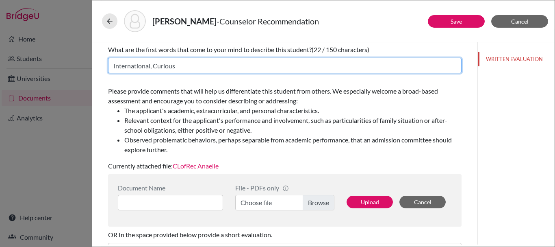
click at [181, 69] on input "International, Curious" at bounding box center [284, 65] width 353 height 15
drag, startPoint x: 207, startPoint y: 65, endPoint x: 179, endPoint y: 64, distance: 28.0
click at [179, 64] on input "International, Curious, Humble" at bounding box center [284, 65] width 353 height 15
type input "International, Curious, Driven"
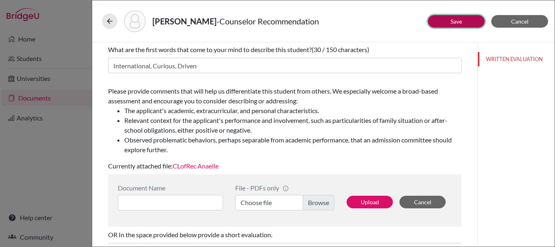
click at [480, 20] on button "Save" at bounding box center [456, 21] width 57 height 13
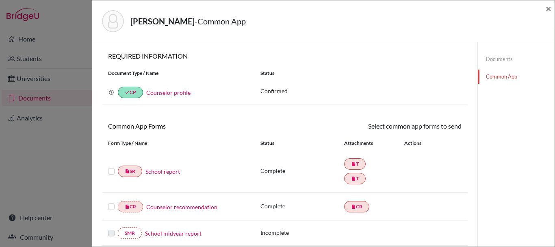
scroll to position [81, 0]
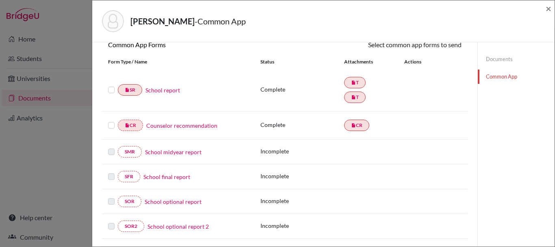
click at [113, 85] on label at bounding box center [111, 85] width 7 height 0
click at [0, 0] on input "checkbox" at bounding box center [0, 0] width 0 height 0
click at [111, 120] on label at bounding box center [111, 120] width 7 height 0
click at [0, 0] on input "checkbox" at bounding box center [0, 0] width 0 height 0
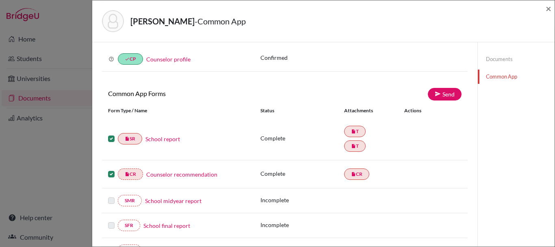
scroll to position [1, 0]
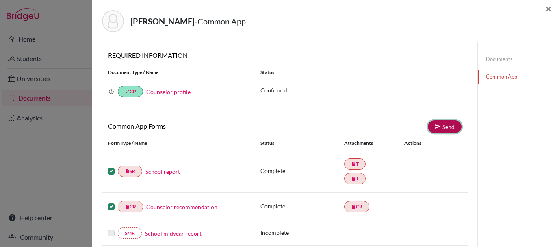
click at [440, 131] on link "Send" at bounding box center [445, 126] width 34 height 13
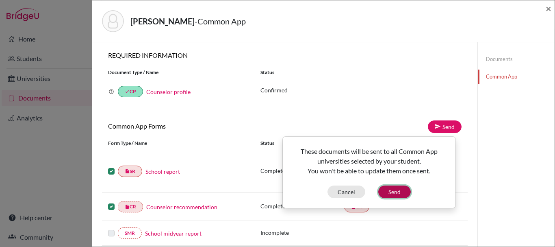
click at [396, 193] on button "Send" at bounding box center [394, 191] width 33 height 13
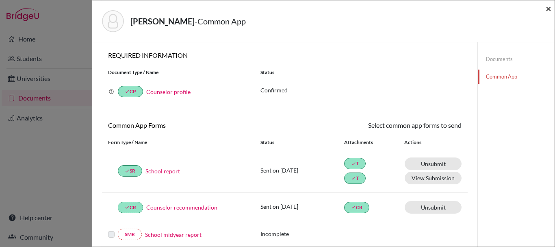
click at [546, 4] on span "×" at bounding box center [549, 8] width 6 height 12
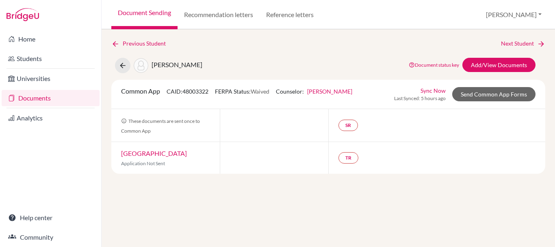
click at [59, 97] on link "Documents" at bounding box center [51, 98] width 98 height 16
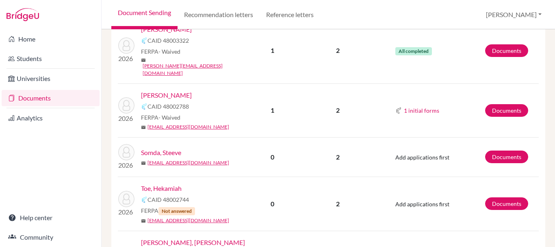
scroll to position [501, 0]
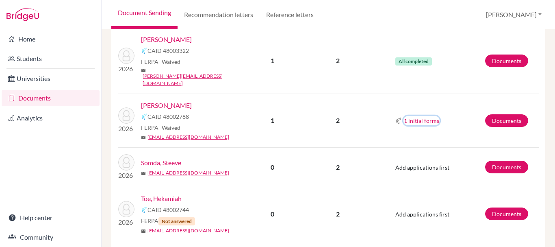
click at [425, 116] on button "1 initial forms" at bounding box center [421, 120] width 36 height 9
click at [423, 123] on div "School report" at bounding box center [432, 123] width 51 height 9
click at [416, 116] on button "1 initial forms" at bounding box center [421, 120] width 36 height 9
click at [416, 121] on div "School report" at bounding box center [432, 123] width 51 height 9
click at [492, 114] on link "Documents" at bounding box center [506, 120] width 43 height 13
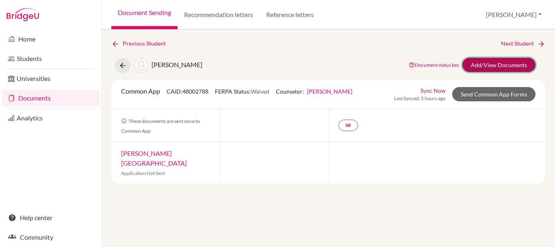
click at [490, 64] on link "Add/View Documents" at bounding box center [498, 65] width 73 height 14
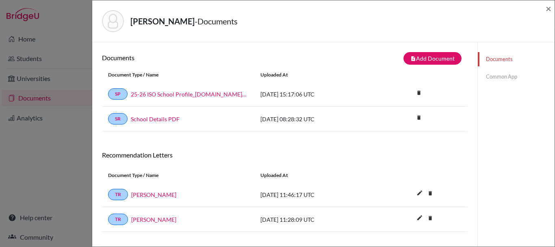
click at [505, 73] on link "Common App" at bounding box center [516, 76] width 77 height 14
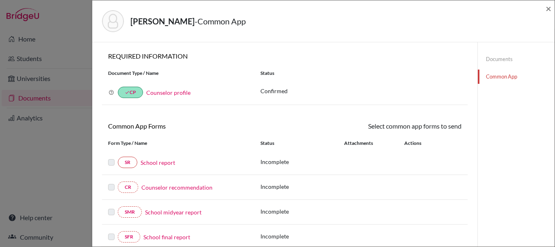
click at [170, 163] on link "School report" at bounding box center [158, 162] width 35 height 9
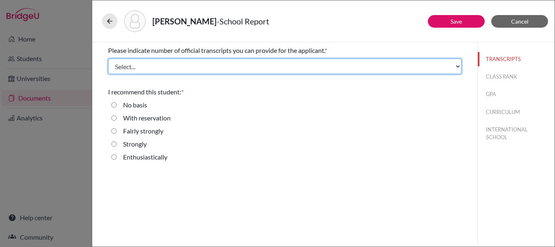
click at [206, 63] on select "Select... 1 2 3 4" at bounding box center [284, 66] width 353 height 15
select select "1"
click at [108, 59] on select "Select... 1 2 3 4" at bounding box center [284, 66] width 353 height 15
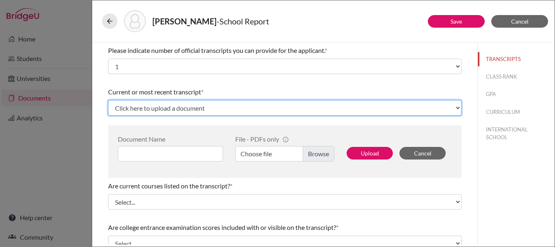
click at [154, 106] on select "Click here to upload a document Upload New File" at bounding box center [284, 107] width 353 height 15
select select "Upload New File"
click at [108, 100] on select "Click here to upload a document Upload New File" at bounding box center [284, 107] width 353 height 15
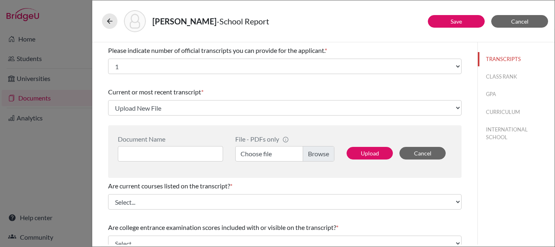
click at [314, 153] on label "Choose file" at bounding box center [284, 153] width 99 height 15
click at [314, 153] on input "Choose file" at bounding box center [284, 153] width 99 height 15
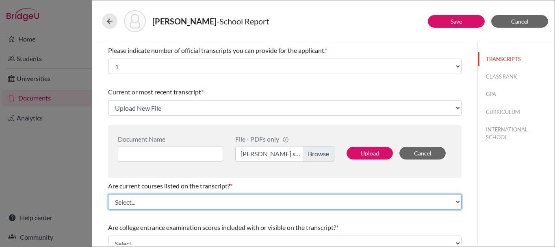
click at [164, 202] on select "Select... Yes No" at bounding box center [284, 201] width 353 height 15
select select "0"
click at [108, 194] on select "Select... Yes No" at bounding box center [284, 201] width 353 height 15
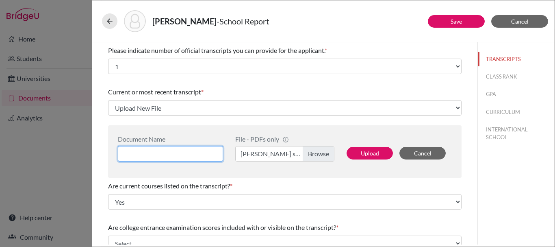
click at [156, 157] on input at bounding box center [170, 153] width 105 height 15
type input "Sharifah Transcript Final G11"
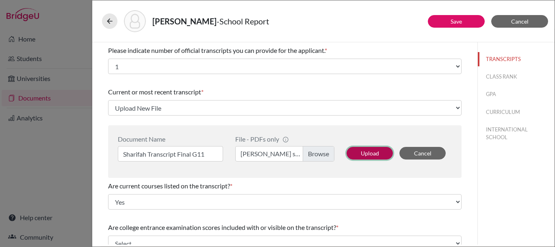
click at [358, 152] on button "Upload" at bounding box center [370, 153] width 46 height 13
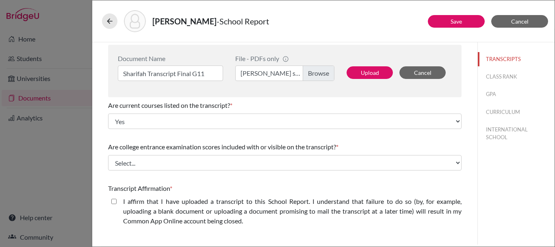
select select "674860"
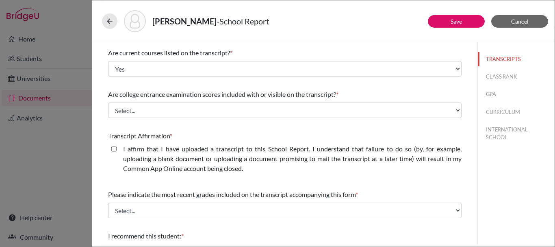
scroll to position [81, 0]
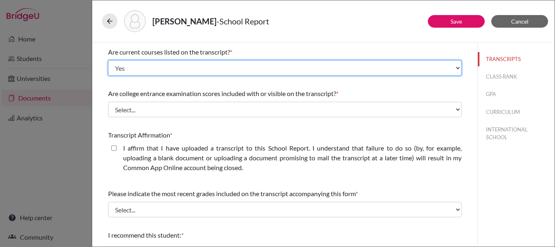
click at [161, 69] on select "Select... Yes No" at bounding box center [284, 67] width 353 height 15
click at [108, 60] on select "Select... Yes No" at bounding box center [284, 67] width 353 height 15
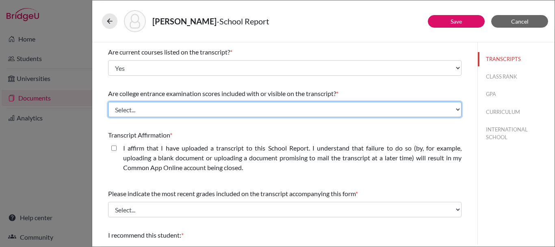
click at [147, 106] on select "Select... Yes No" at bounding box center [284, 109] width 353 height 15
select select "1"
click at [108, 102] on select "Select... Yes No" at bounding box center [284, 109] width 353 height 15
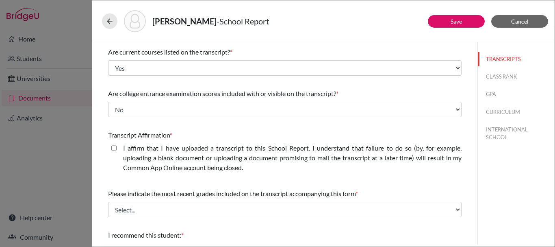
click at [116, 147] on closed\ "I affirm that I have uploaded a transcript to this School Report. I understand …" at bounding box center [113, 148] width 5 height 10
checkbox closed\ "true"
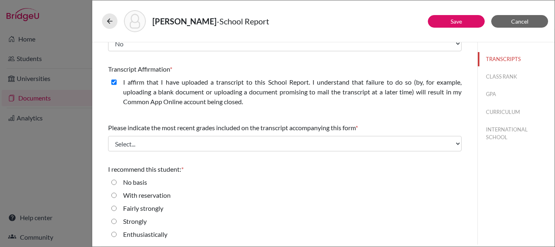
scroll to position [148, 0]
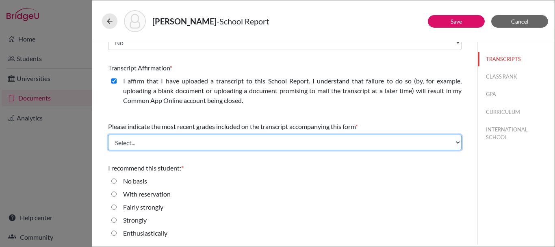
click at [251, 145] on select "Select... Final junior year grades 1st Quarter senior year grades 2nd Quarter/1…" at bounding box center [284, 141] width 353 height 15
click at [199, 145] on select "Select... Final junior year grades 1st Quarter senior year grades 2nd Quarter/1…" at bounding box center [284, 141] width 353 height 15
select select "0"
click at [108, 134] on select "Select... Final junior year grades 1st Quarter senior year grades 2nd Quarter/1…" at bounding box center [284, 141] width 353 height 15
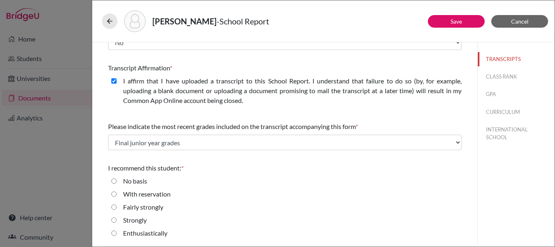
click at [249, 166] on div "I recommend this student: *" at bounding box center [284, 168] width 353 height 10
click at [112, 223] on input "Strongly" at bounding box center [113, 220] width 5 height 10
radio input "true"
click at [508, 75] on button "CLASS RANK" at bounding box center [516, 76] width 77 height 14
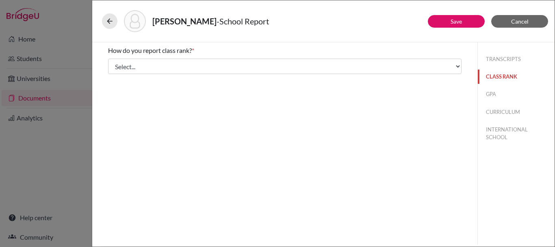
scroll to position [0, 0]
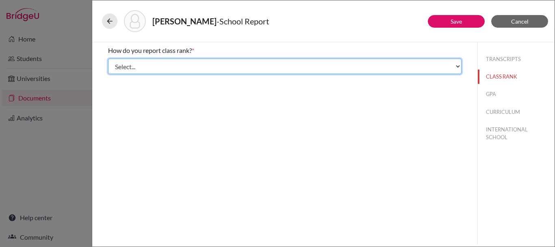
click at [195, 62] on select "Select... Exact Decile Quintile Quartile None" at bounding box center [284, 66] width 353 height 15
select select "5"
click at [108, 59] on select "Select... Exact Decile Quintile Quartile None" at bounding box center [284, 66] width 353 height 15
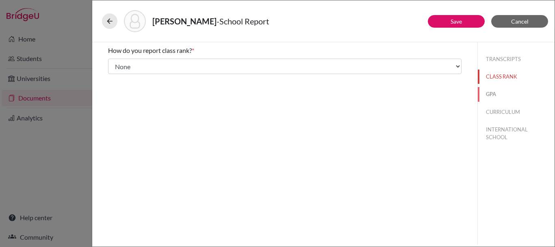
click at [484, 91] on button "GPA" at bounding box center [516, 94] width 77 height 14
click at [121, 61] on div "Yes" at bounding box center [125, 65] width 16 height 13
click at [115, 62] on input "Yes" at bounding box center [113, 64] width 5 height 10
radio input "true"
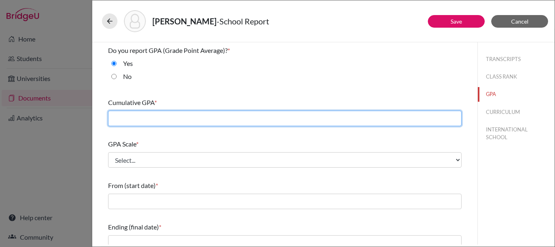
click at [224, 116] on input "text" at bounding box center [284, 118] width 353 height 15
click at [223, 119] on input "text" at bounding box center [284, 118] width 353 height 15
type input "3.34"
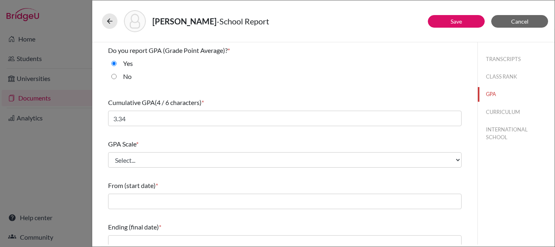
click at [206, 151] on div "GPA Scale * Select... 4 5 6 7 8 9 10 11 12 13 14 15 16 17 18 19 20 100" at bounding box center [284, 153] width 353 height 35
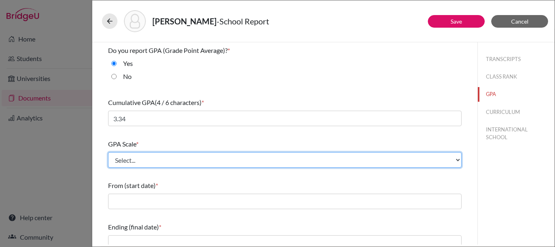
click at [196, 159] on select "Select... 4 5 6 7 8 9 10 11 12 13 14 15 16 17 18 19 20 100" at bounding box center [284, 159] width 353 height 15
select select "4"
click at [108, 152] on select "Select... 4 5 6 7 8 9 10 11 12 13 14 15 16 17 18 19 20 100" at bounding box center [284, 159] width 353 height 15
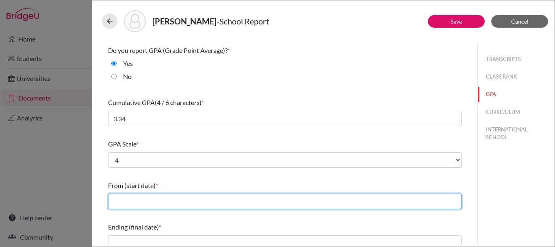
click at [194, 204] on input "text" at bounding box center [284, 200] width 353 height 15
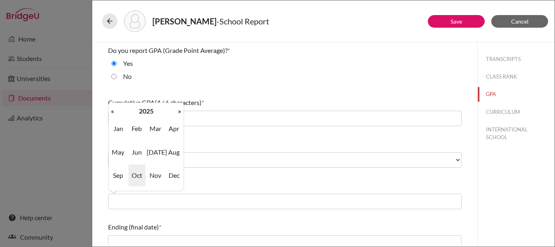
click at [172, 154] on span "Aug" at bounding box center [173, 152] width 17 height 22
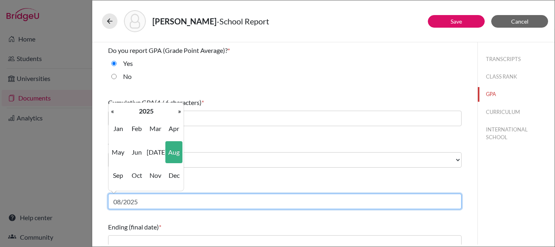
click at [173, 200] on input "08/2025" at bounding box center [284, 200] width 353 height 15
type input "08/2022"
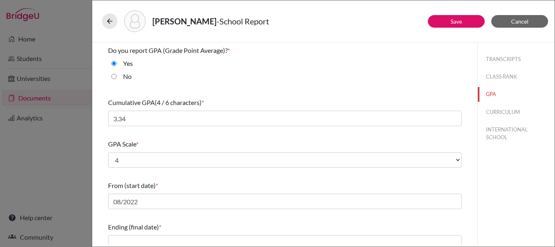
click at [223, 176] on div "Do you report GPA (Grade Point Average)? * Yes No Cumulative GPA (4 / 6 charact…" at bounding box center [284, 215] width 353 height 346
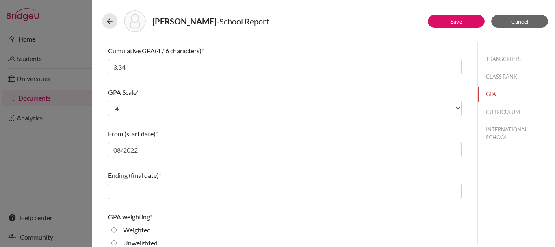
scroll to position [81, 0]
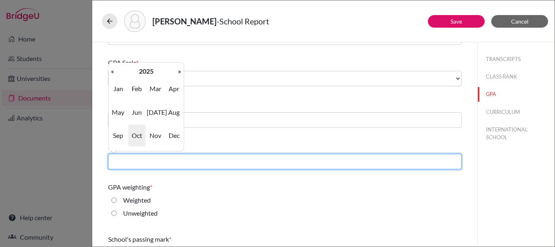
click at [154, 163] on input "text" at bounding box center [284, 161] width 353 height 15
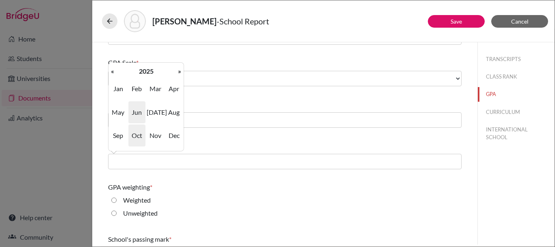
click at [140, 111] on span "Jun" at bounding box center [136, 112] width 17 height 22
type input "06/2025"
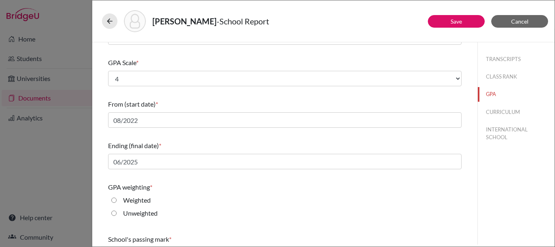
click at [114, 199] on input "Weighted" at bounding box center [113, 200] width 5 height 10
radio input "true"
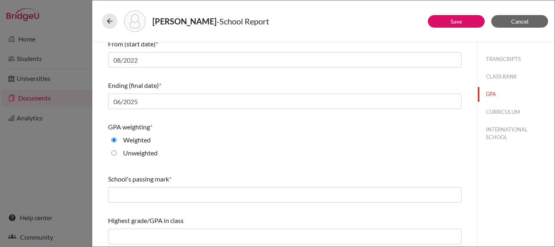
scroll to position [144, 0]
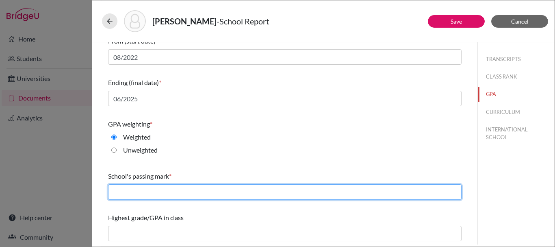
click at [157, 192] on input "text" at bounding box center [284, 191] width 353 height 15
type input "D"
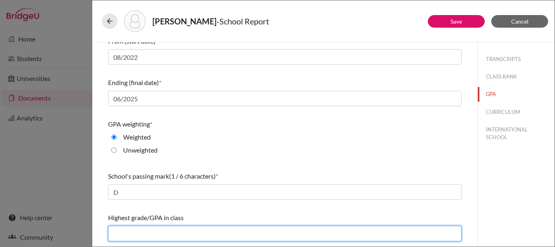
click at [160, 232] on input "text" at bounding box center [284, 232] width 353 height 15
type input "3.99"
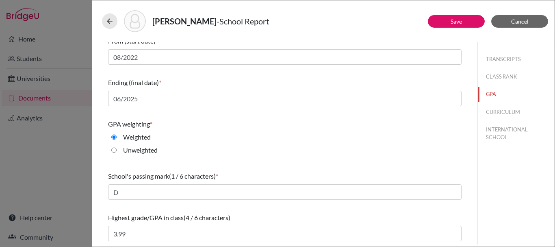
click at [201, 212] on div "Highest grade/GPA in class (4 / 6 characters) 3.99" at bounding box center [284, 226] width 353 height 35
click at [501, 111] on button "CURRICULUM" at bounding box center [516, 112] width 77 height 14
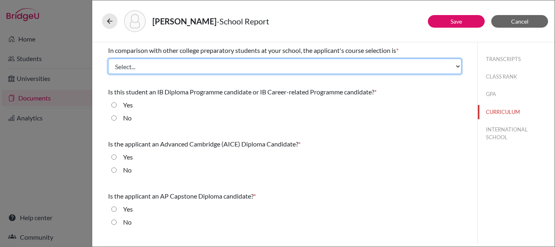
click at [205, 59] on select "Select... Less than demanding Average [PERSON_NAME] Very demanding Most demandi…" at bounding box center [284, 66] width 353 height 15
select select "2"
click at [108, 59] on select "Select... Less than demanding Average [PERSON_NAME] Very demanding Most demandi…" at bounding box center [284, 66] width 353 height 15
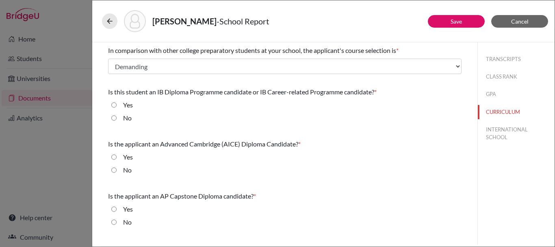
click at [115, 118] on input "No" at bounding box center [113, 118] width 5 height 10
radio input "true"
click at [114, 169] on input "No" at bounding box center [113, 170] width 5 height 10
radio input "true"
click at [111, 221] on div "No" at bounding box center [284, 223] width 353 height 13
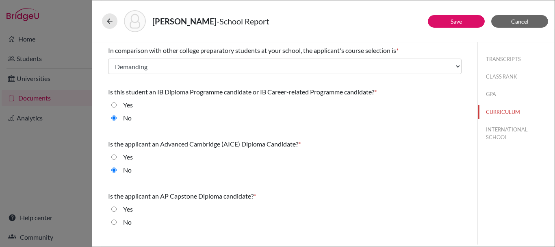
click at [113, 222] on input "No" at bounding box center [113, 222] width 5 height 10
radio input "true"
click at [504, 130] on button "INTERNATIONAL SCHOOL" at bounding box center [516, 133] width 77 height 22
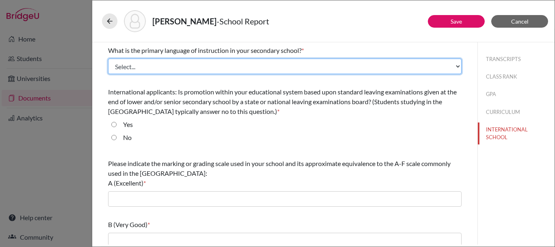
click at [158, 64] on select "Select... Albanian Arabic Armenian Assamese Azerbaijani Belarusian Bengali Bulg…" at bounding box center [284, 66] width 353 height 15
select select "14"
click at [108, 59] on select "Select... Albanian Arabic Armenian Assamese Azerbaijani Belarusian Bengali Bulg…" at bounding box center [284, 66] width 353 height 15
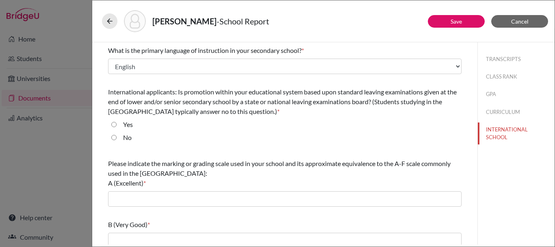
click at [113, 140] on input "No" at bounding box center [113, 137] width 5 height 10
radio input "true"
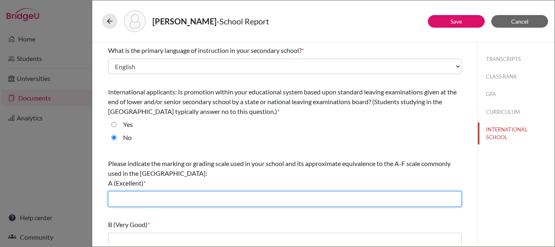
click at [175, 200] on input "text" at bounding box center [284, 198] width 353 height 15
type input "A"
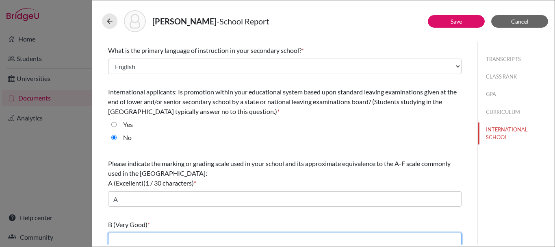
click at [165, 234] on input "text" at bounding box center [284, 239] width 353 height 15
type input "B"
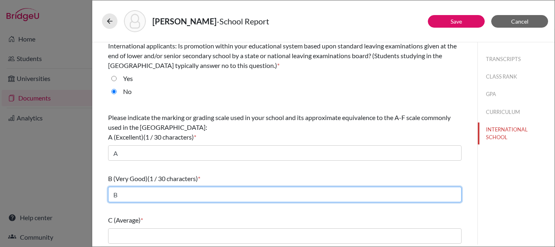
scroll to position [122, 0]
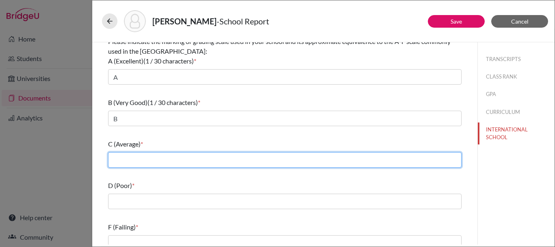
click at [148, 156] on input "text" at bounding box center [284, 159] width 353 height 15
type input "C"
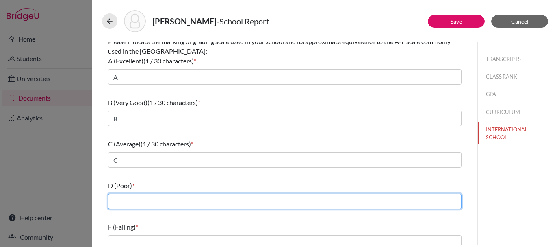
click at [152, 204] on input "text" at bounding box center [284, 200] width 353 height 15
type input "D"
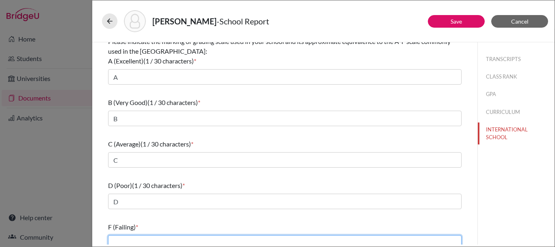
click at [155, 241] on input "text" at bounding box center [284, 242] width 353 height 15
type input "F"
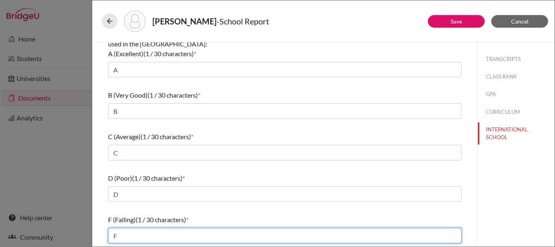
scroll to position [131, 0]
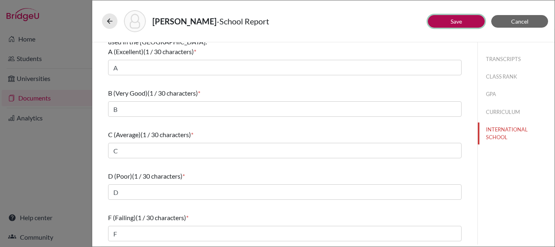
click at [466, 20] on button "Save" at bounding box center [456, 21] width 57 height 13
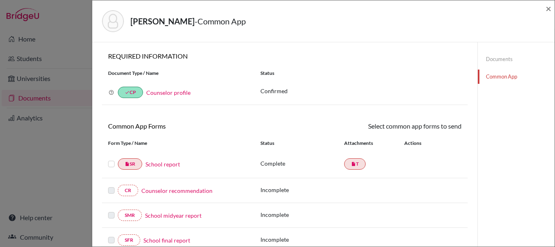
click at [111, 159] on label at bounding box center [111, 159] width 7 height 0
click at [0, 0] on input "checkbox" at bounding box center [0, 0] width 0 height 0
click at [439, 128] on link "Send" at bounding box center [445, 127] width 34 height 13
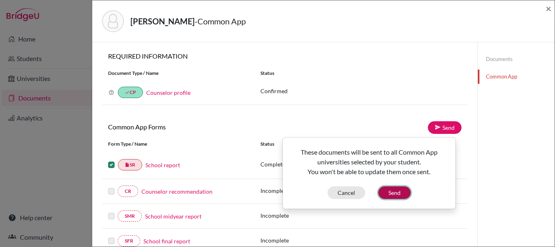
click at [399, 190] on button "Send" at bounding box center [394, 192] width 33 height 13
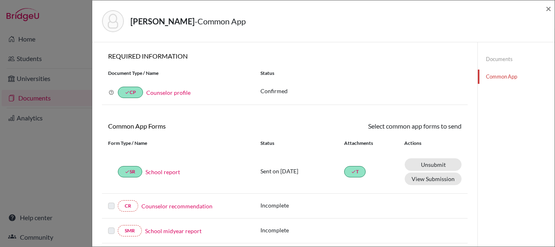
click at [184, 208] on link "Counselor recommendation" at bounding box center [176, 206] width 71 height 9
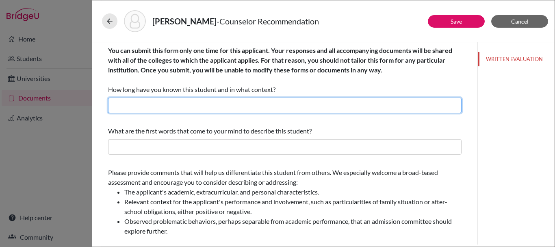
click at [198, 102] on input "text" at bounding box center [284, 105] width 353 height 15
type input "Teacher and College Counselor"
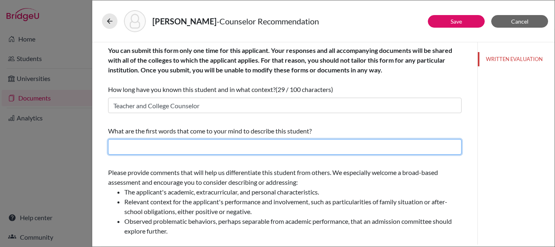
click at [137, 146] on input "text" at bounding box center [284, 146] width 353 height 15
click at [137, 145] on input "text" at bounding box center [284, 146] width 353 height 15
drag, startPoint x: 182, startPoint y: 147, endPoint x: 70, endPoint y: 146, distance: 111.7
click at [70, 146] on div "[PERSON_NAME] - Counselor Recommendation Save Cancel You can submit this form o…" at bounding box center [277, 123] width 555 height 247
click at [148, 145] on input "Team Player," at bounding box center [284, 146] width 353 height 15
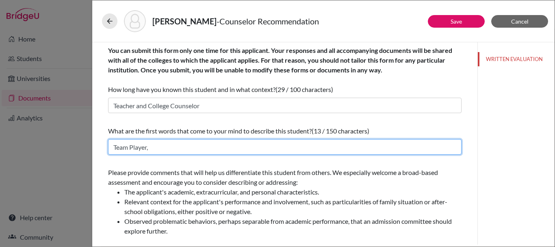
click at [148, 145] on input "Team Player," at bounding box center [284, 146] width 353 height 15
type input "p"
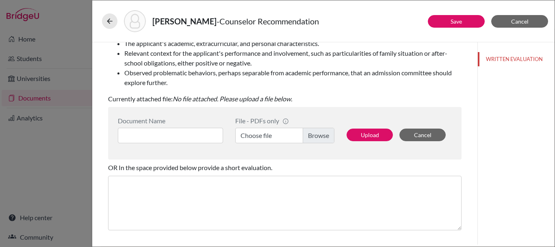
scroll to position [163, 0]
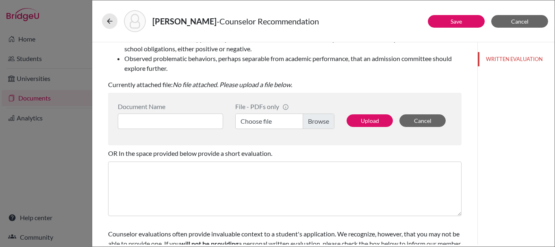
type input "Positivity, Determination, Discipline"
click at [321, 122] on label "Choose file" at bounding box center [284, 120] width 99 height 15
click at [321, 122] on input "Choose file" at bounding box center [284, 120] width 99 height 15
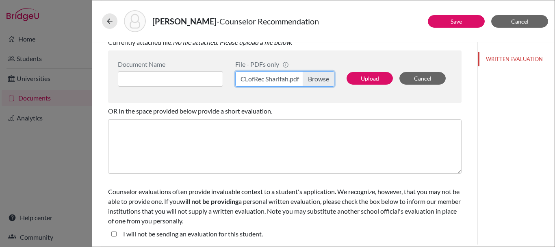
scroll to position [206, 0]
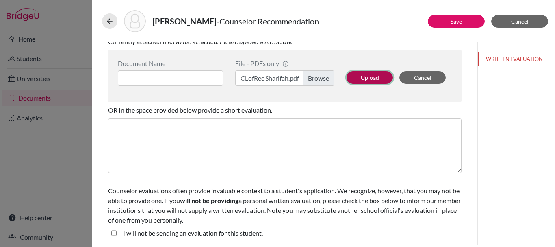
click at [372, 73] on button "Upload" at bounding box center [370, 77] width 46 height 13
click at [367, 77] on button "Upload" at bounding box center [370, 77] width 46 height 13
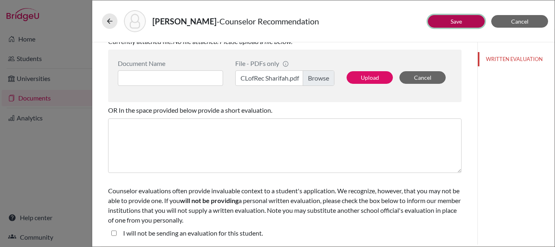
click at [444, 25] on button "Save" at bounding box center [456, 21] width 57 height 13
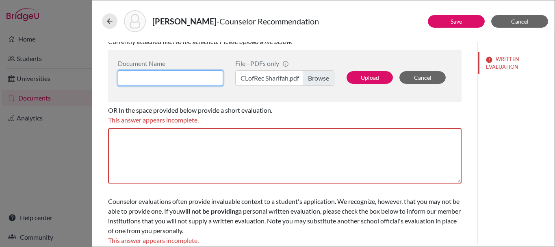
click at [171, 79] on input at bounding box center [170, 77] width 105 height 15
type input "CLofRec Sharifah"
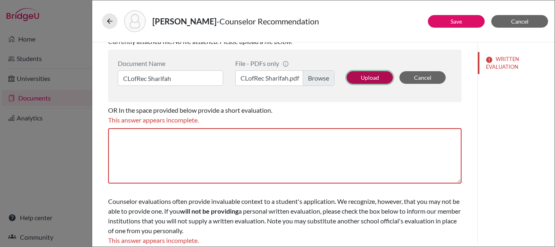
click at [366, 75] on button "Upload" at bounding box center [370, 77] width 46 height 13
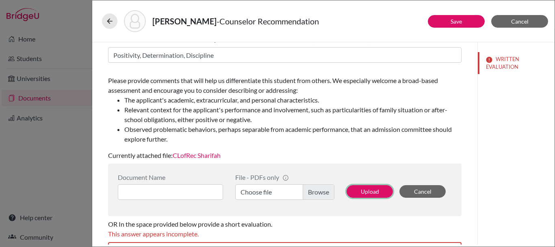
scroll to position [84, 0]
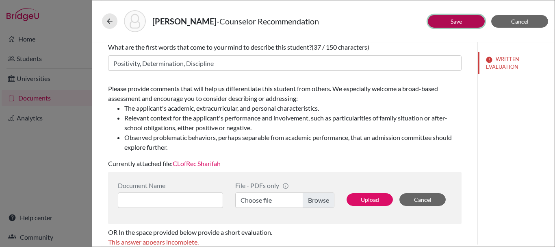
click at [446, 20] on button "Save" at bounding box center [456, 21] width 57 height 13
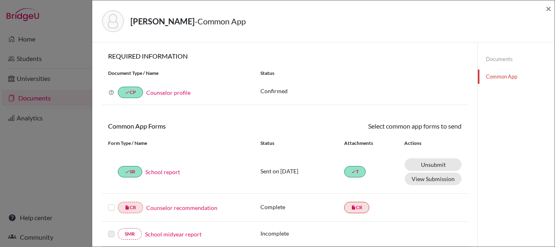
click at [111, 202] on label at bounding box center [111, 202] width 7 height 0
click at [0, 0] on input "checkbox" at bounding box center [0, 0] width 0 height 0
click at [438, 128] on link "Send" at bounding box center [445, 127] width 34 height 13
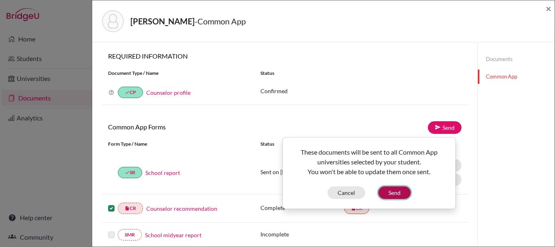
click at [385, 195] on button "Send" at bounding box center [394, 192] width 33 height 13
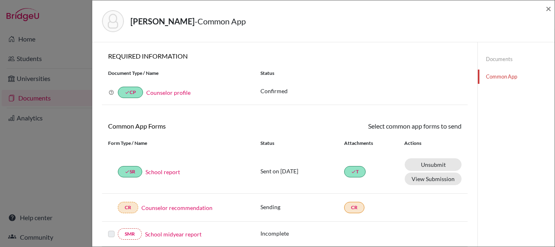
click at [508, 55] on link "Documents" at bounding box center [516, 59] width 77 height 14
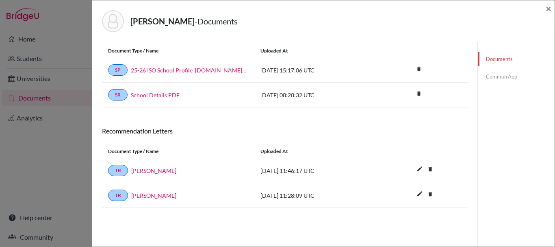
scroll to position [43, 0]
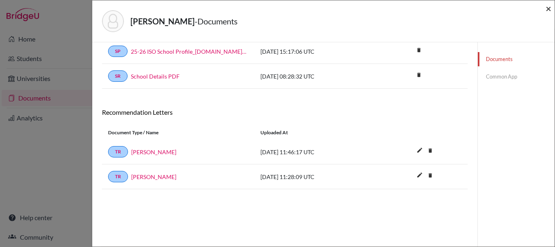
click at [550, 7] on span "×" at bounding box center [549, 8] width 6 height 12
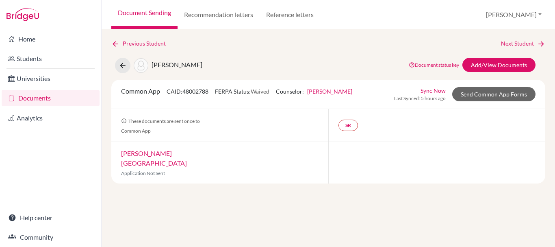
click at [163, 20] on link "Document Sending" at bounding box center [144, 14] width 66 height 29
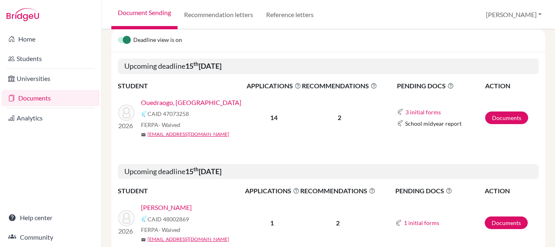
scroll to position [122, 0]
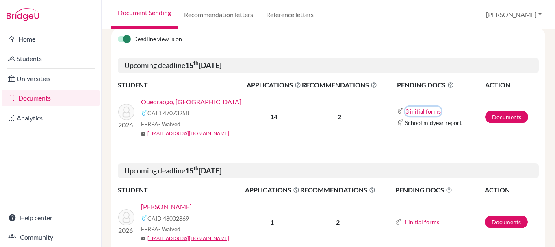
click at [408, 111] on button "3 initial forms" at bounding box center [423, 110] width 36 height 9
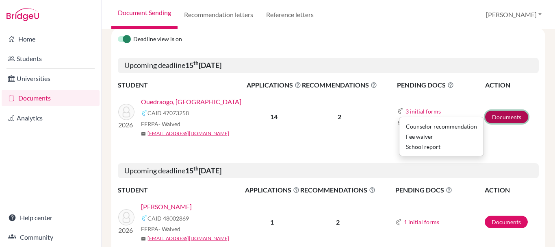
click at [505, 119] on link "Documents" at bounding box center [506, 117] width 43 height 13
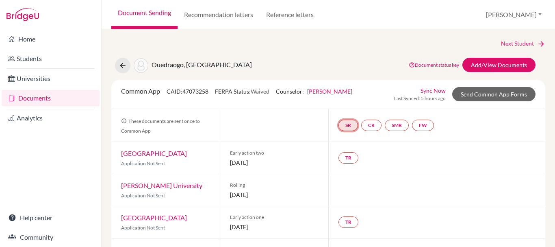
click at [350, 125] on link "SR" at bounding box center [348, 124] width 20 height 11
click at [349, 96] on div "School report Incomplete" at bounding box center [348, 104] width 48 height 22
click at [348, 99] on link "School report" at bounding box center [348, 100] width 35 height 7
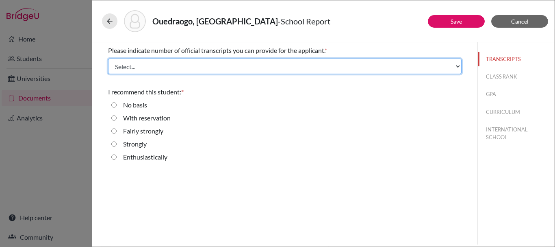
click at [182, 64] on select "Select... 1 2 3 4" at bounding box center [284, 66] width 353 height 15
select select "1"
click at [108, 59] on select "Select... 1 2 3 4" at bounding box center [284, 66] width 353 height 15
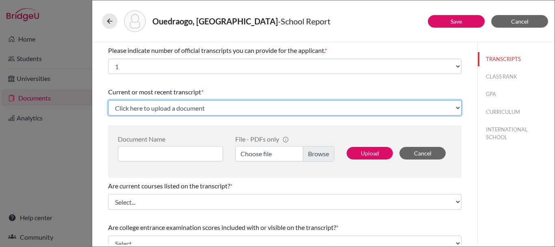
click at [166, 108] on select "Click here to upload a document Upload New File" at bounding box center [284, 107] width 353 height 15
select select "Upload New File"
click at [108, 100] on select "Click here to upload a document Upload New File" at bounding box center [284, 107] width 353 height 15
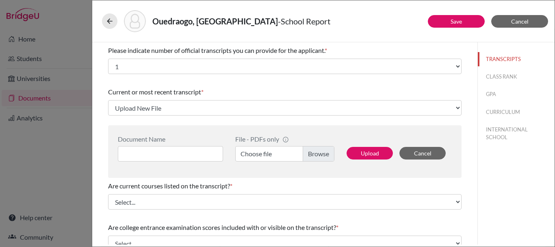
click at [325, 154] on label "Choose file" at bounding box center [284, 153] width 99 height 15
click at [325, 154] on input "Choose file" at bounding box center [284, 153] width 99 height 15
click at [163, 152] on input at bounding box center [170, 153] width 105 height 15
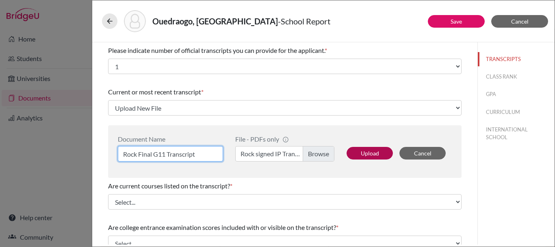
type input "Rock Final G11 Transcript"
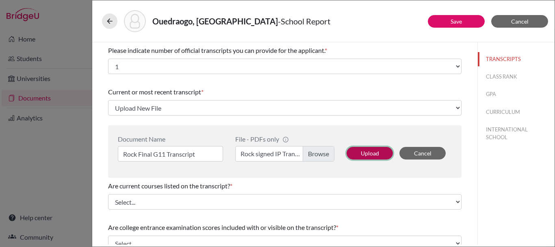
click at [366, 154] on button "Upload" at bounding box center [370, 153] width 46 height 13
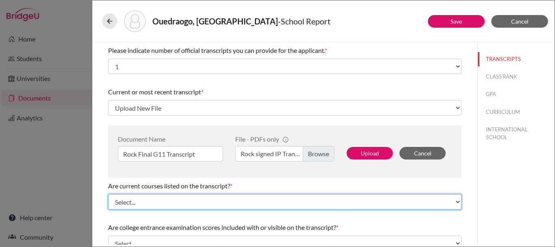
click at [293, 203] on select "Select... Yes No" at bounding box center [284, 201] width 353 height 15
select select "674866"
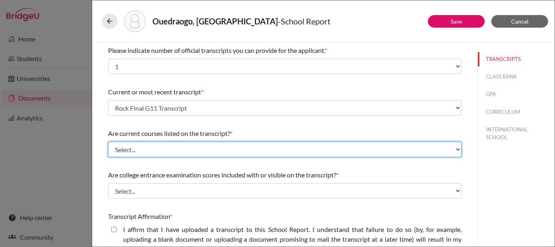
select select "0"
click at [108, 141] on select "Select... Yes No" at bounding box center [284, 148] width 353 height 15
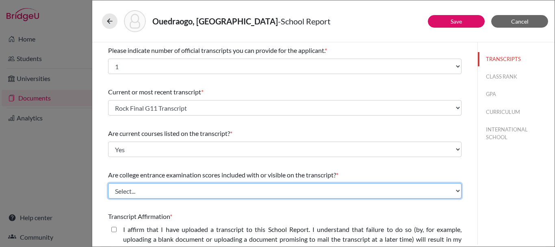
click at [142, 191] on select "Select... Yes No" at bounding box center [284, 190] width 353 height 15
select select "1"
click at [108, 183] on select "Select... Yes No" at bounding box center [284, 190] width 353 height 15
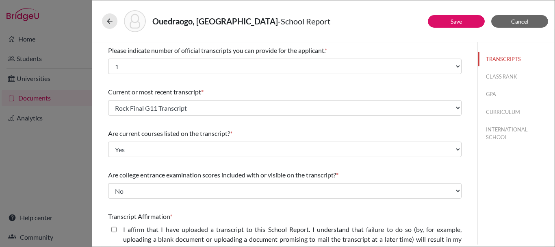
click at [113, 228] on closed\ "I affirm that I have uploaded a transcript to this School Report. I understand …" at bounding box center [113, 229] width 5 height 10
checkbox closed\ "true"
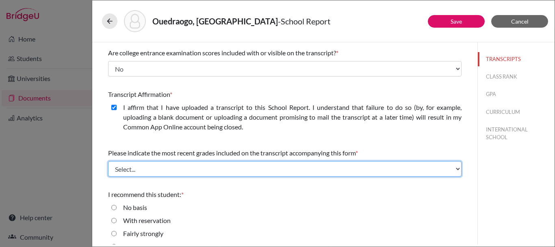
click at [154, 173] on select "Select... Final junior year grades 1st Quarter senior year grades 2nd Quarter/1…" at bounding box center [284, 168] width 353 height 15
select select "0"
click at [108, 161] on select "Select... Final junior year grades 1st Quarter senior year grades 2nd Quarter/1…" at bounding box center [284, 168] width 353 height 15
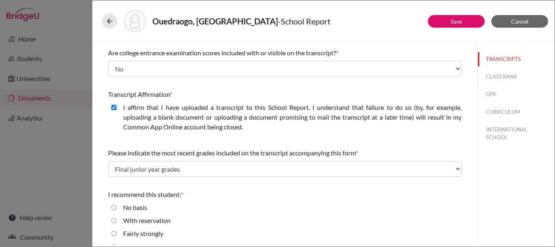
click at [241, 202] on div "No basis" at bounding box center [284, 208] width 353 height 13
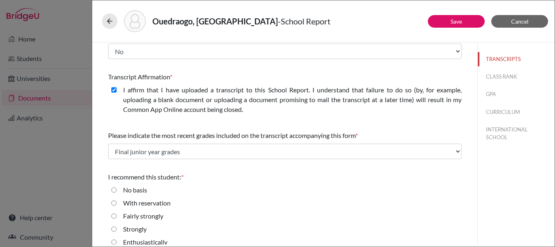
scroll to position [148, 0]
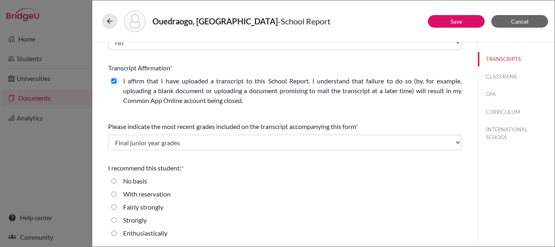
click at [109, 234] on div "Enthusiastically" at bounding box center [284, 234] width 353 height 13
click at [114, 234] on input "Enthusiastically" at bounding box center [113, 233] width 5 height 10
radio input "true"
click at [516, 75] on button "CLASS RANK" at bounding box center [516, 76] width 77 height 14
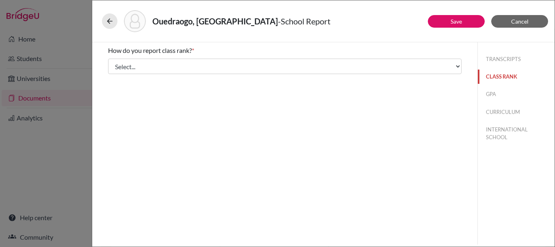
scroll to position [0, 0]
click at [256, 60] on div "How do you report class rank? * Select... Exact Decile Quintile Quartile None" at bounding box center [284, 59] width 353 height 35
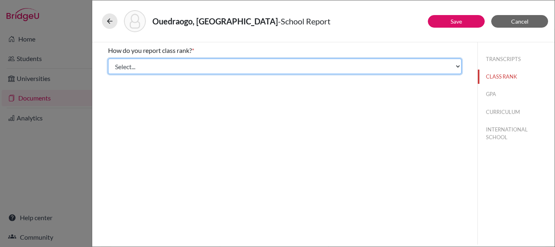
click at [238, 71] on select "Select... Exact Decile Quintile Quartile None" at bounding box center [284, 66] width 353 height 15
select select "5"
click at [108, 59] on select "Select... Exact Decile Quintile Quartile None" at bounding box center [284, 66] width 353 height 15
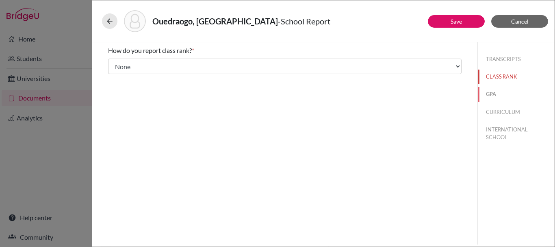
click at [505, 91] on button "GPA" at bounding box center [516, 94] width 77 height 14
click at [126, 58] on div "Do you report GPA (Grade Point Average)? * Yes No" at bounding box center [284, 65] width 353 height 46
click at [117, 61] on div "Yes" at bounding box center [125, 65] width 16 height 13
click at [115, 63] on input "Yes" at bounding box center [113, 64] width 5 height 10
radio input "true"
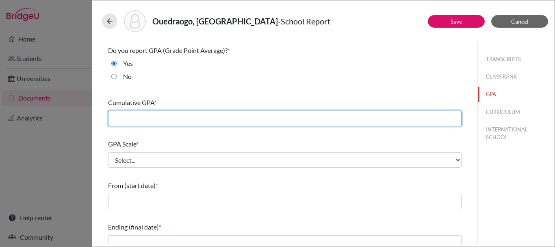
click at [146, 116] on input "text" at bounding box center [284, 118] width 353 height 15
click at [274, 120] on input "text" at bounding box center [284, 118] width 353 height 15
type input "3.98"
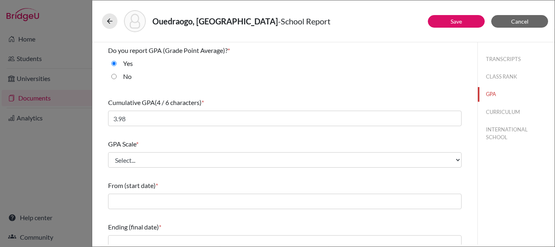
click at [235, 151] on div "GPA Scale * Select... 4 5 6 7 8 9 10 11 12 13 14 15 16 17 18 19 20 100" at bounding box center [284, 153] width 353 height 35
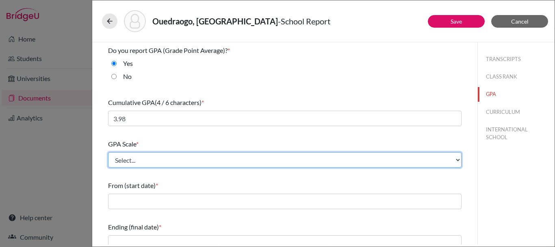
click at [230, 158] on select "Select... 4 5 6 7 8 9 10 11 12 13 14 15 16 17 18 19 20 100" at bounding box center [284, 159] width 353 height 15
select select "4"
click at [108, 152] on select "Select... 4 5 6 7 8 9 10 11 12 13 14 15 16 17 18 19 20 100" at bounding box center [284, 159] width 353 height 15
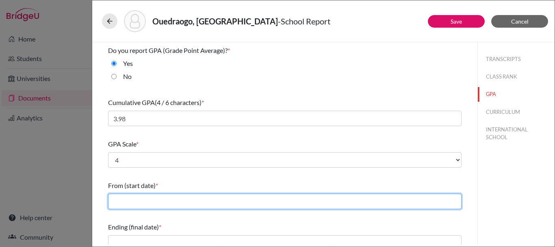
click at [160, 200] on input "text" at bounding box center [284, 200] width 353 height 15
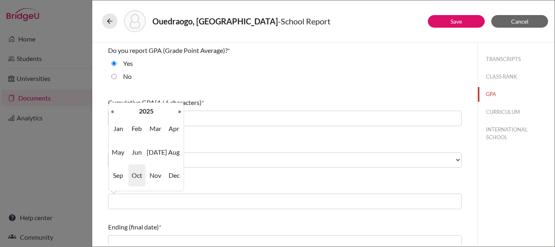
drag, startPoint x: 174, startPoint y: 149, endPoint x: 174, endPoint y: 156, distance: 7.3
click at [174, 149] on span "Aug" at bounding box center [173, 152] width 17 height 22
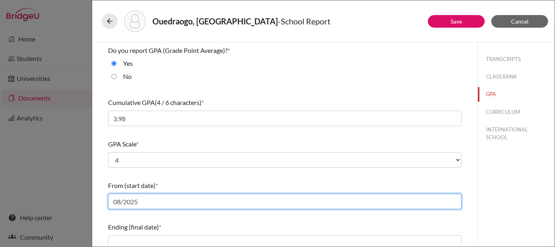
click at [156, 204] on input "08/2025" at bounding box center [284, 200] width 353 height 15
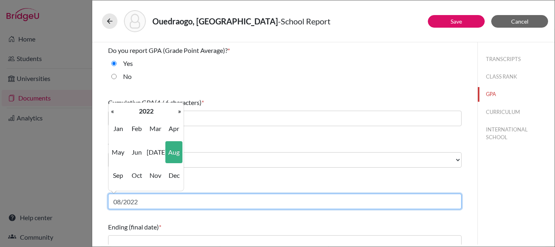
scroll to position [81, 0]
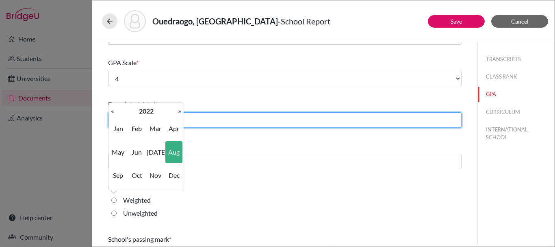
type input "08/2022"
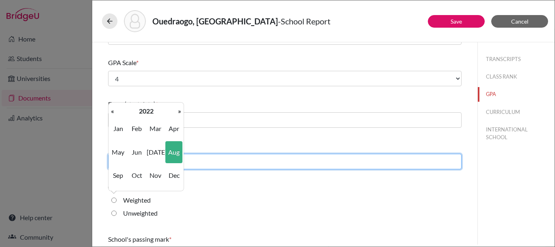
click at [319, 167] on input "text" at bounding box center [284, 161] width 353 height 15
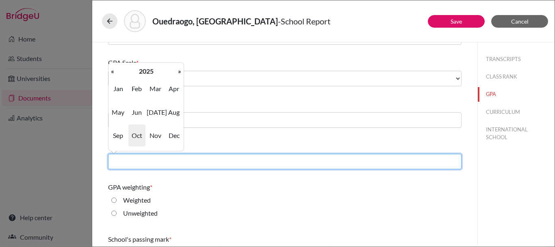
click at [306, 158] on input "text" at bounding box center [284, 161] width 353 height 15
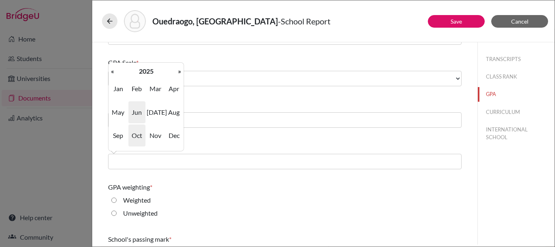
click at [137, 112] on span "Jun" at bounding box center [136, 112] width 17 height 22
type input "06/2025"
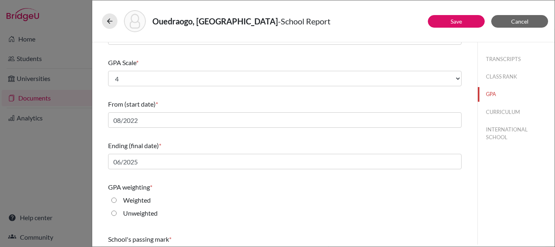
click at [251, 206] on div "Weighted" at bounding box center [284, 201] width 353 height 13
click at [120, 202] on div "Weighted" at bounding box center [134, 201] width 34 height 13
click at [113, 198] on input "Weighted" at bounding box center [113, 200] width 5 height 10
radio input "true"
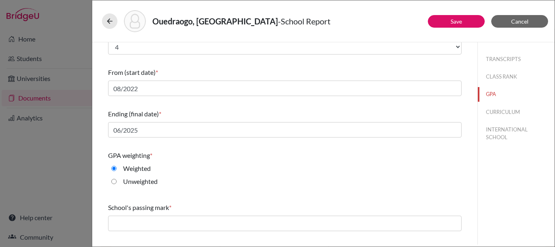
scroll to position [144, 0]
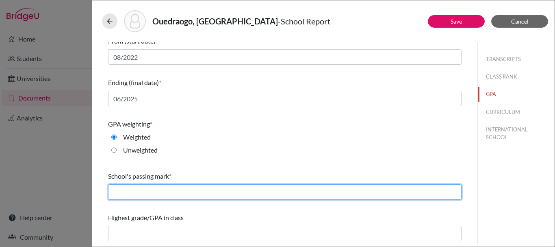
click at [162, 189] on input "text" at bounding box center [284, 191] width 353 height 15
type input "D"
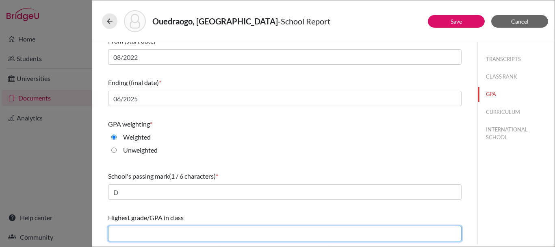
click at [157, 228] on input "text" at bounding box center [284, 232] width 353 height 15
type input "3.99"
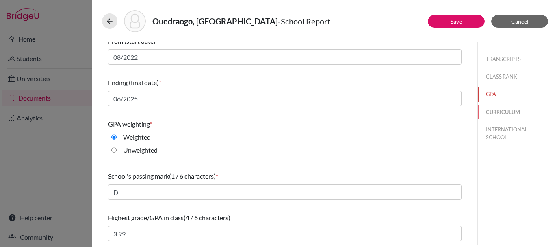
click at [494, 114] on button "CURRICULUM" at bounding box center [516, 112] width 77 height 14
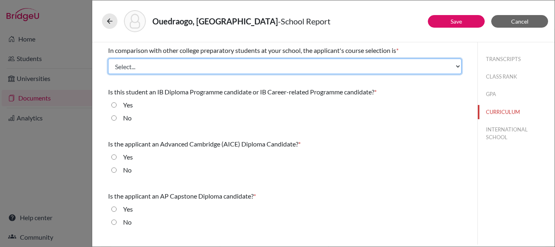
click at [151, 65] on select "Select... Less than demanding Average [PERSON_NAME] Very demanding Most demandi…" at bounding box center [284, 66] width 353 height 15
select select "4"
click at [108, 59] on select "Select... Less than demanding Average [PERSON_NAME] Very demanding Most demandi…" at bounding box center [284, 66] width 353 height 15
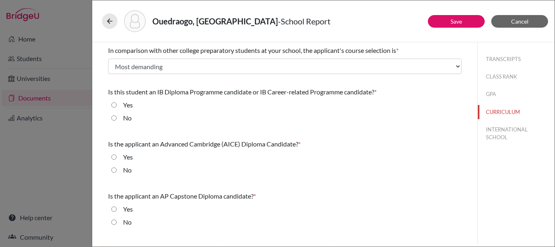
click at [117, 107] on div "Yes" at bounding box center [125, 106] width 16 height 13
click at [114, 106] on input "Yes" at bounding box center [113, 105] width 5 height 10
radio input "true"
click at [117, 169] on div "No" at bounding box center [124, 171] width 15 height 13
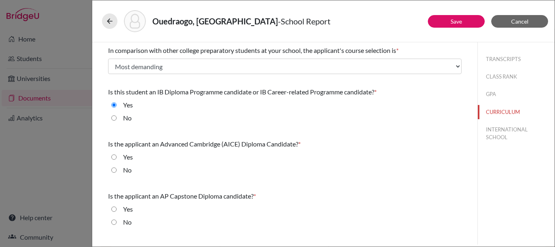
click at [111, 169] on input "No" at bounding box center [113, 170] width 5 height 10
radio input "true"
click at [114, 224] on input "No" at bounding box center [113, 222] width 5 height 10
radio input "true"
click at [502, 127] on button "INTERNATIONAL SCHOOL" at bounding box center [516, 133] width 77 height 22
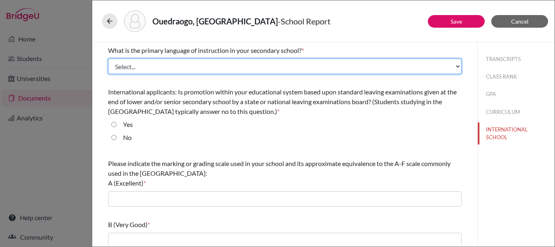
click at [189, 69] on select "Select... Albanian Arabic Armenian Assamese Azerbaijani Belarusian Bengali Bulg…" at bounding box center [284, 66] width 353 height 15
select select "14"
click at [108, 59] on select "Select... Albanian Arabic Armenian Assamese Azerbaijani Belarusian Bengali Bulg…" at bounding box center [284, 66] width 353 height 15
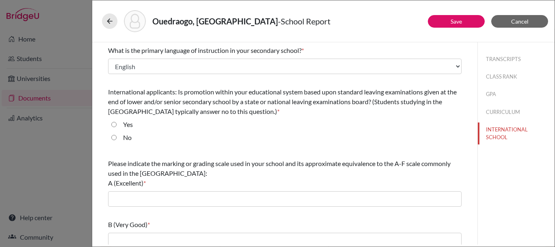
click at [113, 137] on input "No" at bounding box center [113, 137] width 5 height 10
radio input "true"
click at [202, 189] on div "Please indicate the marking or grading scale used in your school and its approx…" at bounding box center [284, 182] width 353 height 54
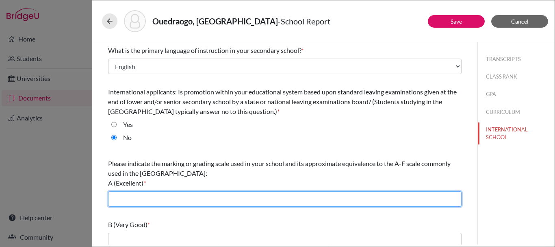
click at [184, 197] on input "text" at bounding box center [284, 198] width 353 height 15
type input "A"
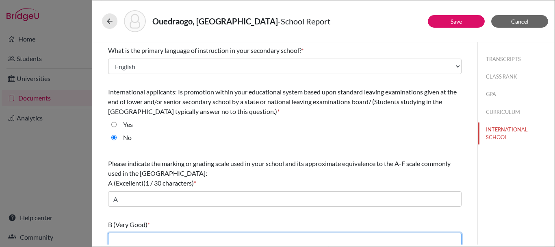
click at [159, 236] on input "text" at bounding box center [284, 239] width 353 height 15
type input "B"
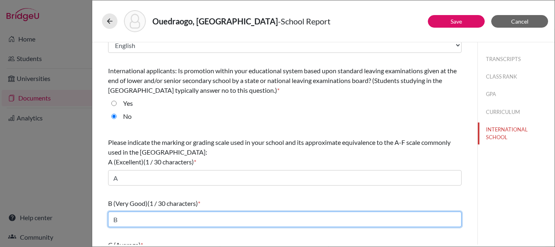
scroll to position [41, 0]
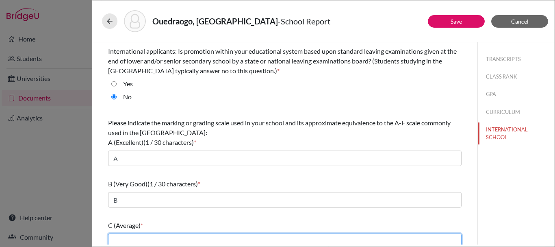
click at [160, 235] on input "text" at bounding box center [284, 240] width 353 height 15
type input "C"
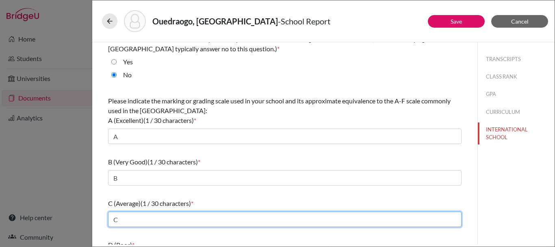
scroll to position [81, 0]
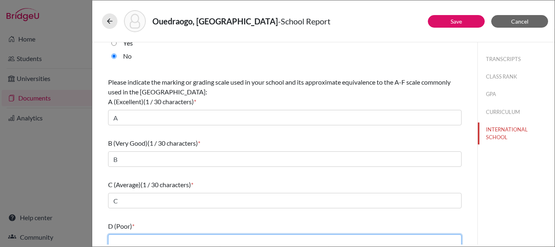
click at [155, 240] on input "text" at bounding box center [284, 241] width 353 height 15
type input "D"
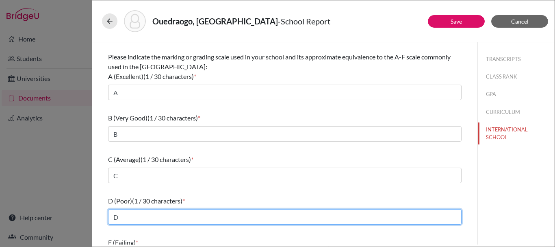
scroll to position [131, 0]
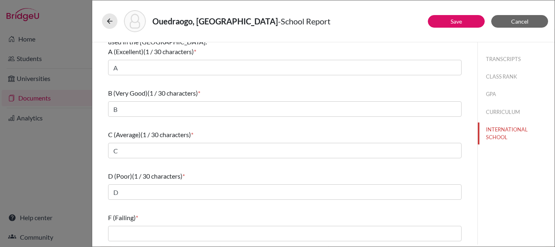
click at [468, 28] on div "Ouedraogo, Rock - School Report" at bounding box center [323, 21] width 443 height 22
click at [469, 16] on button "Save" at bounding box center [456, 21] width 57 height 13
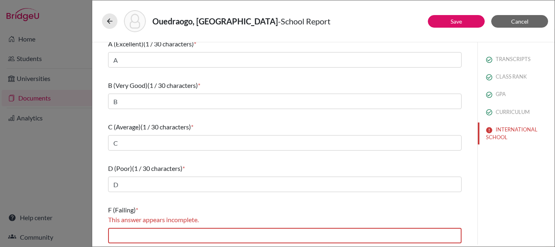
scroll to position [141, 0]
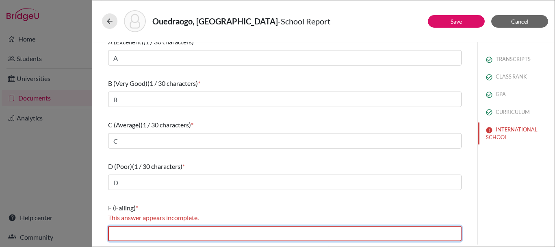
click at [121, 231] on input "text" at bounding box center [284, 232] width 353 height 15
type input "F"
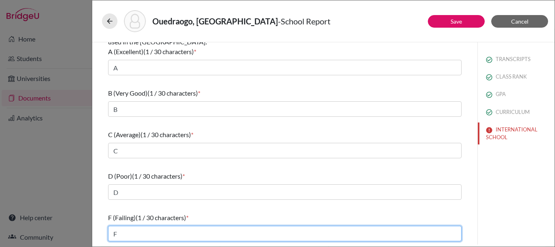
scroll to position [131, 0]
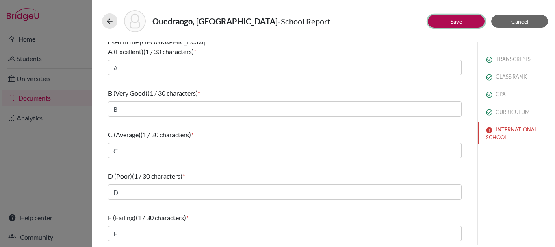
click at [462, 20] on link "Save" at bounding box center [456, 21] width 11 height 7
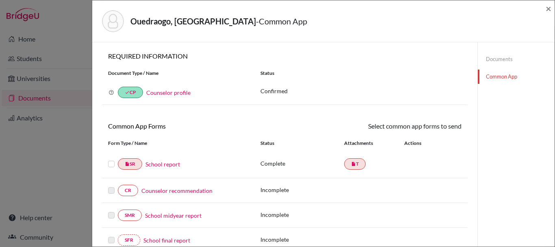
click at [150, 189] on link "Counselor recommendation" at bounding box center [176, 190] width 71 height 9
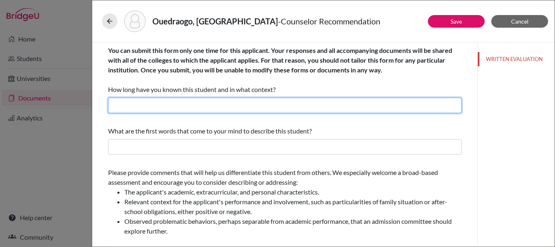
click at [226, 108] on input "text" at bounding box center [284, 105] width 353 height 15
type input "Teacher and College Counselor"
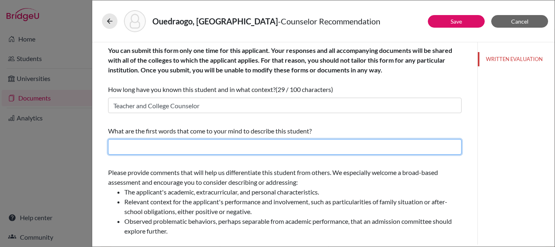
click at [170, 150] on input "text" at bounding box center [284, 146] width 353 height 15
click at [172, 149] on input "text" at bounding box center [284, 146] width 353 height 15
click at [241, 141] on input "text" at bounding box center [284, 146] width 353 height 15
drag, startPoint x: 160, startPoint y: 145, endPoint x: 56, endPoint y: 137, distance: 104.3
click at [56, 137] on div "Ouedraogo, Rock - Counselor Recommendation Save Cancel You can submit this form…" at bounding box center [277, 123] width 555 height 247
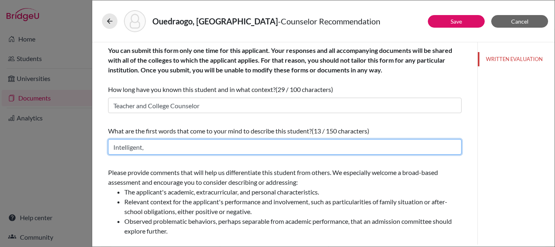
click at [147, 147] on input "Intelligent," at bounding box center [284, 146] width 353 height 15
click at [220, 143] on input "Leader, Integrity," at bounding box center [284, 146] width 353 height 15
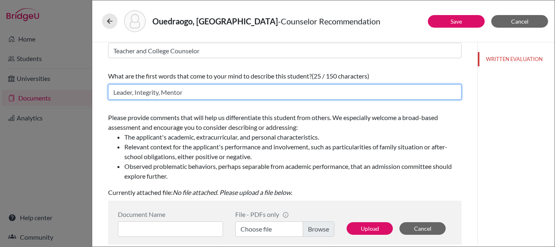
scroll to position [163, 0]
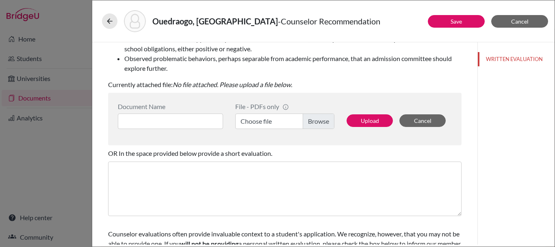
click at [323, 121] on label "Choose file" at bounding box center [284, 120] width 99 height 15
click at [323, 121] on input "Choose file" at bounding box center [284, 120] width 99 height 15
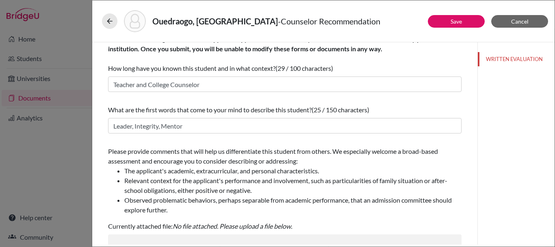
scroll to position [0, 0]
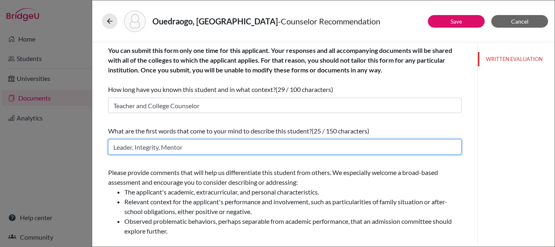
click at [186, 150] on input "Leader, Integrity, Mentor" at bounding box center [284, 146] width 353 height 15
click at [164, 145] on input "Leader, Integrity, Mentor" at bounding box center [284, 146] width 353 height 15
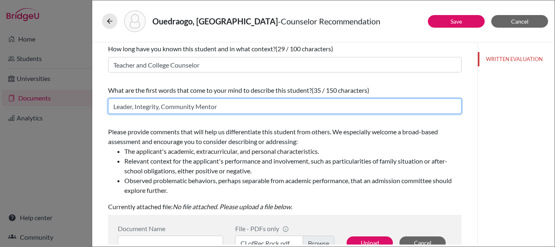
scroll to position [122, 0]
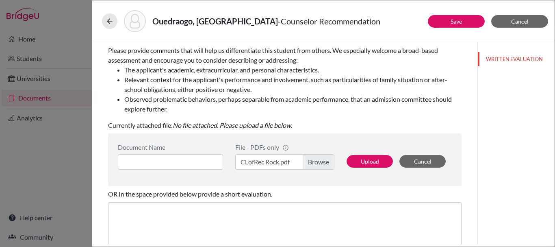
type input "Leader, Integrity, Community Mentor"
click at [177, 156] on input at bounding box center [170, 161] width 105 height 15
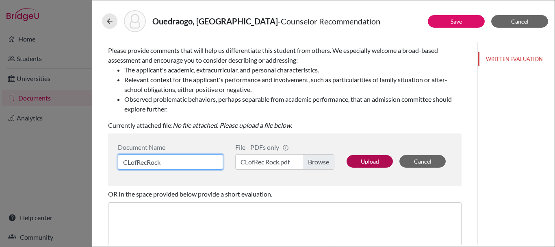
type input "CLofRecRock"
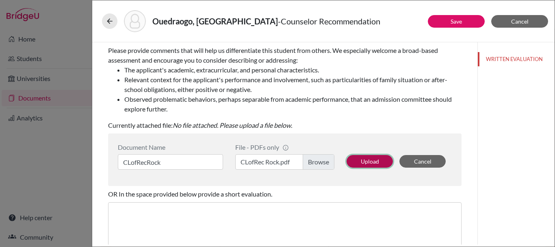
click at [360, 163] on button "Upload" at bounding box center [370, 161] width 46 height 13
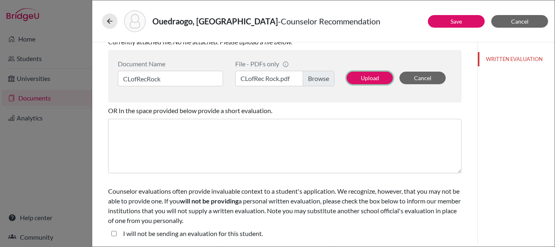
scroll to position [206, 0]
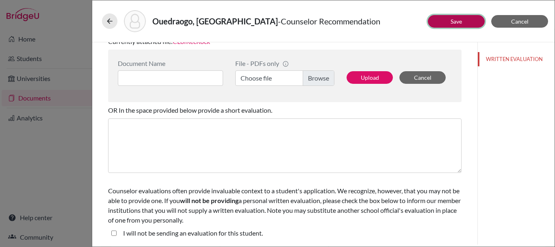
click at [453, 16] on button "Save" at bounding box center [456, 21] width 57 height 13
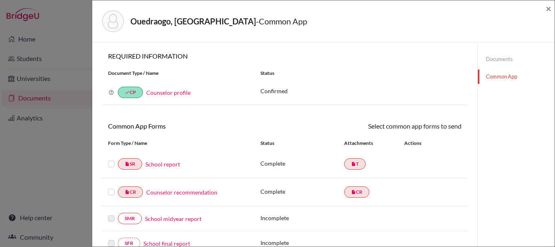
click at [108, 163] on div "insert_drive_file SR School report" at bounding box center [178, 163] width 152 height 11
click at [111, 159] on label at bounding box center [111, 159] width 7 height 0
click at [0, 0] on input "checkbox" at bounding box center [0, 0] width 0 height 0
click at [111, 188] on label at bounding box center [111, 188] width 7 height 0
click at [0, 0] on input "checkbox" at bounding box center [0, 0] width 0 height 0
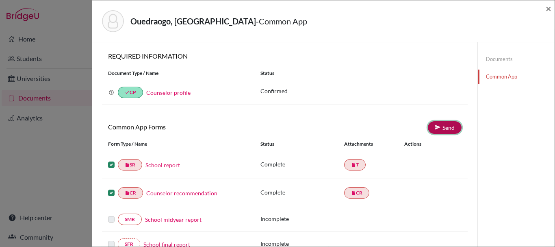
click at [435, 128] on icon at bounding box center [438, 127] width 6 height 6
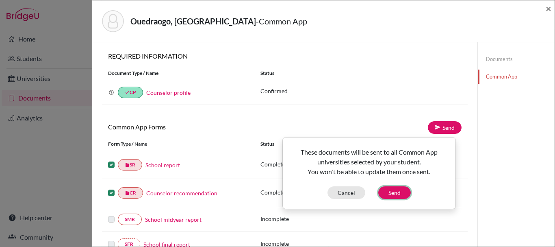
click at [409, 189] on div "Cancel Send" at bounding box center [369, 192] width 172 height 13
click at [392, 194] on button "Send" at bounding box center [394, 192] width 33 height 13
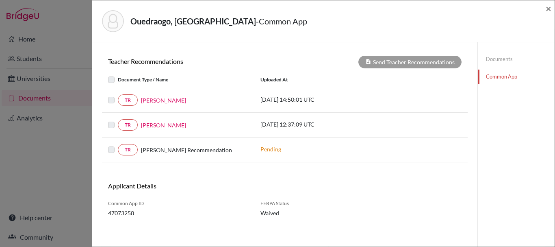
scroll to position [297, 0]
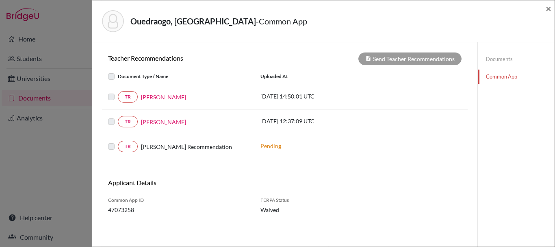
click at [118, 141] on label at bounding box center [118, 141] width 0 height 0
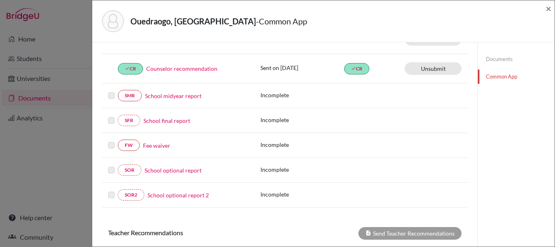
scroll to position [314, 0]
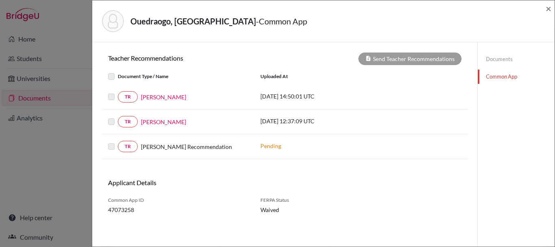
click at [494, 61] on link "Documents" at bounding box center [516, 59] width 77 height 14
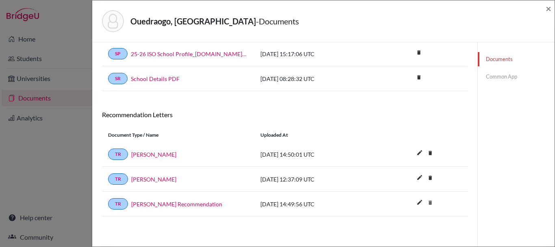
scroll to position [43, 0]
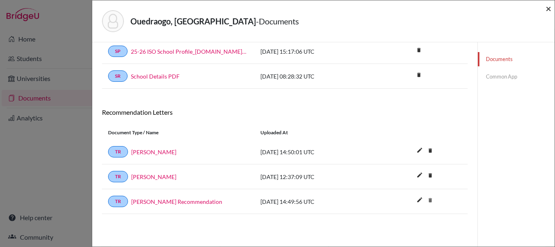
click at [546, 9] on div "Ouedraogo, Rock - Documents ×" at bounding box center [323, 21] width 456 height 35
click at [547, 8] on span "×" at bounding box center [549, 8] width 6 height 12
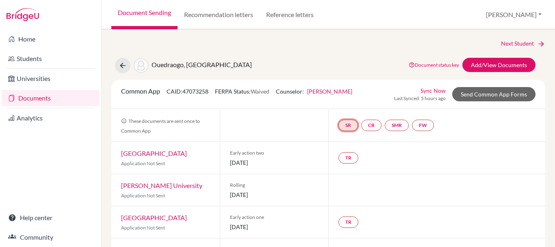
click at [343, 124] on link "SR" at bounding box center [348, 124] width 20 height 11
click at [353, 99] on link "School report" at bounding box center [348, 100] width 35 height 7
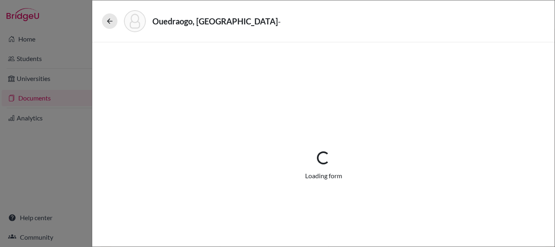
select select "1"
select select "674866"
select select "0"
select select "1"
select select "0"
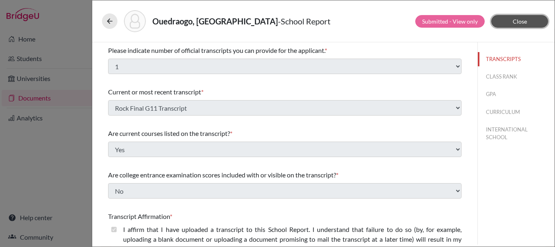
click at [509, 27] on button "Close" at bounding box center [519, 21] width 57 height 13
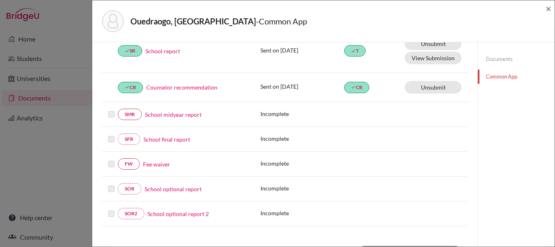
scroll to position [122, 0]
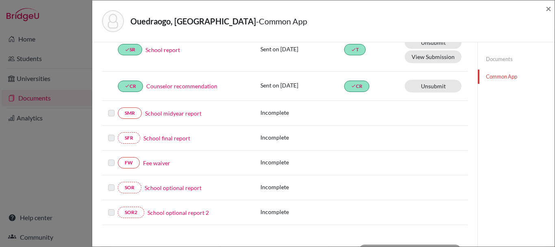
click at [158, 158] on link "Fee waiver" at bounding box center [156, 162] width 27 height 9
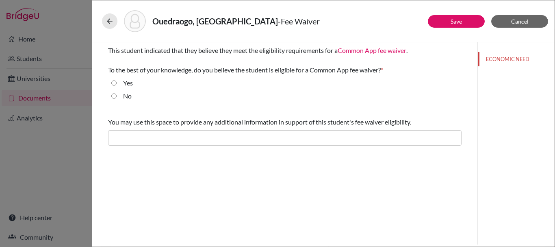
click at [119, 81] on div "Yes" at bounding box center [125, 84] width 16 height 13
click at [112, 80] on input "Yes" at bounding box center [113, 83] width 5 height 10
radio input "true"
click at [462, 25] on button "Save" at bounding box center [456, 21] width 57 height 13
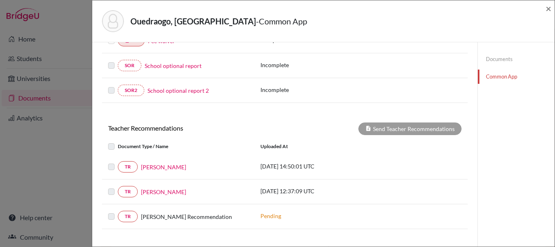
scroll to position [284, 0]
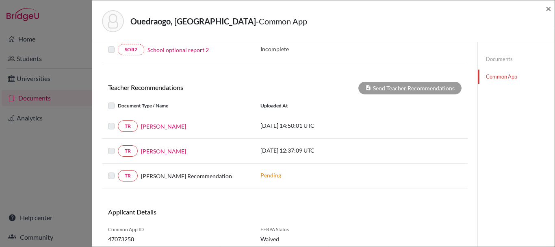
click at [118, 171] on label at bounding box center [118, 171] width 0 height 0
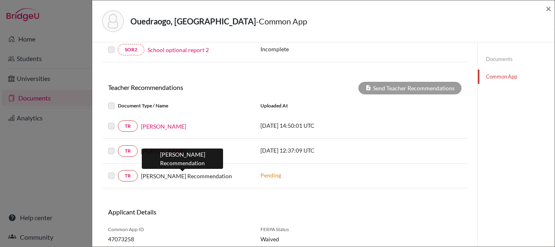
click at [198, 174] on span "[PERSON_NAME] Recommendation" at bounding box center [186, 175] width 91 height 9
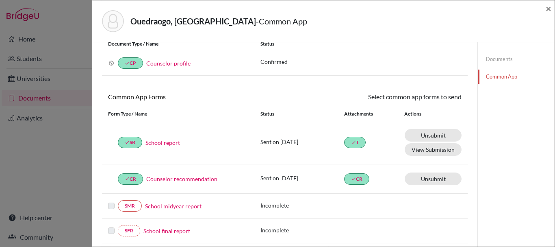
scroll to position [0, 0]
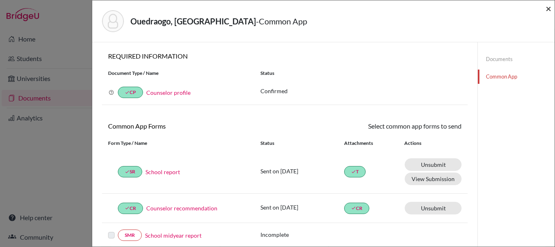
click at [550, 10] on span "×" at bounding box center [549, 8] width 6 height 12
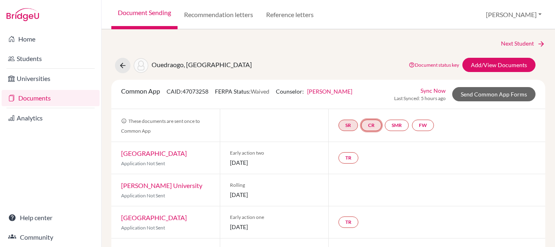
click at [375, 125] on link "CR" at bounding box center [371, 124] width 20 height 11
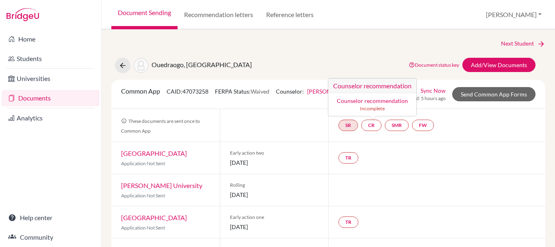
drag, startPoint x: 457, startPoint y: 132, endPoint x: 416, endPoint y: 75, distance: 70.7
click at [458, 132] on div "SR CR Counselor recommendation Counselor recommendation Incomplete SMR FW" at bounding box center [436, 125] width 217 height 33
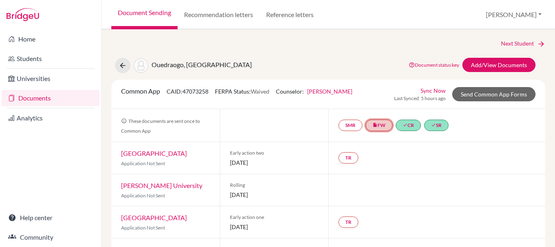
click at [369, 126] on link "insert_drive_file FW" at bounding box center [379, 124] width 27 height 11
click at [382, 102] on link "Fee waiver" at bounding box center [380, 100] width 27 height 7
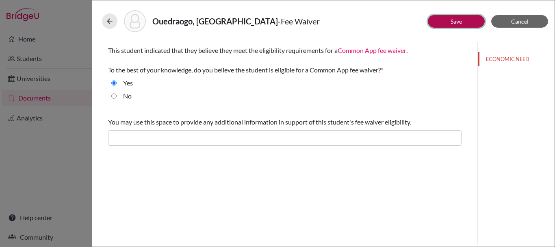
click at [464, 26] on button "Save" at bounding box center [456, 21] width 57 height 13
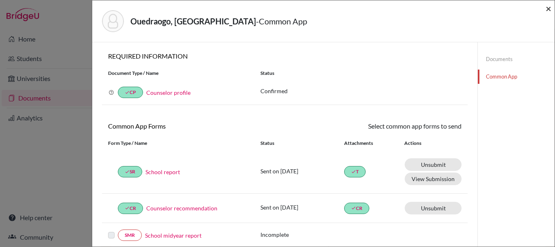
click at [546, 10] on span "×" at bounding box center [549, 8] width 6 height 12
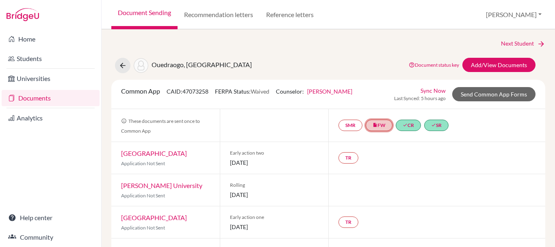
click at [378, 129] on link "insert_drive_file FW" at bounding box center [379, 124] width 27 height 11
click at [375, 103] on link "Fee waiver" at bounding box center [380, 100] width 27 height 7
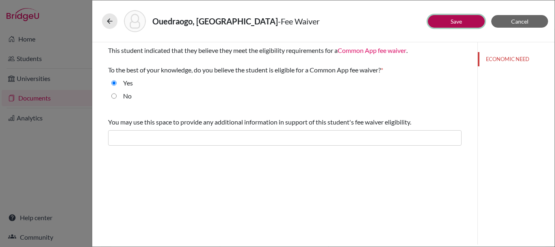
click at [455, 16] on button "Save" at bounding box center [456, 21] width 57 height 13
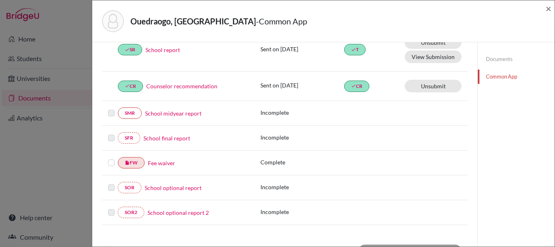
click at [113, 158] on label at bounding box center [111, 158] width 7 height 0
click at [0, 0] on input "checkbox" at bounding box center [0, 0] width 0 height 0
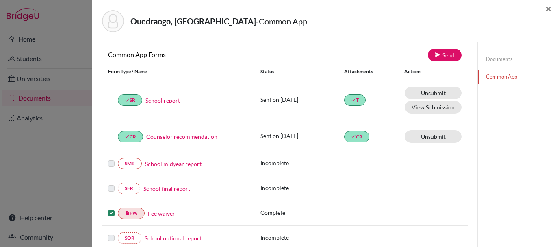
scroll to position [1, 0]
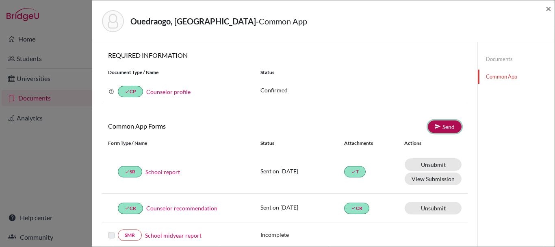
click at [445, 129] on link "Send" at bounding box center [445, 126] width 34 height 13
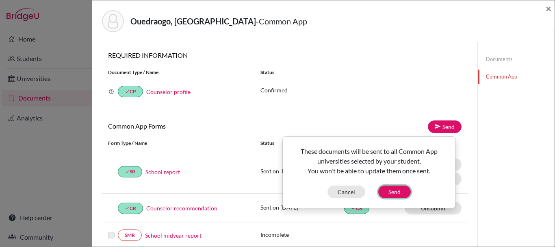
click at [395, 187] on button "Send" at bounding box center [394, 191] width 33 height 13
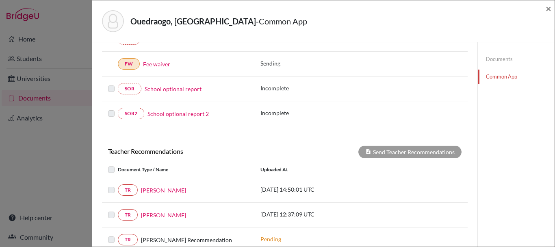
scroll to position [314, 0]
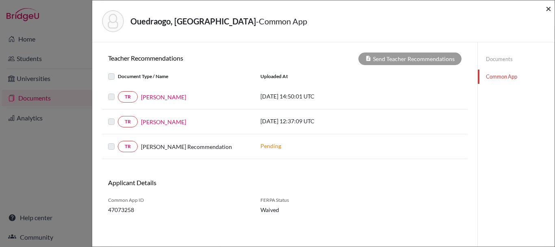
click at [548, 5] on span "×" at bounding box center [549, 8] width 6 height 12
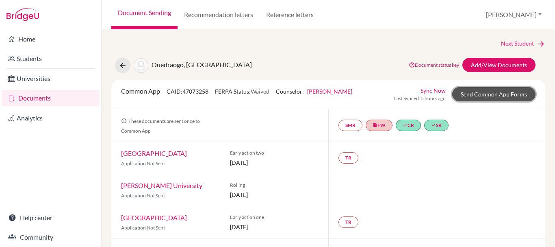
click at [476, 94] on link "Send Common App Forms" at bounding box center [493, 94] width 83 height 14
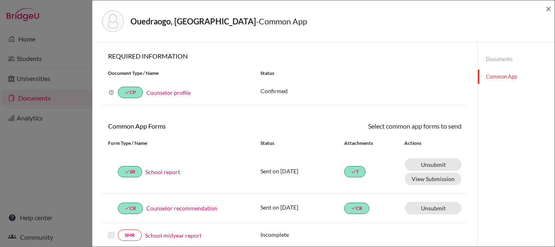
click at [545, 8] on div "Ouedraogo, Rock - Common App ×" at bounding box center [323, 21] width 456 height 35
click at [548, 9] on span "×" at bounding box center [549, 8] width 6 height 12
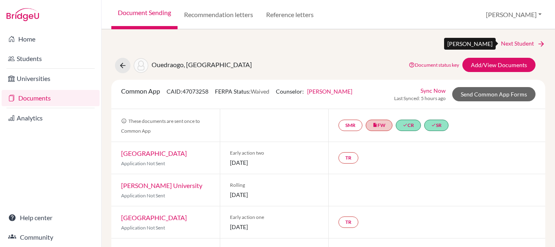
click at [514, 40] on link "Next Student" at bounding box center [523, 43] width 44 height 9
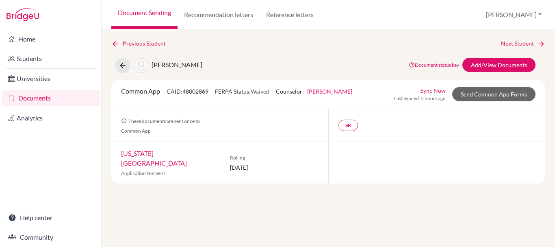
click at [158, 16] on link "Document Sending" at bounding box center [144, 14] width 66 height 29
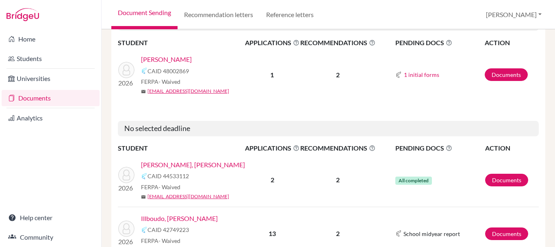
scroll to position [258, 0]
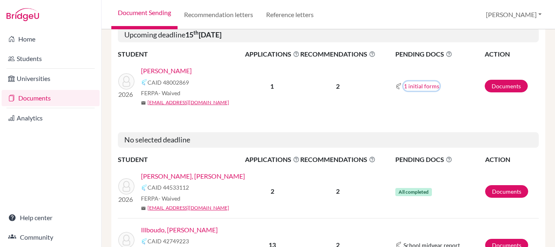
click at [418, 85] on button "1 initial forms" at bounding box center [421, 85] width 36 height 9
click at [414, 99] on div "School report" at bounding box center [430, 101] width 51 height 9
click at [494, 82] on link "Documents" at bounding box center [506, 86] width 43 height 13
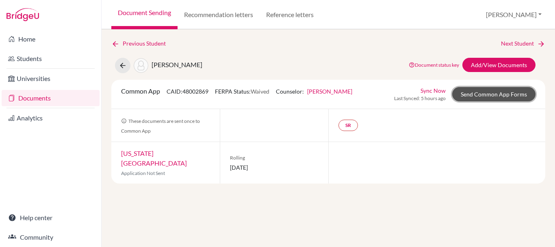
click at [492, 92] on link "Send Common App Forms" at bounding box center [493, 94] width 83 height 14
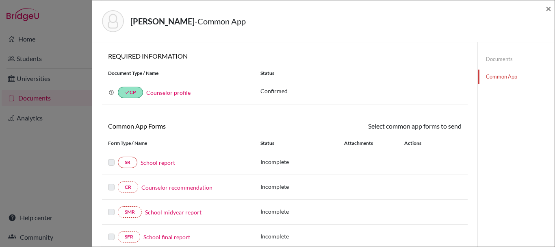
click at [154, 161] on link "School report" at bounding box center [158, 162] width 35 height 9
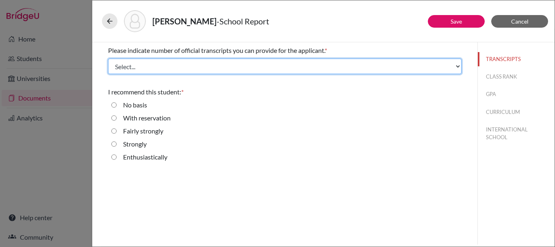
click at [158, 63] on select "Select... 1 2 3 4" at bounding box center [284, 66] width 353 height 15
select select "1"
click at [108, 59] on select "Select... 1 2 3 4" at bounding box center [284, 66] width 353 height 15
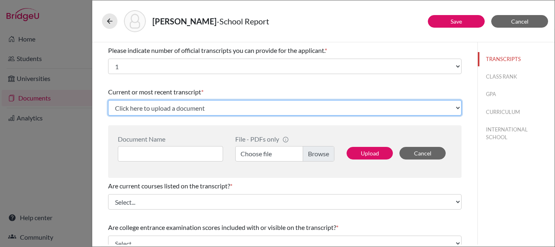
click at [156, 100] on select "Click here to upload a document Upload New File" at bounding box center [284, 107] width 353 height 15
select select "Upload New File"
click at [108, 100] on select "Click here to upload a document Upload New File" at bounding box center [284, 107] width 353 height 15
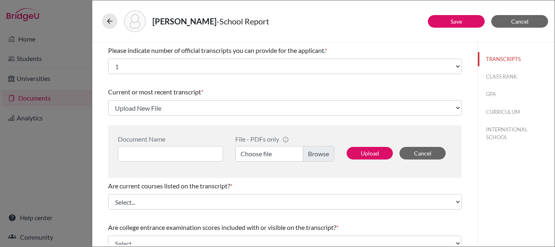
click at [318, 147] on label "Choose file" at bounding box center [284, 153] width 99 height 15
click at [318, 147] on input "Choose file" at bounding box center [284, 153] width 99 height 15
click at [169, 153] on input at bounding box center [170, 153] width 105 height 15
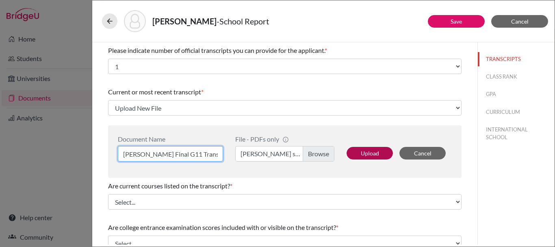
type input "Pritha Final G11 Transcript"
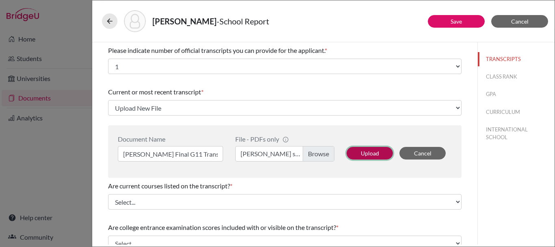
click at [357, 156] on button "Upload" at bounding box center [370, 153] width 46 height 13
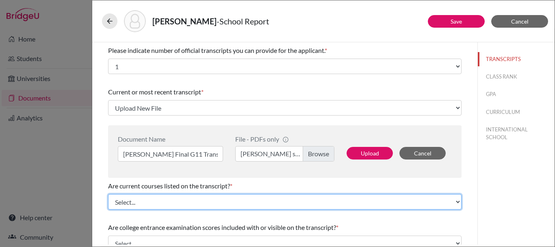
click at [349, 201] on select "Select... Yes No" at bounding box center [284, 201] width 353 height 15
select select "0"
click at [108, 194] on select "Select... Yes No" at bounding box center [284, 201] width 353 height 15
select select "674874"
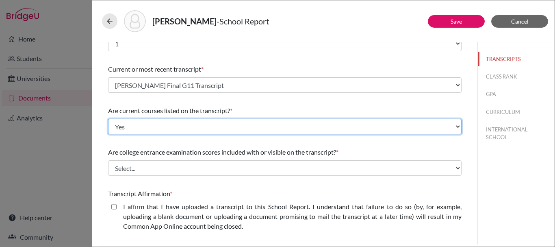
scroll to position [41, 0]
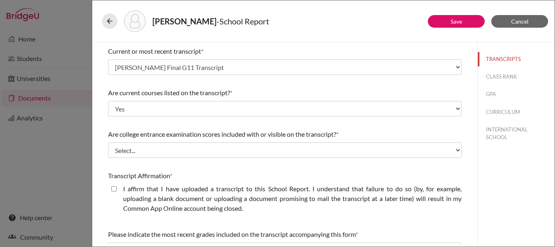
click at [205, 158] on div "Are college entrance examination scores included with or visible on the transcr…" at bounding box center [284, 143] width 353 height 35
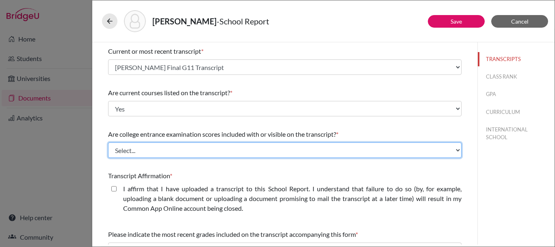
click at [203, 145] on select "Select... Yes No" at bounding box center [284, 149] width 353 height 15
select select "1"
click at [108, 142] on select "Select... Yes No" at bounding box center [284, 149] width 353 height 15
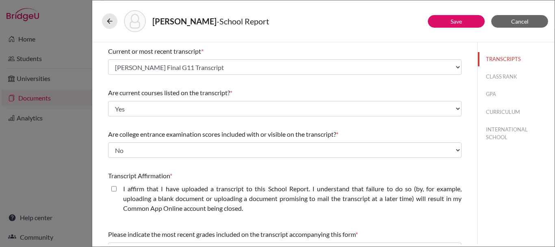
click at [114, 187] on closed\ "I affirm that I have uploaded a transcript to this School Report. I understand …" at bounding box center [113, 189] width 5 height 10
checkbox closed\ "true"
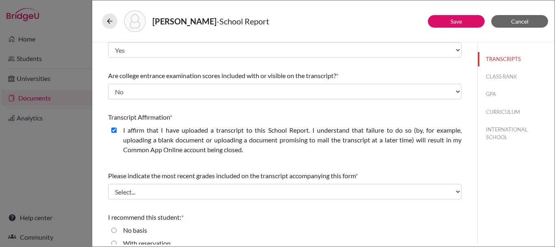
scroll to position [148, 0]
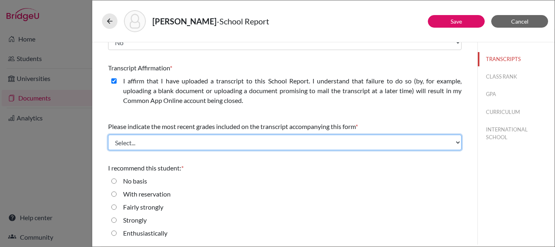
click at [159, 137] on select "Select... Final junior year grades 1st Quarter senior year grades 2nd Quarter/1…" at bounding box center [284, 141] width 353 height 15
select select "0"
click at [108, 134] on select "Select... Final junior year grades 1st Quarter senior year grades 2nd Quarter/1…" at bounding box center [284, 141] width 353 height 15
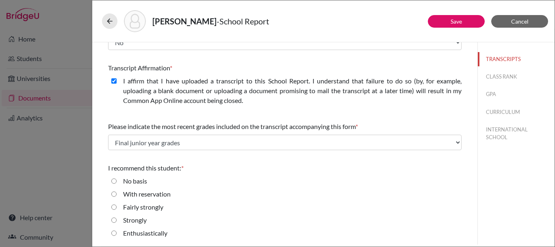
click at [273, 173] on div "I recommend this student: * No basis With reservation Fairly strongly Strongly …" at bounding box center [284, 202] width 353 height 85
click at [115, 233] on input "Enthusiastically" at bounding box center [113, 233] width 5 height 10
radio input "true"
click at [496, 72] on button "CLASS RANK" at bounding box center [516, 76] width 77 height 14
select select "Select..."
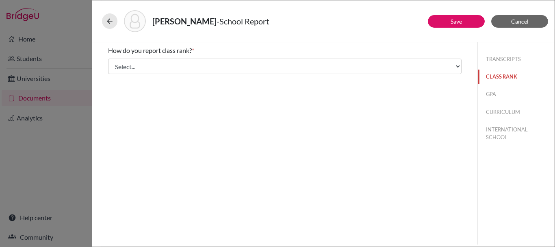
scroll to position [0, 0]
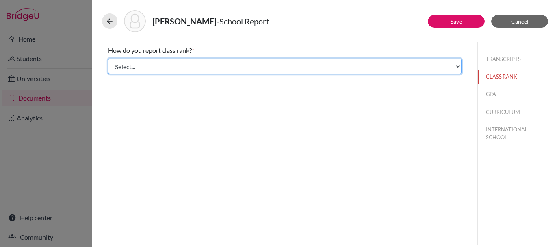
click at [206, 67] on select "Select... Exact Decile Quintile Quartile None" at bounding box center [284, 66] width 353 height 15
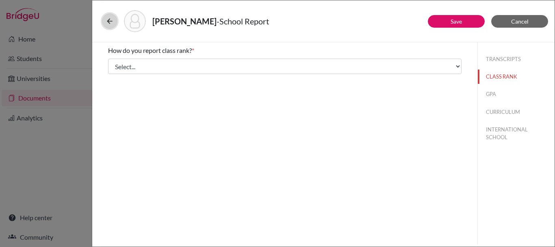
click at [115, 22] on button at bounding box center [109, 20] width 15 height 15
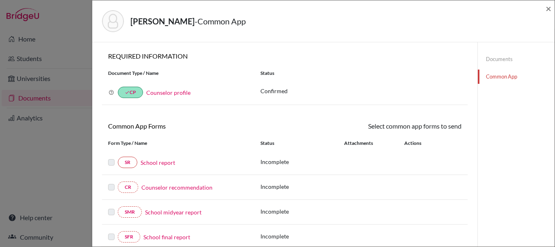
click at [166, 162] on link "School report" at bounding box center [158, 162] width 35 height 9
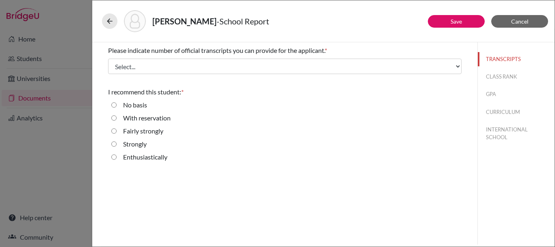
click at [116, 145] on input "Strongly" at bounding box center [113, 144] width 5 height 10
radio input "true"
click at [516, 78] on button "CLASS RANK" at bounding box center [516, 76] width 77 height 14
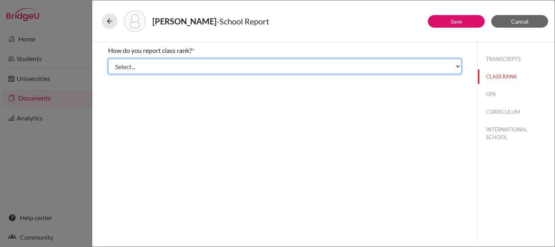
click at [191, 65] on select "Select... Exact Decile Quintile Quartile None" at bounding box center [284, 66] width 353 height 15
select select "5"
click at [108, 59] on select "Select... Exact Decile Quintile Quartile None" at bounding box center [284, 66] width 353 height 15
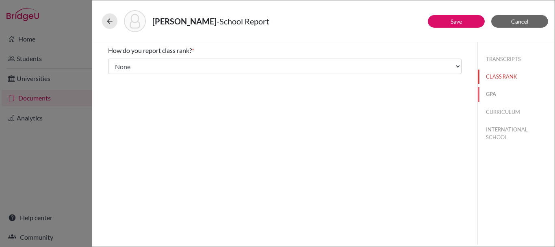
click at [501, 90] on button "GPA" at bounding box center [516, 94] width 77 height 14
click at [111, 63] on div "Yes" at bounding box center [284, 65] width 353 height 13
click at [115, 62] on input "Yes" at bounding box center [113, 64] width 5 height 10
radio input "true"
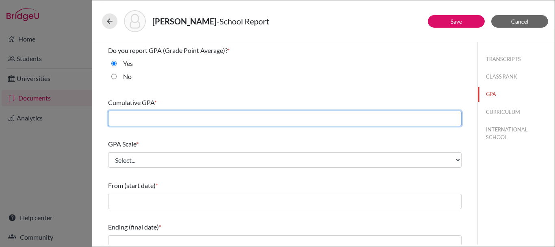
click at [173, 115] on input "text" at bounding box center [284, 118] width 353 height 15
type input "3.32"
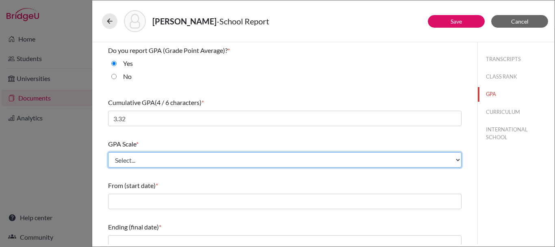
click at [169, 164] on select "Select... 4 5 6 7 8 9 10 11 12 13 14 15 16 17 18 19 20 100" at bounding box center [284, 159] width 353 height 15
select select "4"
click at [108, 152] on select "Select... 4 5 6 7 8 9 10 11 12 13 14 15 16 17 18 19 20 100" at bounding box center [284, 159] width 353 height 15
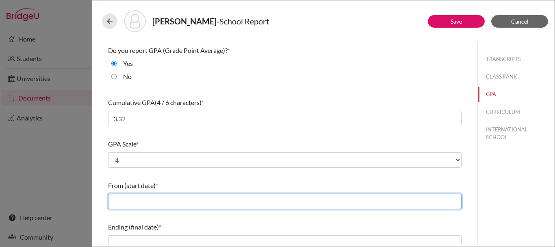
click at [145, 204] on input "text" at bounding box center [284, 200] width 353 height 15
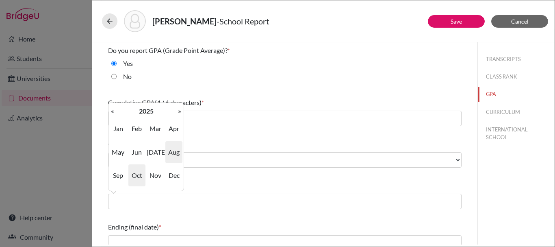
click at [170, 154] on span "Aug" at bounding box center [173, 152] width 17 height 22
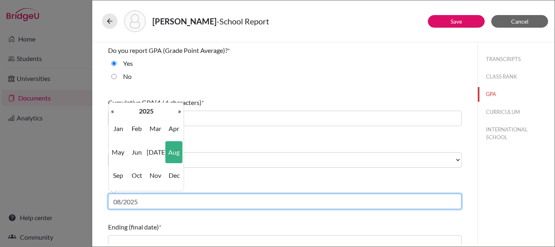
click at [165, 201] on input "08/2025" at bounding box center [284, 200] width 353 height 15
type input "08/2022"
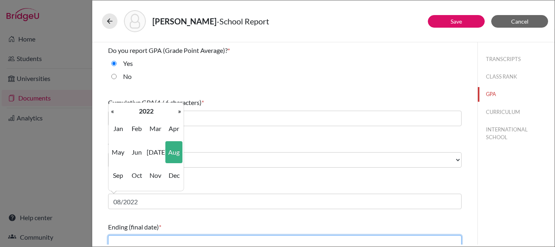
click at [169, 237] on input "text" at bounding box center [284, 242] width 353 height 15
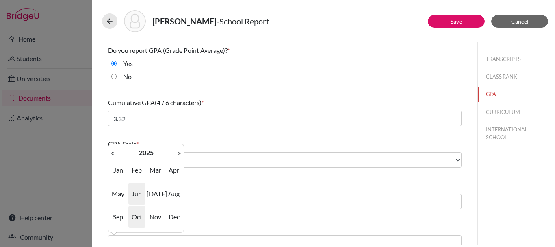
click at [133, 195] on span "Jun" at bounding box center [136, 193] width 17 height 22
type input "06/2025"
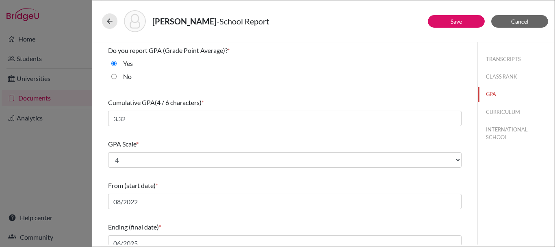
click at [234, 169] on div "GPA Scale * Select... 4 5 6 7 8 9 10 11 12 13 14 15 16 17 18 19 20 100" at bounding box center [284, 153] width 353 height 35
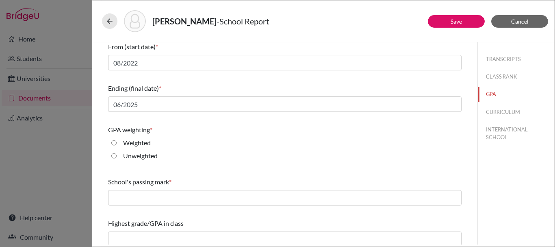
scroll to position [144, 0]
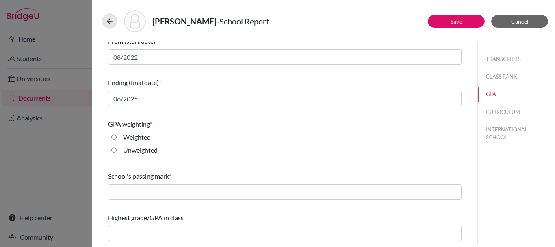
click at [125, 137] on label "Weighted" at bounding box center [137, 137] width 28 height 10
click at [117, 137] on input "Weighted" at bounding box center [113, 137] width 5 height 10
radio input "true"
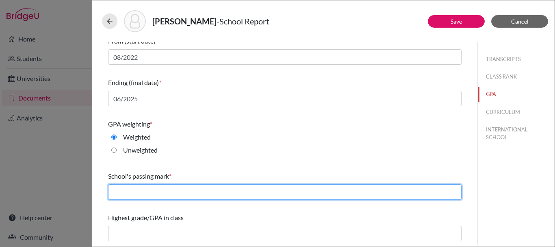
click at [130, 187] on input "text" at bounding box center [284, 191] width 353 height 15
type input "D"
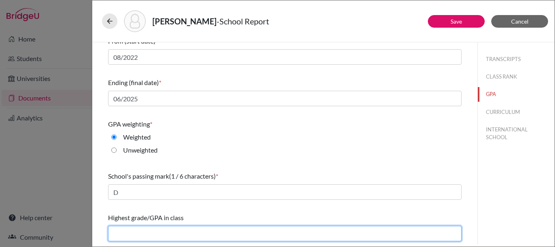
click at [158, 238] on input "text" at bounding box center [284, 232] width 353 height 15
type input "3.99"
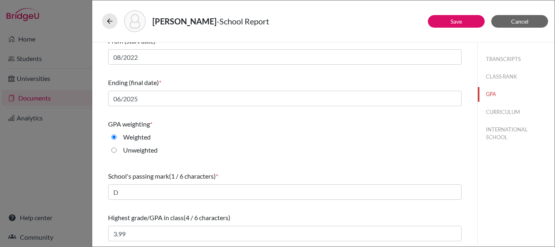
click at [214, 163] on div "Do you report GPA (Grade Point Average)? * Yes No Cumulative GPA (4 / 6 charact…" at bounding box center [284, 71] width 353 height 346
click at [496, 110] on button "CURRICULUM" at bounding box center [516, 112] width 77 height 14
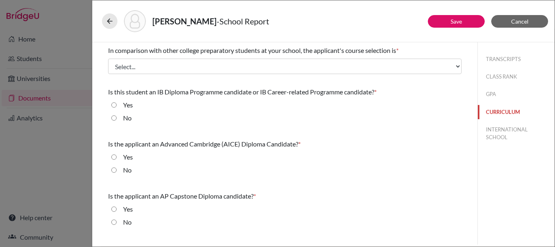
scroll to position [0, 0]
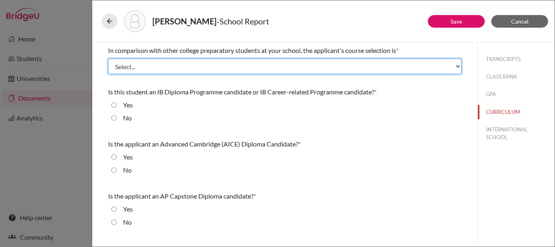
click at [163, 67] on select "Select... Less than demanding Average [PERSON_NAME] Very demanding Most demandi…" at bounding box center [284, 66] width 353 height 15
select select "2"
click at [108, 59] on select "Select... Less than demanding Average [PERSON_NAME] Very demanding Most demandi…" at bounding box center [284, 66] width 353 height 15
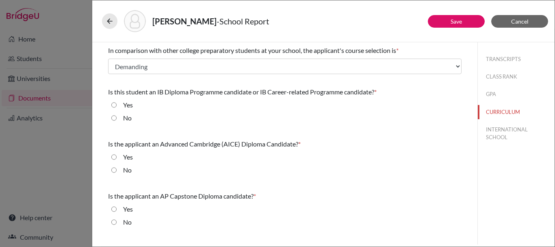
click at [116, 118] on input "No" at bounding box center [113, 118] width 5 height 10
radio input "true"
click at [115, 173] on input "No" at bounding box center [113, 170] width 5 height 10
radio input "true"
click at [113, 225] on input "No" at bounding box center [113, 222] width 5 height 10
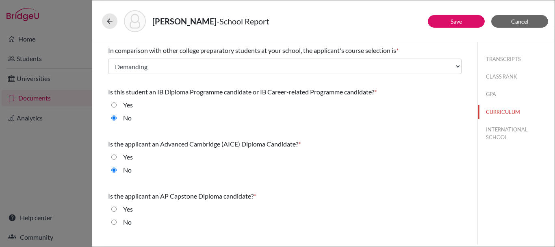
radio input "true"
click at [503, 125] on button "INTERNATIONAL SCHOOL" at bounding box center [516, 133] width 77 height 22
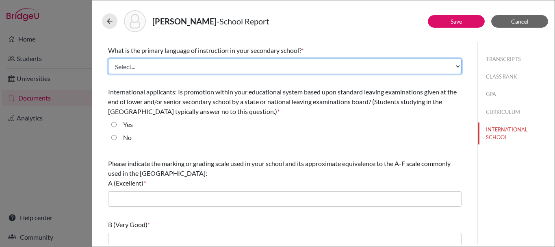
click at [195, 67] on select "Select... Albanian Arabic Armenian Assamese Azerbaijani Belarusian Bengali Bulg…" at bounding box center [284, 66] width 353 height 15
select select "14"
click at [108, 59] on select "Select... Albanian Arabic Armenian Assamese Azerbaijani Belarusian Bengali Bulg…" at bounding box center [284, 66] width 353 height 15
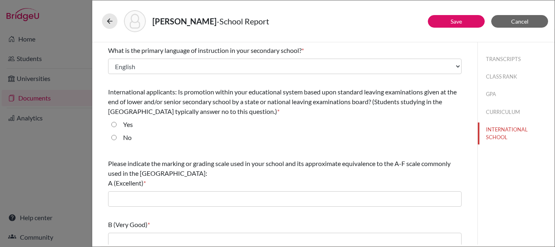
click at [117, 137] on div "No" at bounding box center [124, 138] width 15 height 13
click at [112, 139] on input "No" at bounding box center [113, 137] width 5 height 10
radio input "true"
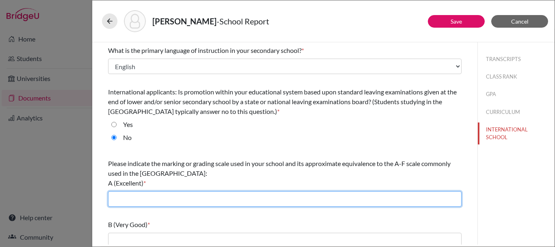
click at [130, 201] on input "text" at bounding box center [284, 198] width 353 height 15
type input "A"
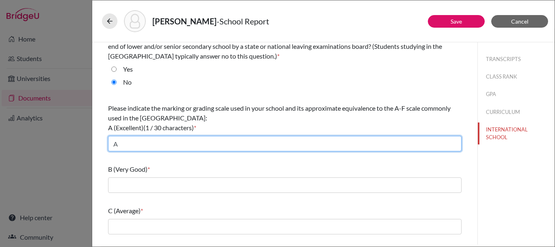
scroll to position [122, 0]
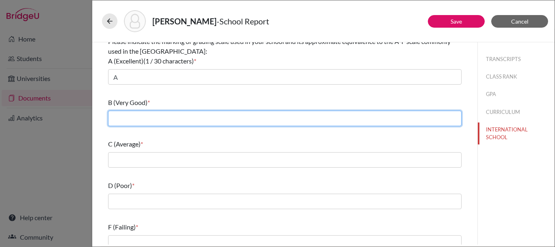
click at [149, 116] on input "text" at bounding box center [284, 118] width 353 height 15
type input "B"
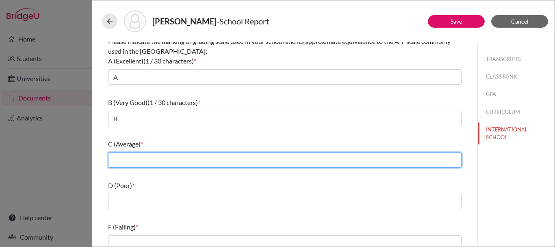
click at [154, 163] on input "text" at bounding box center [284, 159] width 353 height 15
type input "C"
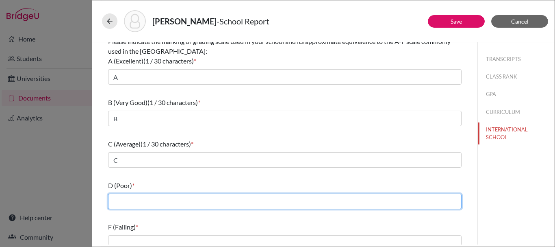
click at [154, 201] on input "text" at bounding box center [284, 200] width 353 height 15
type input "D"
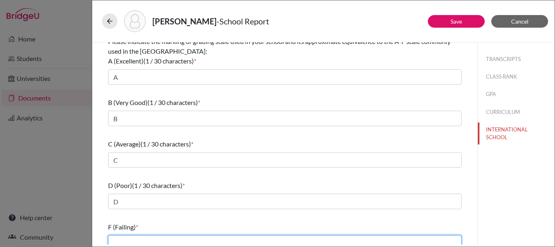
click at [153, 236] on input "text" at bounding box center [284, 242] width 353 height 15
type input "F"
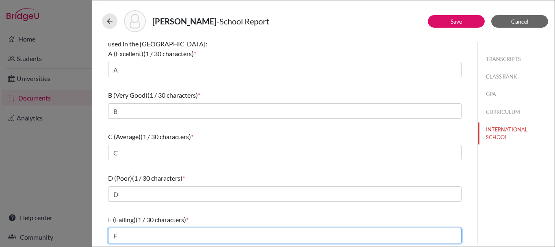
scroll to position [131, 0]
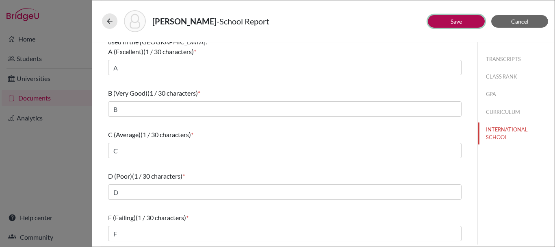
click at [460, 22] on link "Save" at bounding box center [456, 21] width 11 height 7
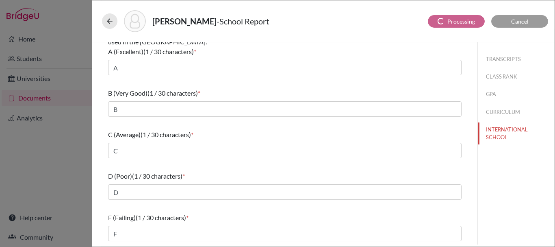
scroll to position [0, 0]
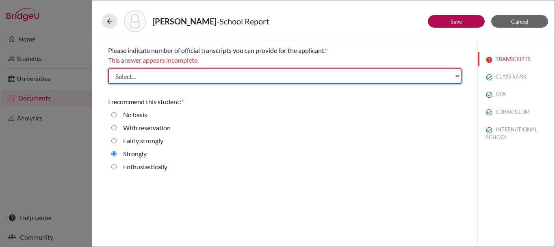
click at [214, 73] on select "Select... 1 2 3 4" at bounding box center [284, 75] width 353 height 15
select select "1"
click at [108, 68] on select "Select... 1 2 3 4" at bounding box center [284, 75] width 353 height 15
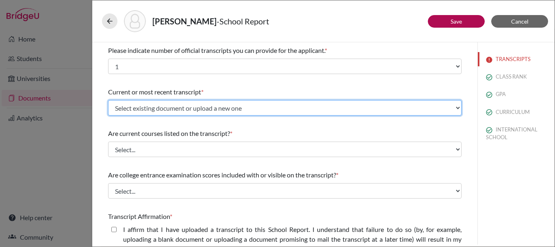
click at [239, 108] on select "Select existing document or upload a new one Pritha Final G11 Transcript Upload…" at bounding box center [284, 107] width 353 height 15
select select "674874"
click at [108, 100] on select "Select existing document or upload a new one Pritha Final G11 Transcript Upload…" at bounding box center [284, 107] width 353 height 15
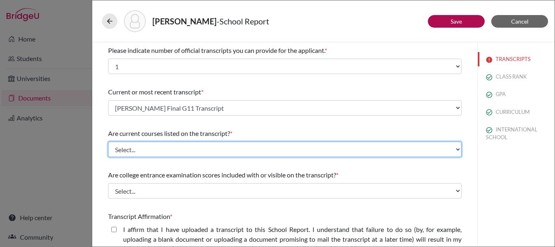
click at [182, 147] on select "Select... Yes No" at bounding box center [284, 148] width 353 height 15
select select "0"
click at [108, 141] on select "Select... Yes No" at bounding box center [284, 148] width 353 height 15
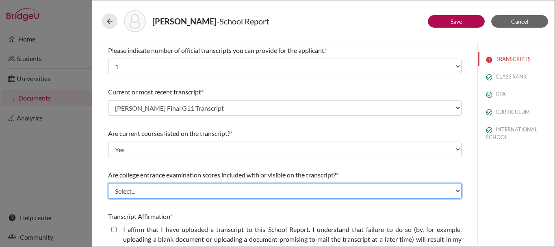
click at [170, 187] on select "Select... Yes No" at bounding box center [284, 190] width 353 height 15
select select "1"
click at [108, 183] on select "Select... Yes No" at bounding box center [284, 190] width 353 height 15
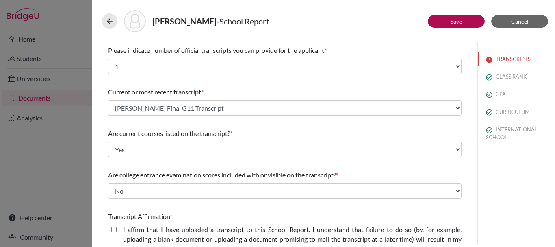
click at [116, 228] on closed\ "I affirm that I have uploaded a transcript to this School Report. I understand …" at bounding box center [113, 229] width 5 height 10
checkbox closed\ "true"
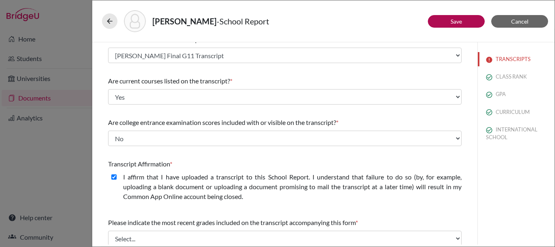
scroll to position [122, 0]
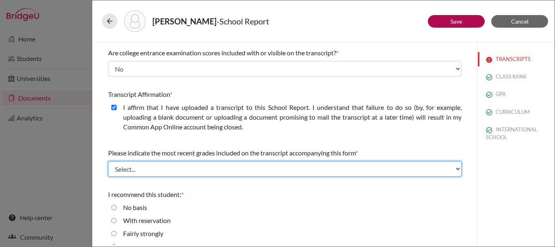
click at [152, 169] on select "Select... Final junior year grades 1st Quarter senior year grades 2nd Quarter/1…" at bounding box center [284, 168] width 353 height 15
select select "0"
click at [108, 161] on select "Select... Final junior year grades 1st Quarter senior year grades 2nd Quarter/1…" at bounding box center [284, 168] width 353 height 15
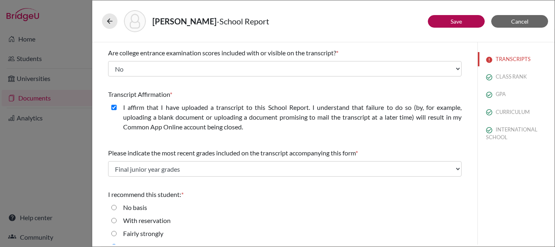
click at [189, 217] on div "With reservation" at bounding box center [284, 221] width 353 height 13
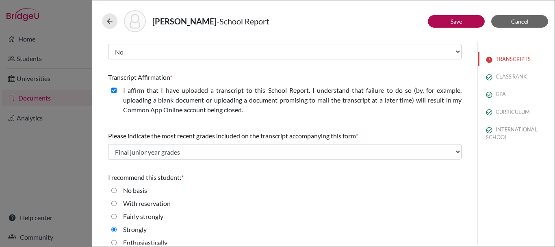
scroll to position [148, 0]
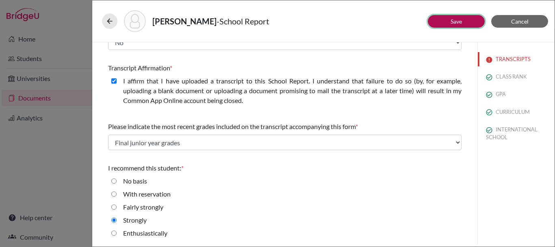
click at [462, 22] on button "Save" at bounding box center [456, 21] width 57 height 13
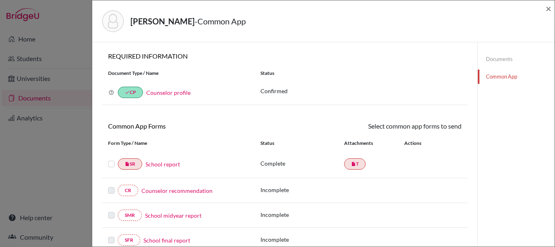
click at [177, 191] on link "Counselor recommendation" at bounding box center [176, 190] width 71 height 9
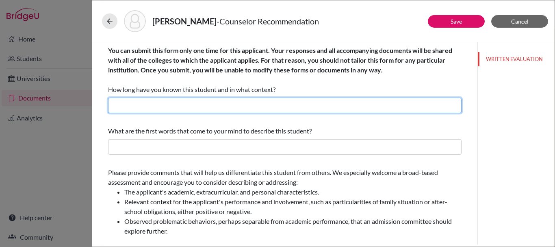
click at [214, 106] on input "text" at bounding box center [284, 105] width 353 height 15
type input "Teacher and College Counselor"
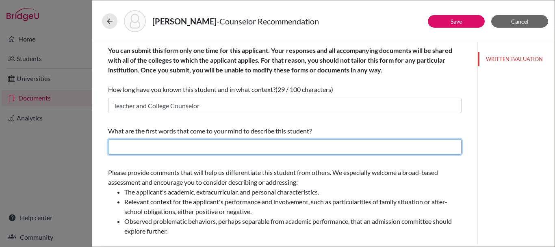
click at [277, 144] on input "text" at bounding box center [284, 146] width 353 height 15
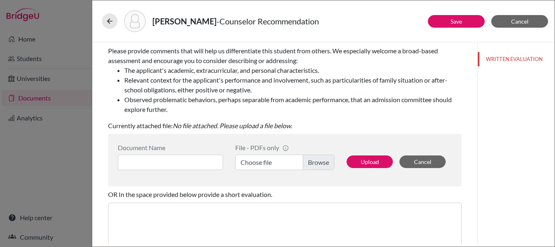
scroll to position [122, 0]
type input "Creative, Thoughtful, Community"
click at [310, 159] on label "Choose file" at bounding box center [284, 161] width 99 height 15
click at [310, 159] on input "Choose file" at bounding box center [284, 161] width 99 height 15
click at [166, 161] on input at bounding box center [170, 161] width 105 height 15
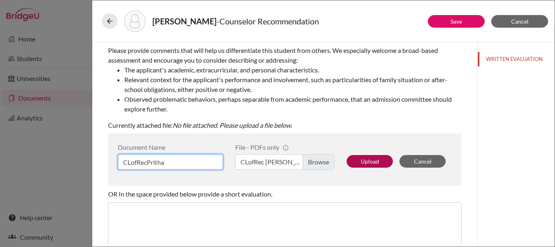
type input "CLofRecPritha"
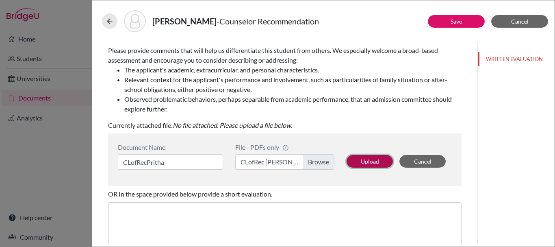
click at [361, 164] on button "Upload" at bounding box center [370, 161] width 46 height 13
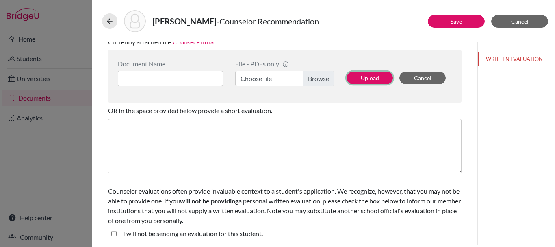
scroll to position [206, 0]
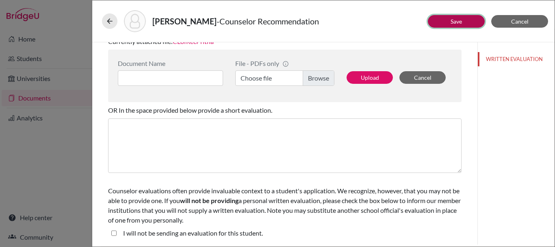
click at [460, 24] on link "Save" at bounding box center [456, 21] width 11 height 7
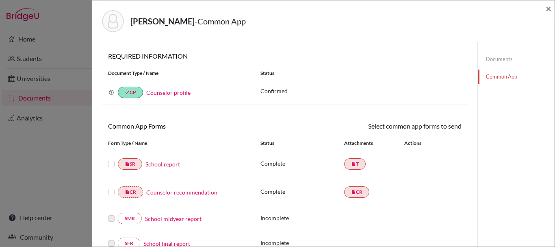
click at [109, 159] on label at bounding box center [111, 159] width 7 height 0
click at [0, 0] on input "checkbox" at bounding box center [0, 0] width 0 height 0
click at [112, 188] on label at bounding box center [111, 188] width 7 height 0
click at [0, 0] on input "checkbox" at bounding box center [0, 0] width 0 height 0
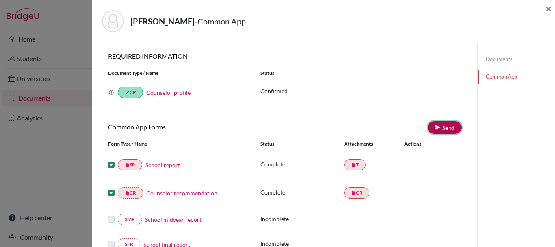
click at [435, 130] on icon at bounding box center [438, 127] width 6 height 6
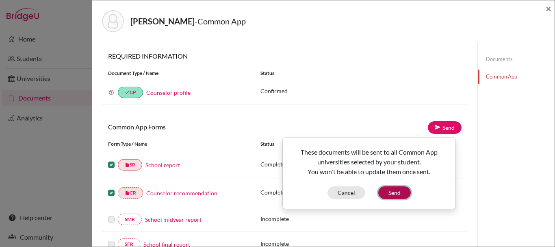
click at [406, 190] on button "Send" at bounding box center [394, 192] width 33 height 13
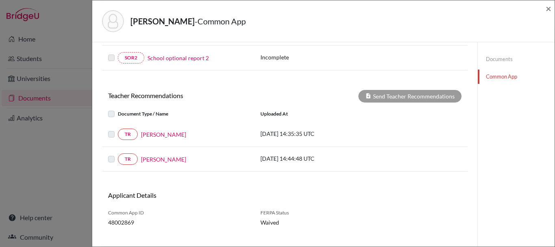
scroll to position [264, 0]
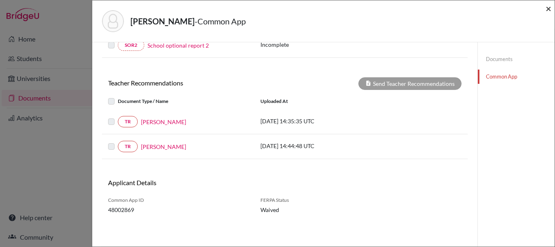
click at [550, 7] on span "×" at bounding box center [549, 8] width 6 height 12
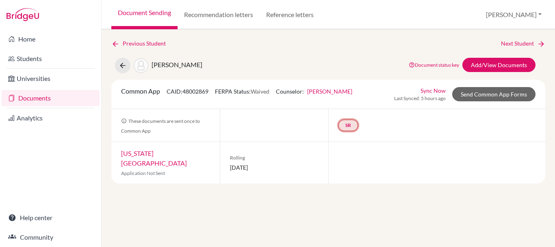
click at [343, 127] on link "SR" at bounding box center [348, 124] width 20 height 11
click at [490, 85] on div "Common App CAID: 48002869 FERPA Status: Waived Counselor: Kate Soubeiga First N…" at bounding box center [328, 94] width 434 height 29
click at [489, 93] on link "Send Common App Forms" at bounding box center [493, 94] width 83 height 14
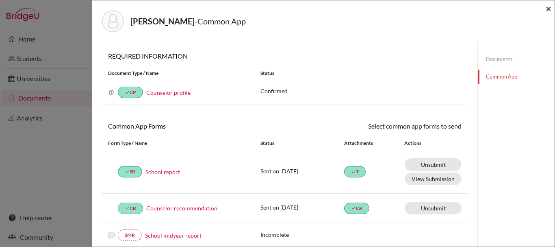
click at [549, 13] on span "×" at bounding box center [549, 8] width 6 height 12
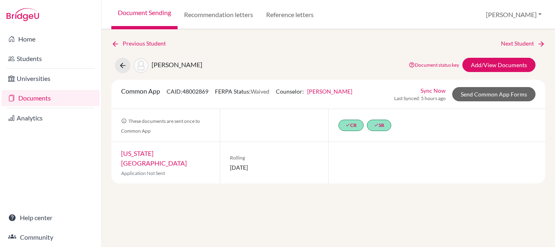
click at [267, 163] on span "[DATE]" at bounding box center [274, 167] width 89 height 9
click at [429, 90] on link "Sync Now" at bounding box center [433, 90] width 25 height 9
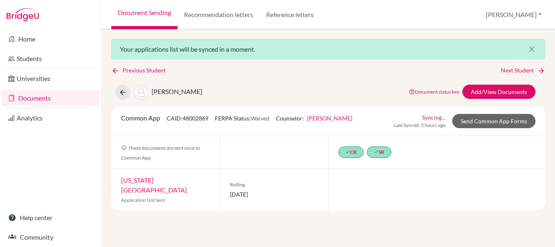
click at [138, 13] on link "Document Sending" at bounding box center [144, 14] width 66 height 29
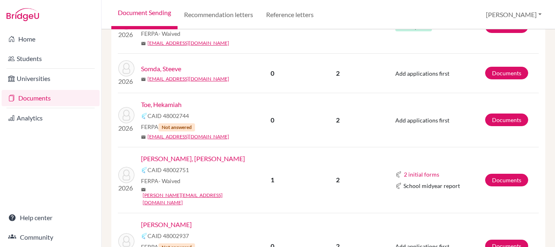
scroll to position [609, 0]
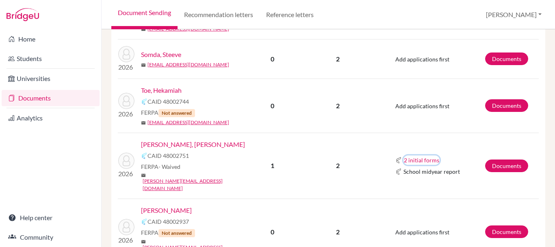
click at [427, 155] on button "2 initial forms" at bounding box center [421, 159] width 36 height 9
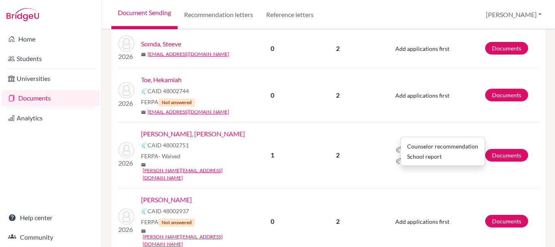
scroll to position [623, 0]
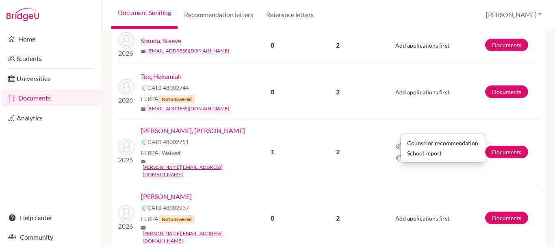
click at [361, 147] on td "2" at bounding box center [338, 152] width 76 height 66
click at [171, 126] on link "[PERSON_NAME], [PERSON_NAME]" at bounding box center [193, 131] width 104 height 10
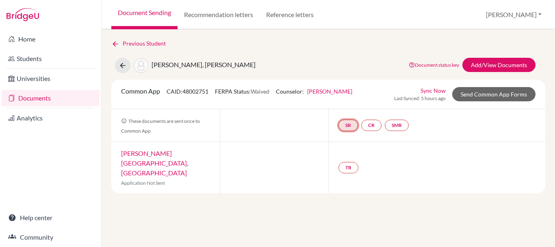
click at [353, 125] on link "SR" at bounding box center [348, 124] width 20 height 11
click at [355, 104] on link "School report" at bounding box center [348, 100] width 35 height 7
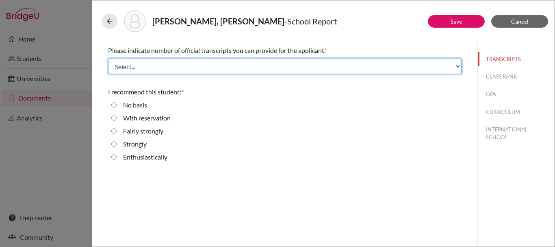
click at [227, 67] on select "Select... 1 2 3 4" at bounding box center [284, 66] width 353 height 15
select select "1"
click at [108, 59] on select "Select... 1 2 3 4" at bounding box center [284, 66] width 353 height 15
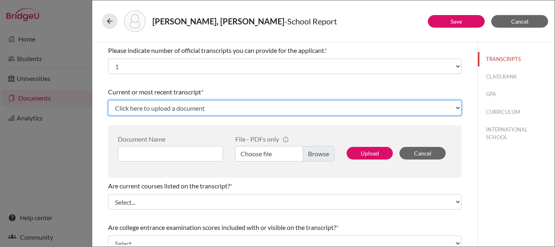
click at [152, 105] on select "Click here to upload a document Upload New File" at bounding box center [284, 107] width 353 height 15
select select "Upload New File"
click at [108, 100] on select "Click here to upload a document Upload New File" at bounding box center [284, 107] width 353 height 15
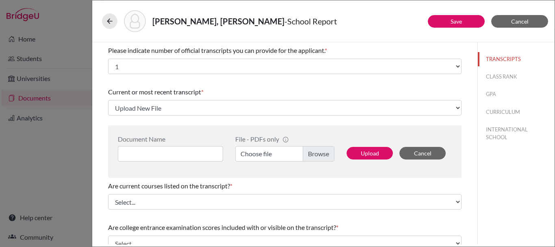
click at [316, 158] on label "Choose file" at bounding box center [284, 153] width 99 height 15
click at [316, 158] on input "Choose file" at bounding box center [284, 153] width 99 height 15
click at [152, 153] on input at bounding box center [170, 153] width 105 height 15
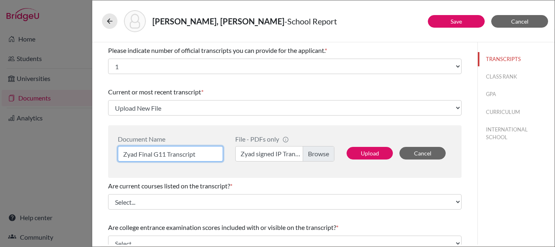
type input "Zyad Final G11 Transcript"
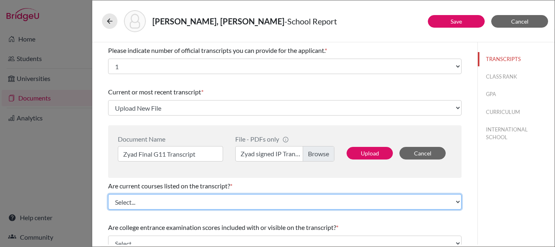
click at [215, 208] on select "Select... Yes No" at bounding box center [284, 201] width 353 height 15
select select "0"
click at [108, 194] on select "Select... Yes No" at bounding box center [284, 201] width 353 height 15
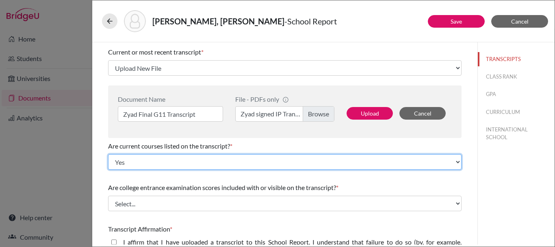
scroll to position [122, 0]
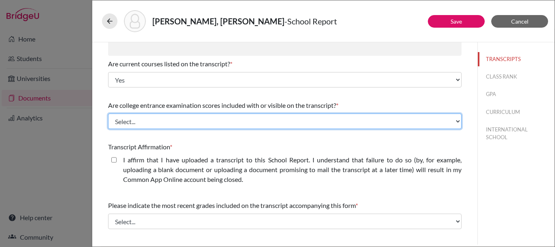
click at [168, 115] on select "Select... Yes No" at bounding box center [284, 120] width 353 height 15
select select "1"
click at [108, 113] on select "Select... Yes No" at bounding box center [284, 120] width 353 height 15
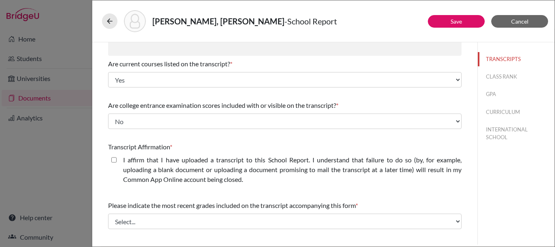
click at [117, 161] on div "I affirm that I have uploaded a transcript to this School Report. I understand …" at bounding box center [289, 171] width 345 height 33
click at [115, 160] on closed\ "I affirm that I have uploaded a transcript to this School Report. I understand …" at bounding box center [113, 160] width 5 height 10
checkbox closed\ "true"
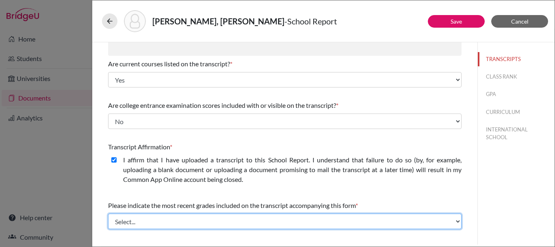
click at [289, 222] on select "Select... Final junior year grades 1st Quarter senior year grades 2nd Quarter/1…" at bounding box center [284, 220] width 353 height 15
select select "0"
click at [108, 213] on select "Select... Final junior year grades 1st Quarter senior year grades 2nd Quarter/1…" at bounding box center [284, 220] width 353 height 15
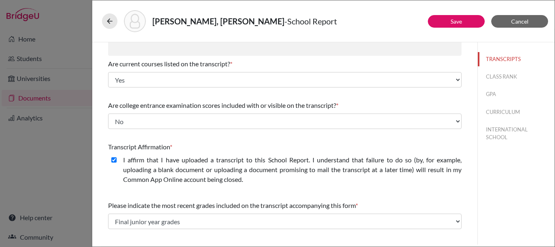
click at [348, 145] on div "Transcript Affirmation *" at bounding box center [284, 147] width 353 height 10
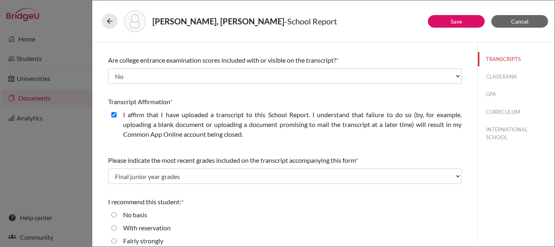
scroll to position [201, 0]
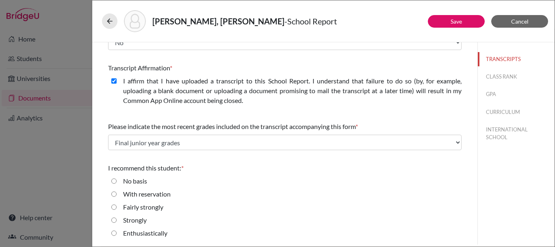
click at [113, 222] on input "Strongly" at bounding box center [113, 220] width 5 height 10
radio input "true"
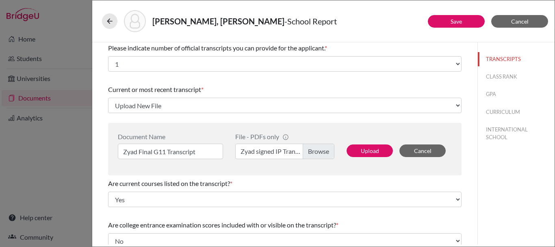
scroll to position [0, 0]
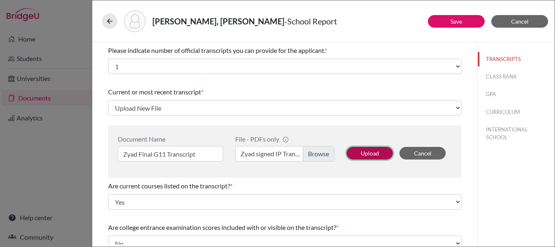
click at [373, 151] on button "Upload" at bounding box center [370, 153] width 46 height 13
click at [513, 72] on button "CLASS RANK" at bounding box center [516, 76] width 77 height 14
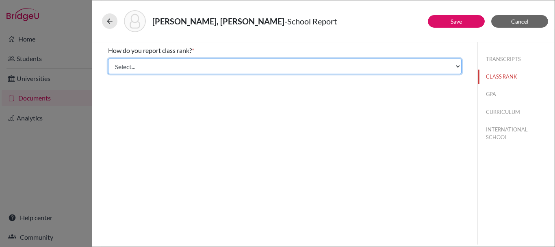
click at [214, 65] on select "Select... Exact Decile Quintile Quartile None" at bounding box center [284, 66] width 353 height 15
select select "5"
click at [108, 59] on select "Select... Exact Decile Quintile Quartile None" at bounding box center [284, 66] width 353 height 15
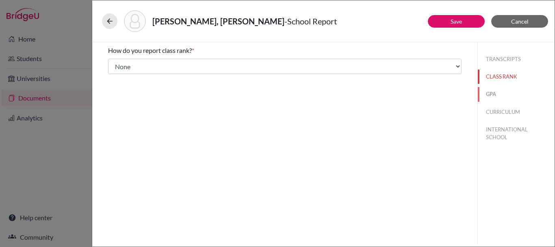
click at [489, 95] on button "GPA" at bounding box center [516, 94] width 77 height 14
click at [113, 60] on input "Yes" at bounding box center [113, 64] width 5 height 10
radio input "true"
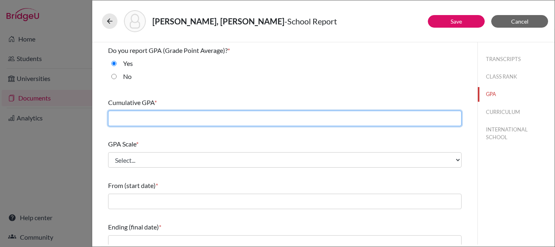
click at [136, 119] on input "text" at bounding box center [284, 118] width 353 height 15
type input "2.90"
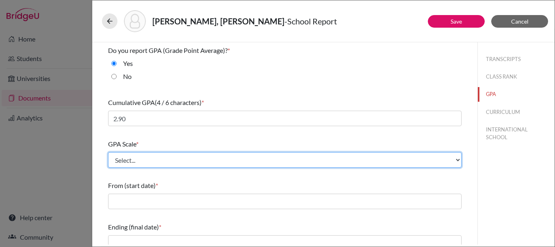
click at [146, 155] on select "Select... 4 5 6 7 8 9 10 11 12 13 14 15 16 17 18 19 20 100" at bounding box center [284, 159] width 353 height 15
select select "4"
click at [108, 152] on select "Select... 4 5 6 7 8 9 10 11 12 13 14 15 16 17 18 19 20 100" at bounding box center [284, 159] width 353 height 15
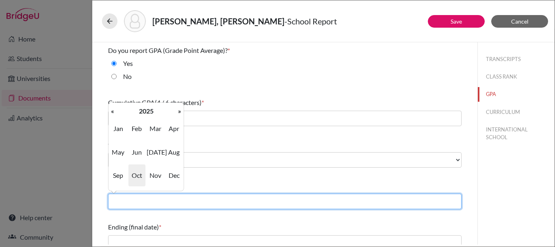
click at [151, 200] on input "text" at bounding box center [284, 200] width 353 height 15
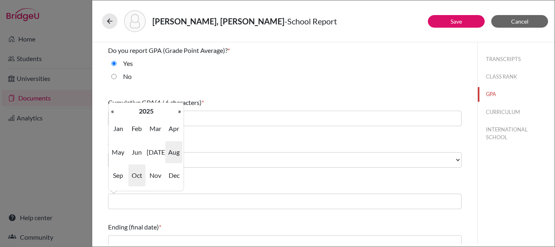
click at [171, 145] on span "Aug" at bounding box center [173, 152] width 17 height 22
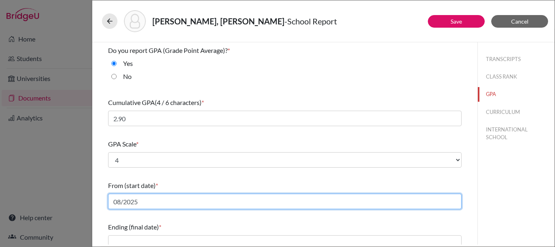
click at [152, 207] on input "08/2025" at bounding box center [284, 200] width 353 height 15
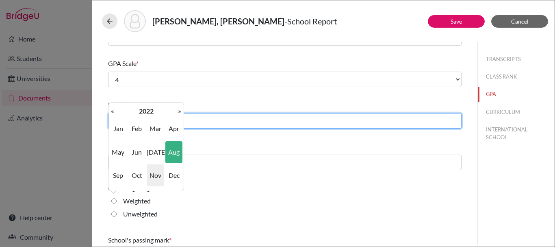
scroll to position [81, 0]
type input "08/2022"
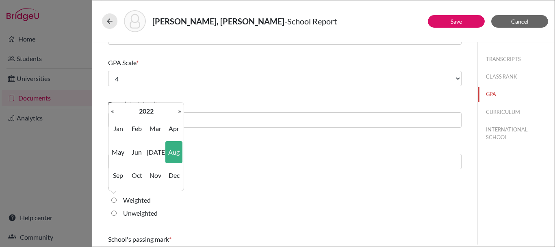
click at [340, 174] on div "Do you report GPA (Grade Point Average)? * Yes No Cumulative GPA (4 / 6 charact…" at bounding box center [284, 134] width 353 height 346
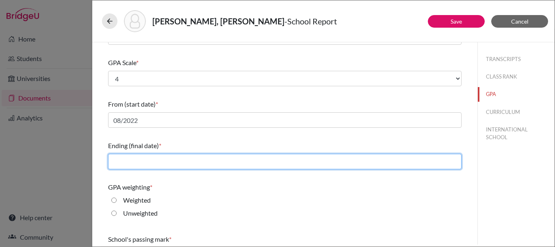
click at [248, 167] on input "text" at bounding box center [284, 161] width 353 height 15
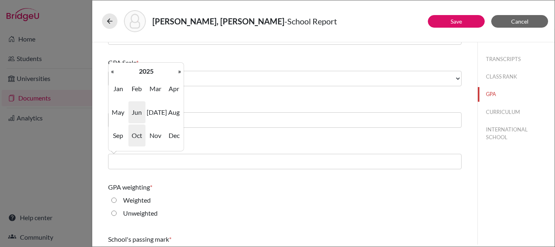
click at [137, 115] on span "Jun" at bounding box center [136, 112] width 17 height 22
type input "06/2025"
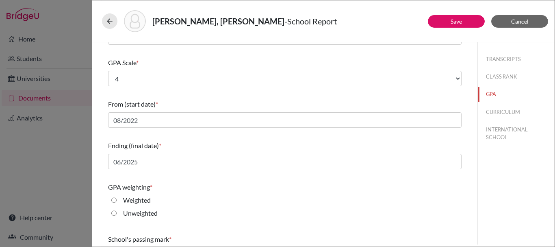
click at [121, 199] on div "Weighted" at bounding box center [134, 201] width 34 height 13
click at [117, 201] on div "Weighted" at bounding box center [134, 201] width 34 height 13
click at [112, 196] on input "Weighted" at bounding box center [113, 200] width 5 height 10
radio input "true"
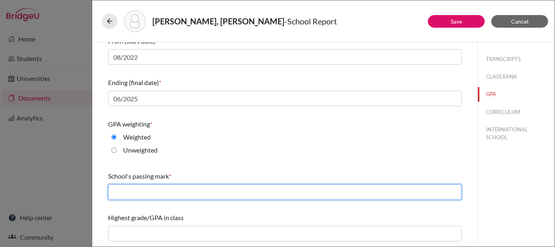
click at [200, 189] on input "text" at bounding box center [284, 191] width 353 height 15
type input "D"
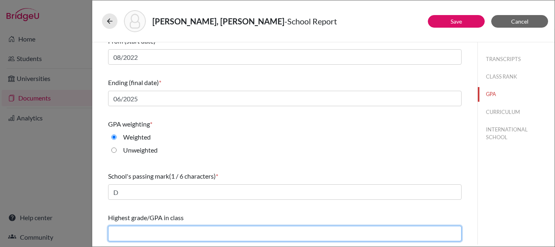
click at [146, 234] on input "text" at bounding box center [284, 232] width 353 height 15
type input "3.99"
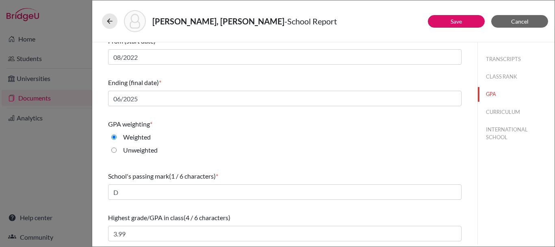
click at [314, 142] on div "Weighted" at bounding box center [284, 138] width 353 height 13
click at [515, 109] on button "CURRICULUM" at bounding box center [516, 112] width 77 height 14
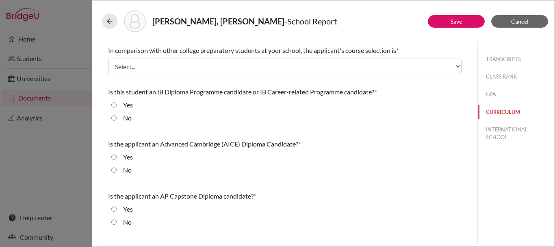
scroll to position [0, 0]
click at [163, 57] on div "In comparison with other college preparatory students at your school, the appli…" at bounding box center [284, 59] width 353 height 35
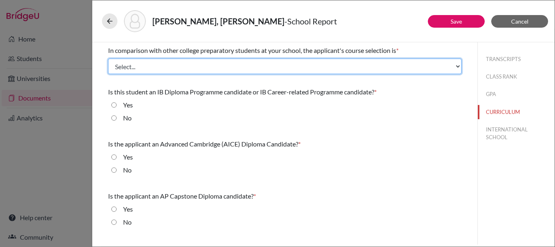
click at [169, 66] on select "Select... Less than demanding Average [PERSON_NAME] Very demanding Most demandi…" at bounding box center [284, 66] width 353 height 15
select select "1"
click at [108, 59] on select "Select... Less than demanding Average [PERSON_NAME] Very demanding Most demandi…" at bounding box center [284, 66] width 353 height 15
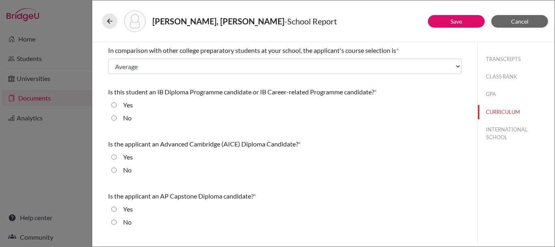
click at [115, 118] on input "No" at bounding box center [113, 118] width 5 height 10
radio input "true"
click at [116, 173] on input "No" at bounding box center [113, 170] width 5 height 10
radio input "true"
click at [113, 222] on input "No" at bounding box center [113, 222] width 5 height 10
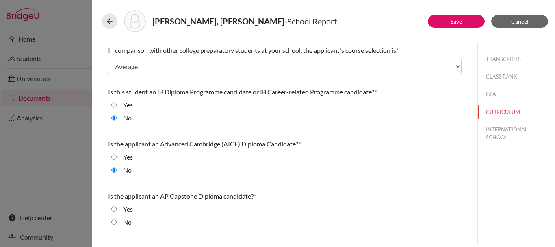
radio input "true"
click at [503, 128] on button "INTERNATIONAL SCHOOL" at bounding box center [516, 133] width 77 height 22
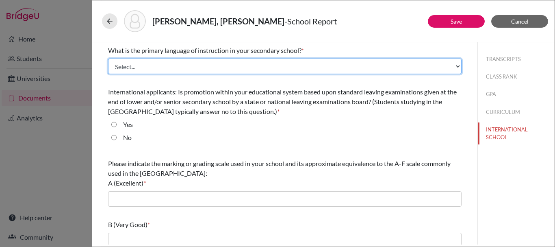
click at [255, 61] on select "Select... Albanian Arabic Armenian Assamese Azerbaijani Belarusian Bengali Bulg…" at bounding box center [284, 66] width 353 height 15
select select "14"
click at [108, 59] on select "Select... Albanian Arabic Armenian Assamese Azerbaijani Belarusian Bengali Bulg…" at bounding box center [284, 66] width 353 height 15
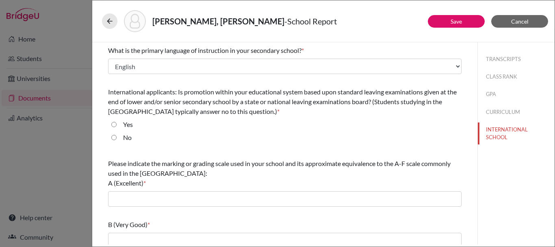
click at [116, 138] on div "No" at bounding box center [284, 138] width 353 height 13
click at [112, 134] on input "No" at bounding box center [113, 137] width 5 height 10
radio input "true"
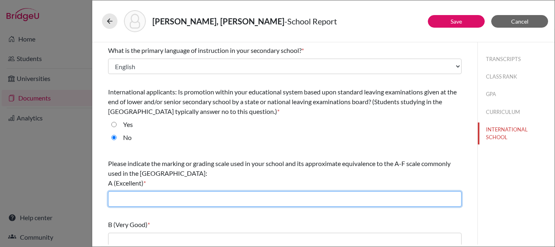
click at [145, 201] on input "text" at bounding box center [284, 198] width 353 height 15
type input "A"
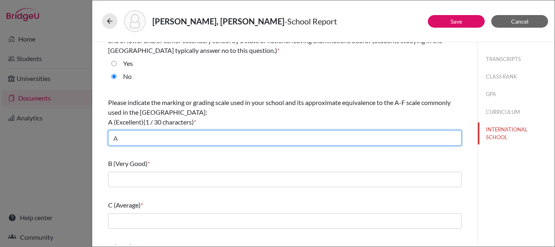
scroll to position [122, 0]
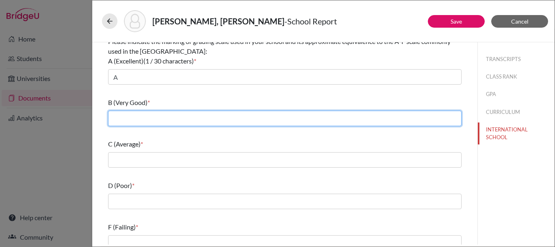
drag, startPoint x: 146, startPoint y: 119, endPoint x: 144, endPoint y: 124, distance: 4.5
click at [146, 119] on input "text" at bounding box center [284, 118] width 353 height 15
type input "B"
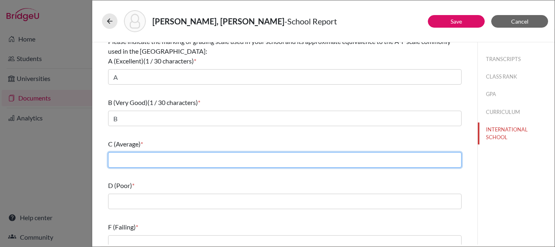
click at [165, 164] on input "text" at bounding box center [284, 159] width 353 height 15
type input "C"
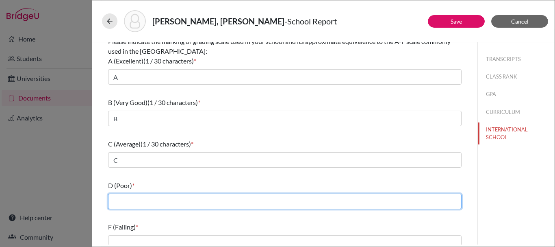
click at [165, 195] on input "text" at bounding box center [284, 200] width 353 height 15
type input "D"
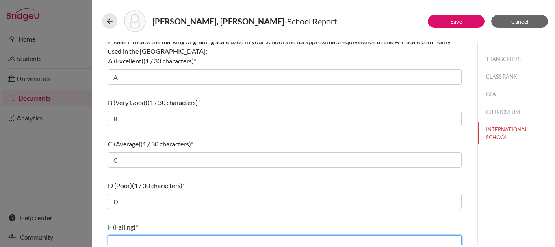
click at [154, 240] on input "text" at bounding box center [284, 242] width 353 height 15
type input "F"
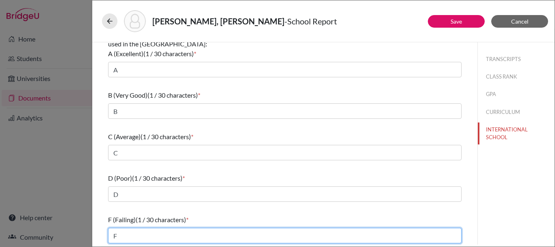
scroll to position [131, 0]
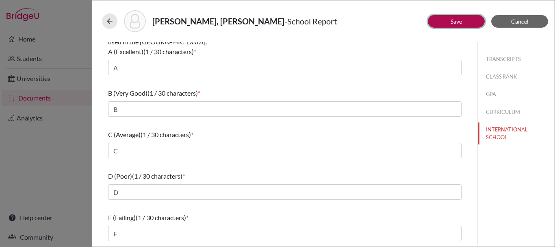
click at [466, 15] on button "Save" at bounding box center [456, 21] width 57 height 13
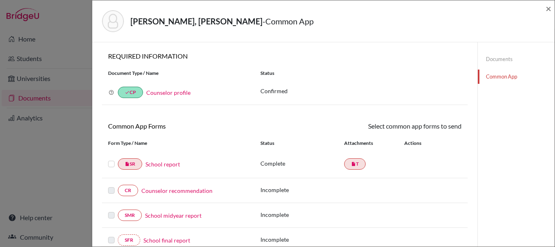
click at [111, 159] on label at bounding box center [111, 159] width 7 height 0
click at [0, 0] on input "checkbox" at bounding box center [0, 0] width 0 height 0
click at [450, 126] on link "Send" at bounding box center [445, 127] width 34 height 13
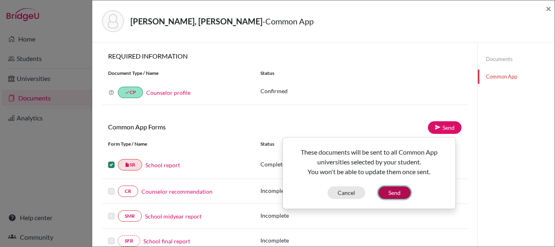
click at [397, 194] on button "Send" at bounding box center [394, 192] width 33 height 13
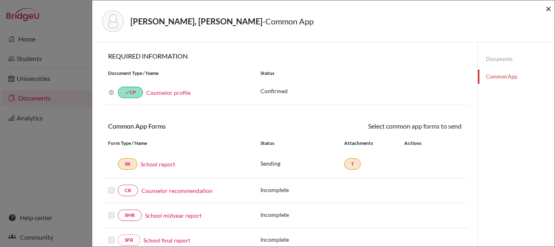
click at [549, 8] on span "×" at bounding box center [549, 8] width 6 height 12
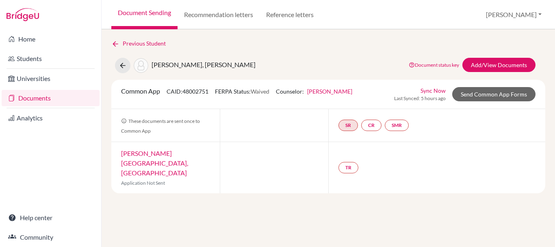
click at [359, 124] on div "SR CR SMR" at bounding box center [375, 125] width 74 height 15
click at [353, 126] on link "SR" at bounding box center [348, 124] width 20 height 11
click at [355, 100] on link "School report" at bounding box center [348, 100] width 35 height 7
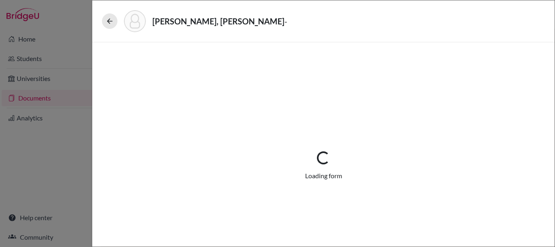
select select "1"
select select "674879"
select select "0"
select select "1"
select select "0"
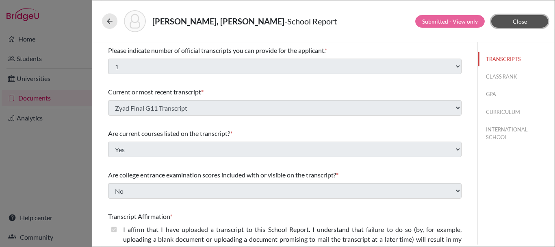
click at [546, 19] on button "Close" at bounding box center [519, 21] width 57 height 13
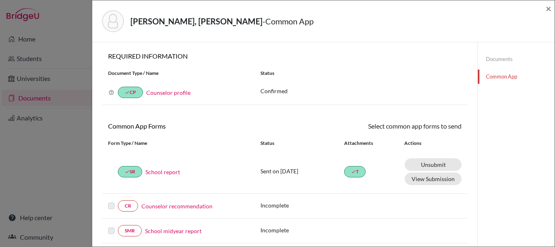
click at [488, 56] on link "Documents" at bounding box center [516, 59] width 77 height 14
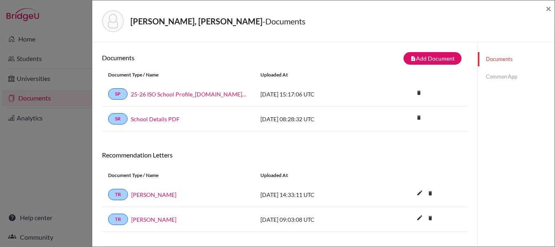
click at [505, 83] on link "Common App" at bounding box center [516, 76] width 77 height 14
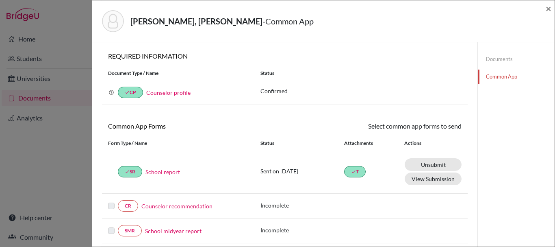
click at [189, 205] on link "Counselor recommendation" at bounding box center [176, 206] width 71 height 9
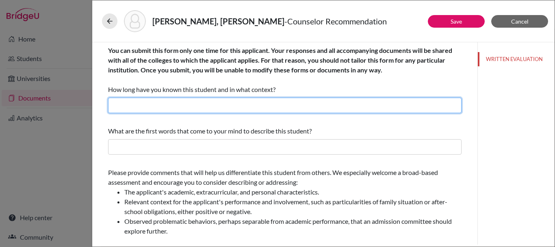
click at [219, 106] on input "text" at bounding box center [284, 105] width 353 height 15
type input "Teacher and College Counselor"
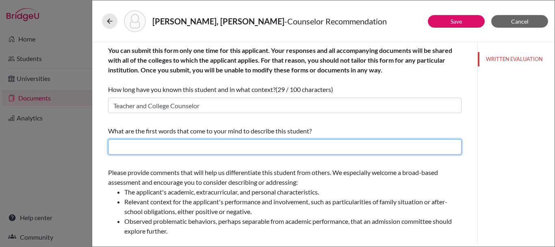
click at [156, 152] on input "text" at bounding box center [284, 146] width 353 height 15
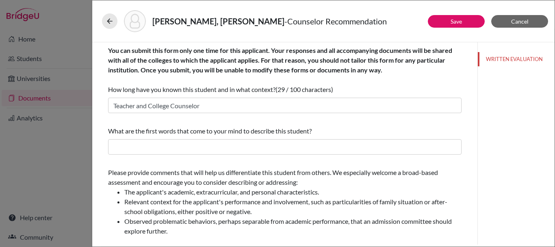
click at [130, 132] on span "What are the first words that come to your mind to describe this student?" at bounding box center [210, 131] width 204 height 8
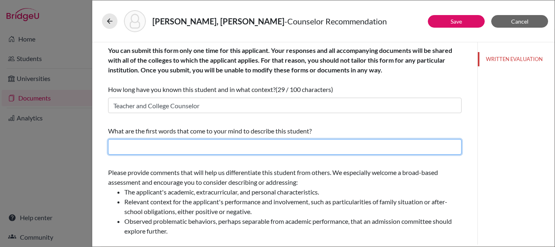
drag, startPoint x: 198, startPoint y: 143, endPoint x: 189, endPoint y: 146, distance: 10.3
click at [198, 143] on input "text" at bounding box center [284, 146] width 353 height 15
drag, startPoint x: 221, startPoint y: 143, endPoint x: 144, endPoint y: 146, distance: 76.4
click at [144, 146] on input "Curiosity, Resilience, Hard Working" at bounding box center [284, 146] width 353 height 15
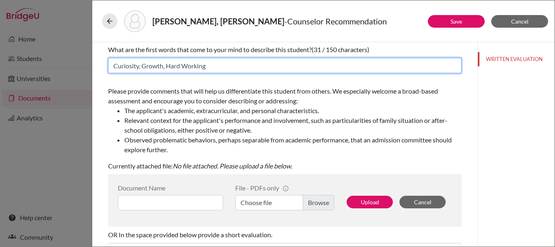
scroll to position [122, 0]
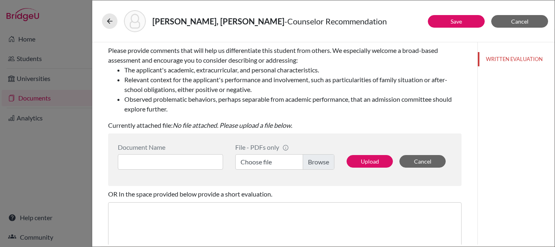
type input "Curiosity, Growth, Hard Working"
click at [315, 163] on label "Choose file" at bounding box center [284, 161] width 99 height 15
click at [315, 163] on input "Choose file" at bounding box center [284, 161] width 99 height 15
click at [137, 160] on input at bounding box center [170, 161] width 105 height 15
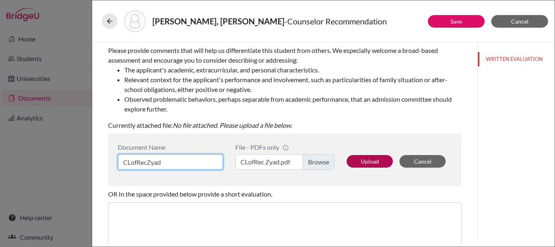
type input "CLofRecZyad"
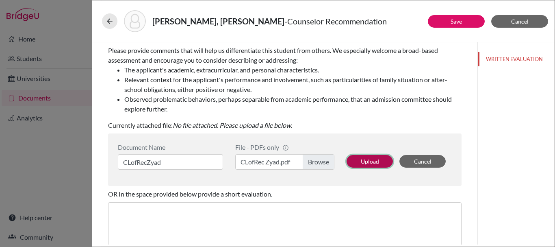
click at [352, 157] on button "Upload" at bounding box center [370, 161] width 46 height 13
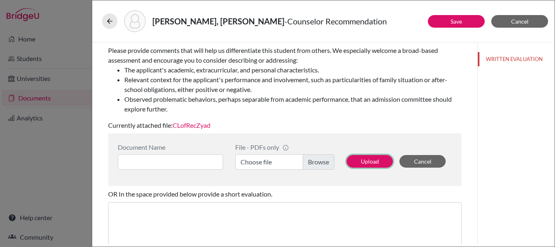
scroll to position [206, 0]
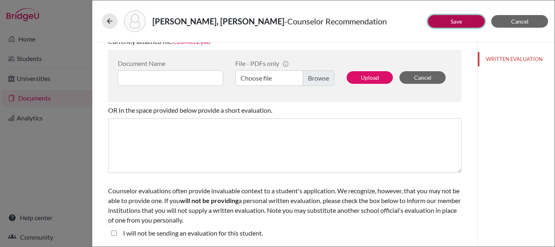
click at [472, 19] on button "Save" at bounding box center [456, 21] width 57 height 13
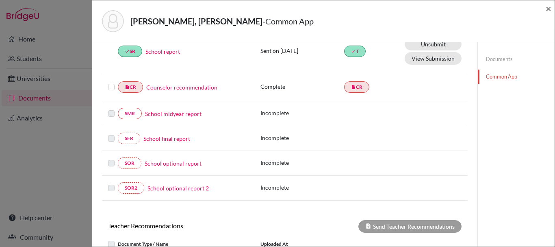
scroll to position [203, 0]
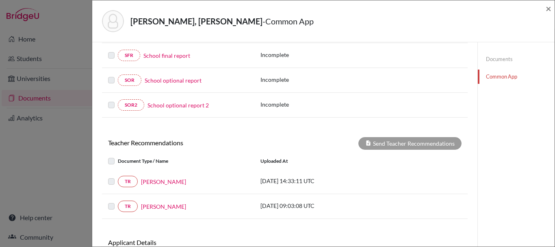
click at [502, 75] on link "Common App" at bounding box center [516, 76] width 77 height 14
click at [502, 61] on link "Documents" at bounding box center [516, 59] width 77 height 14
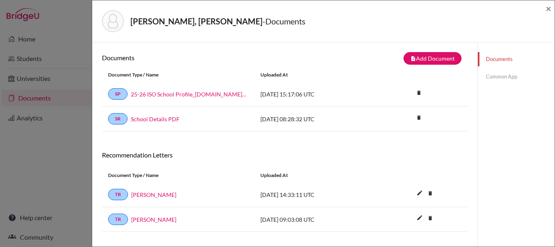
scroll to position [43, 0]
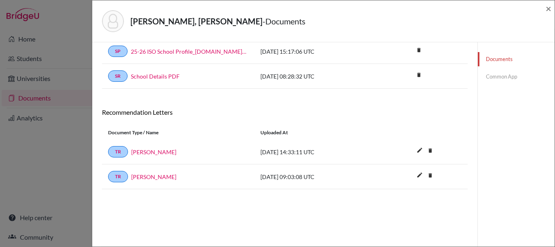
click at [504, 76] on link "Common App" at bounding box center [516, 76] width 77 height 14
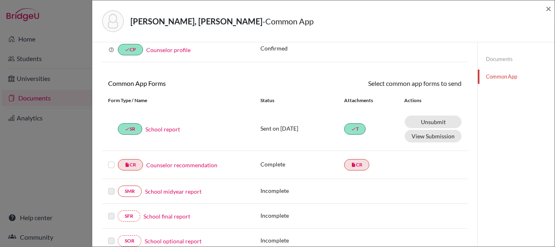
click at [110, 160] on label at bounding box center [111, 160] width 7 height 0
click at [0, 0] on input "checkbox" at bounding box center [0, 0] width 0 height 0
click at [436, 85] on icon at bounding box center [438, 84] width 6 height 6
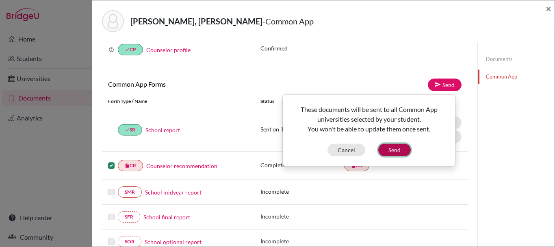
click at [401, 152] on button "Send" at bounding box center [394, 149] width 33 height 13
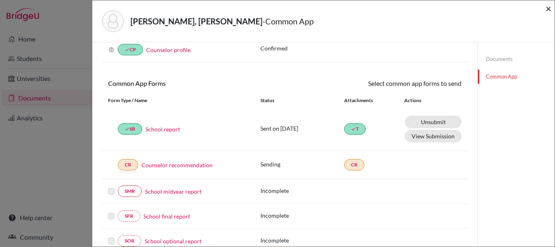
click at [548, 9] on span "×" at bounding box center [549, 8] width 6 height 12
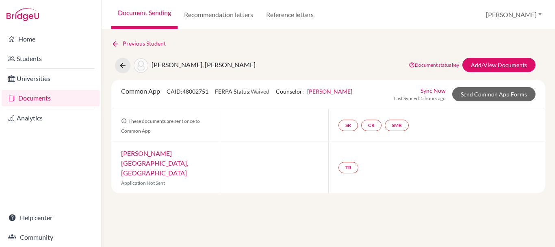
click at [41, 99] on link "Documents" at bounding box center [51, 98] width 98 height 16
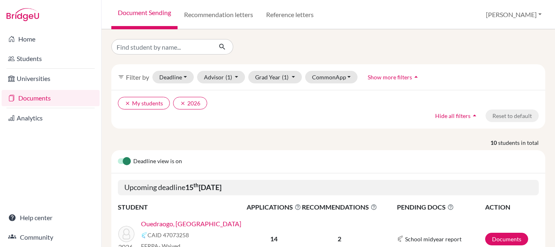
scroll to position [203, 0]
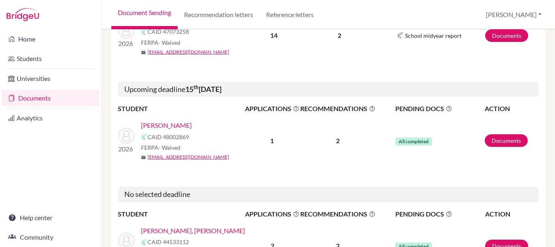
click at [165, 121] on link "[PERSON_NAME]" at bounding box center [166, 125] width 51 height 10
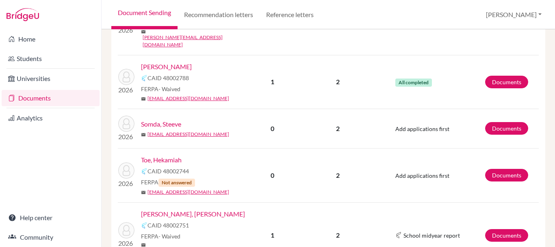
scroll to position [623, 0]
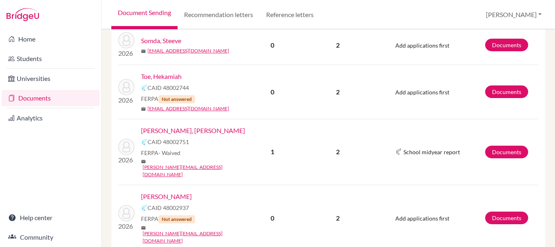
click at [167, 72] on link "Toe, Hekamiah" at bounding box center [161, 77] width 41 height 10
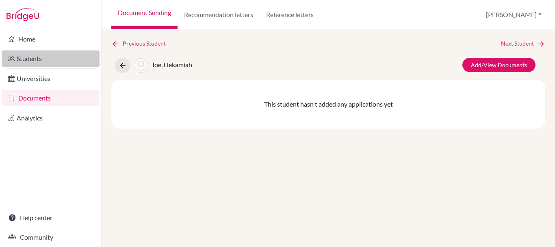
click at [41, 57] on link "Students" at bounding box center [51, 58] width 98 height 16
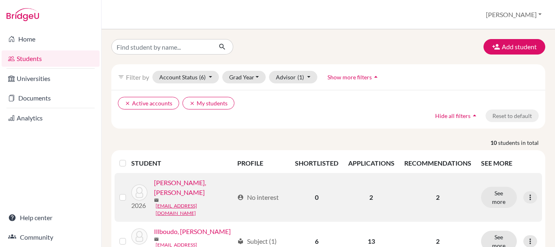
scroll to position [307, 0]
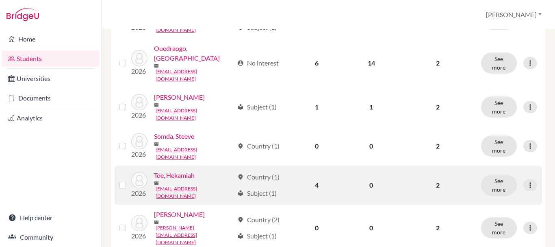
click at [189, 170] on link "Toe, Hekamiah" at bounding box center [174, 175] width 41 height 10
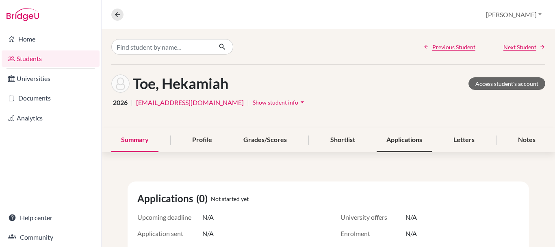
click at [416, 140] on div "Applications" at bounding box center [404, 140] width 55 height 24
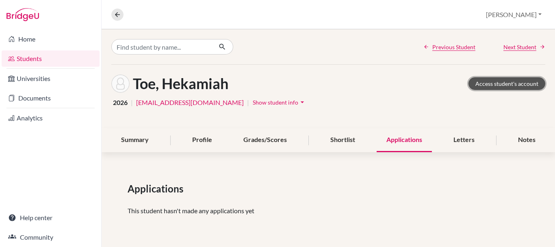
click at [506, 82] on link "Access student's account" at bounding box center [506, 83] width 77 height 13
